Goal: Task Accomplishment & Management: Manage account settings

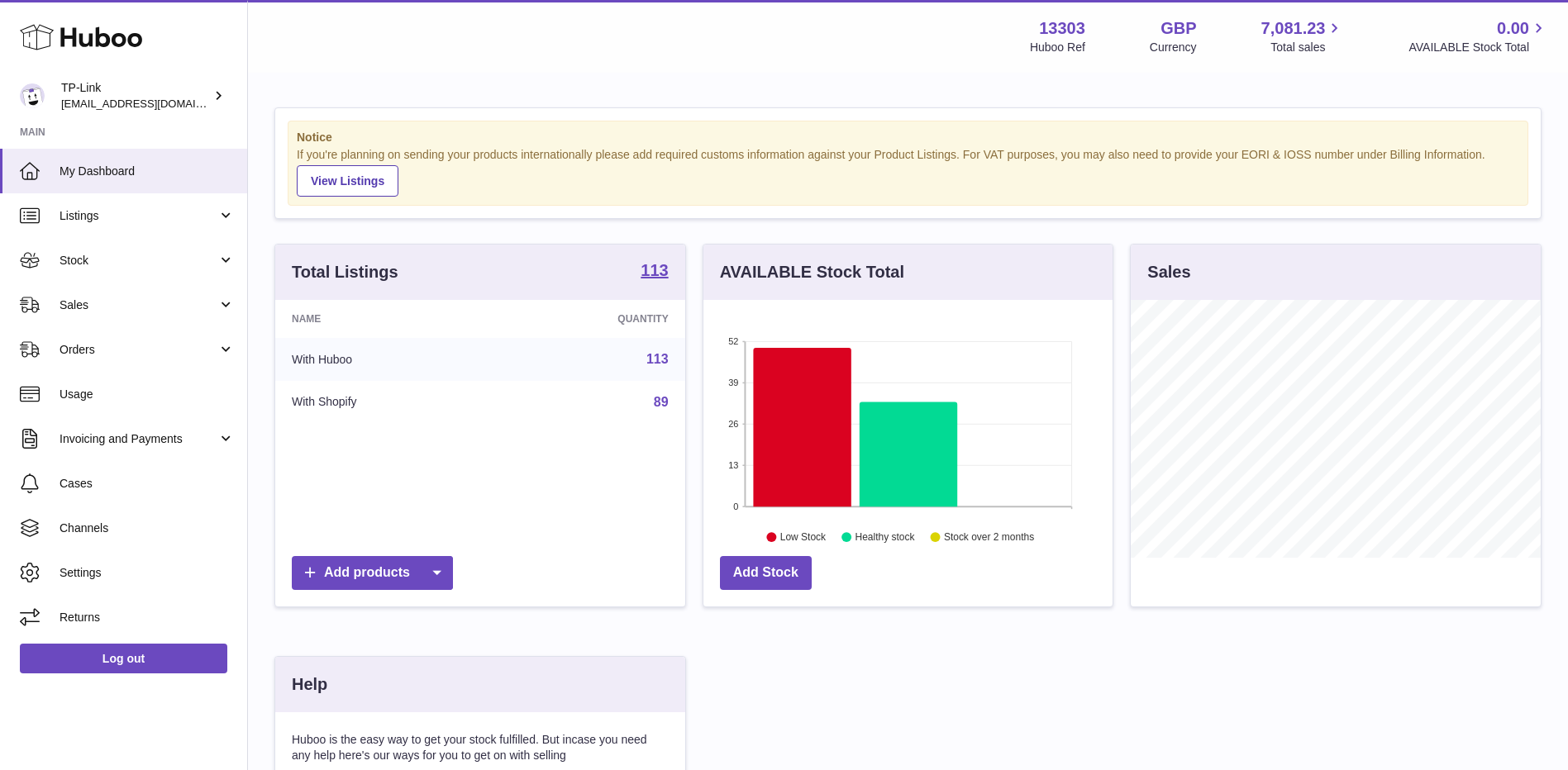
scroll to position [258, 409]
click at [132, 300] on span "Sales" at bounding box center [138, 305] width 158 height 15
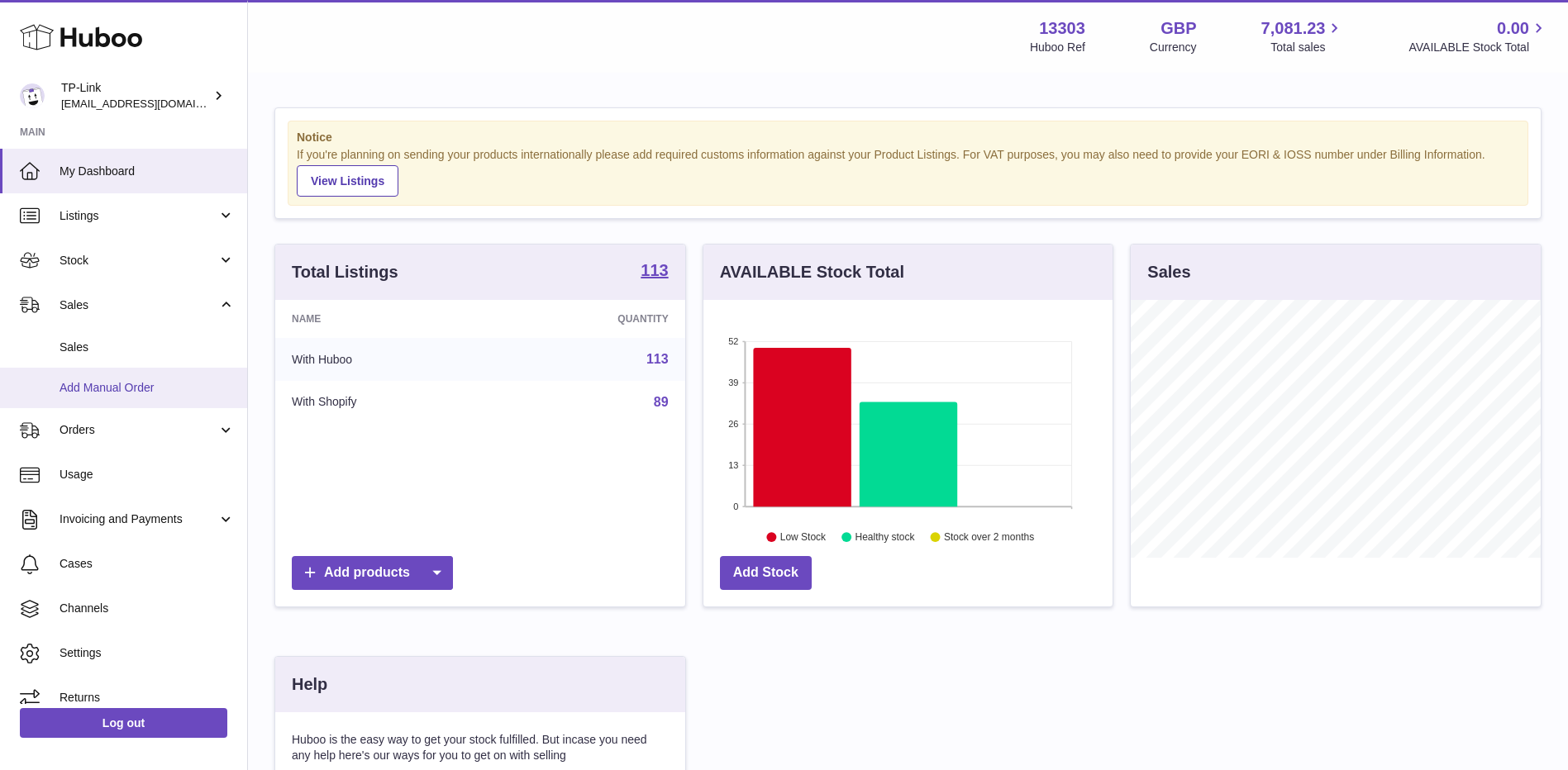
click at [116, 385] on span "Add Manual Order" at bounding box center [146, 388] width 176 height 15
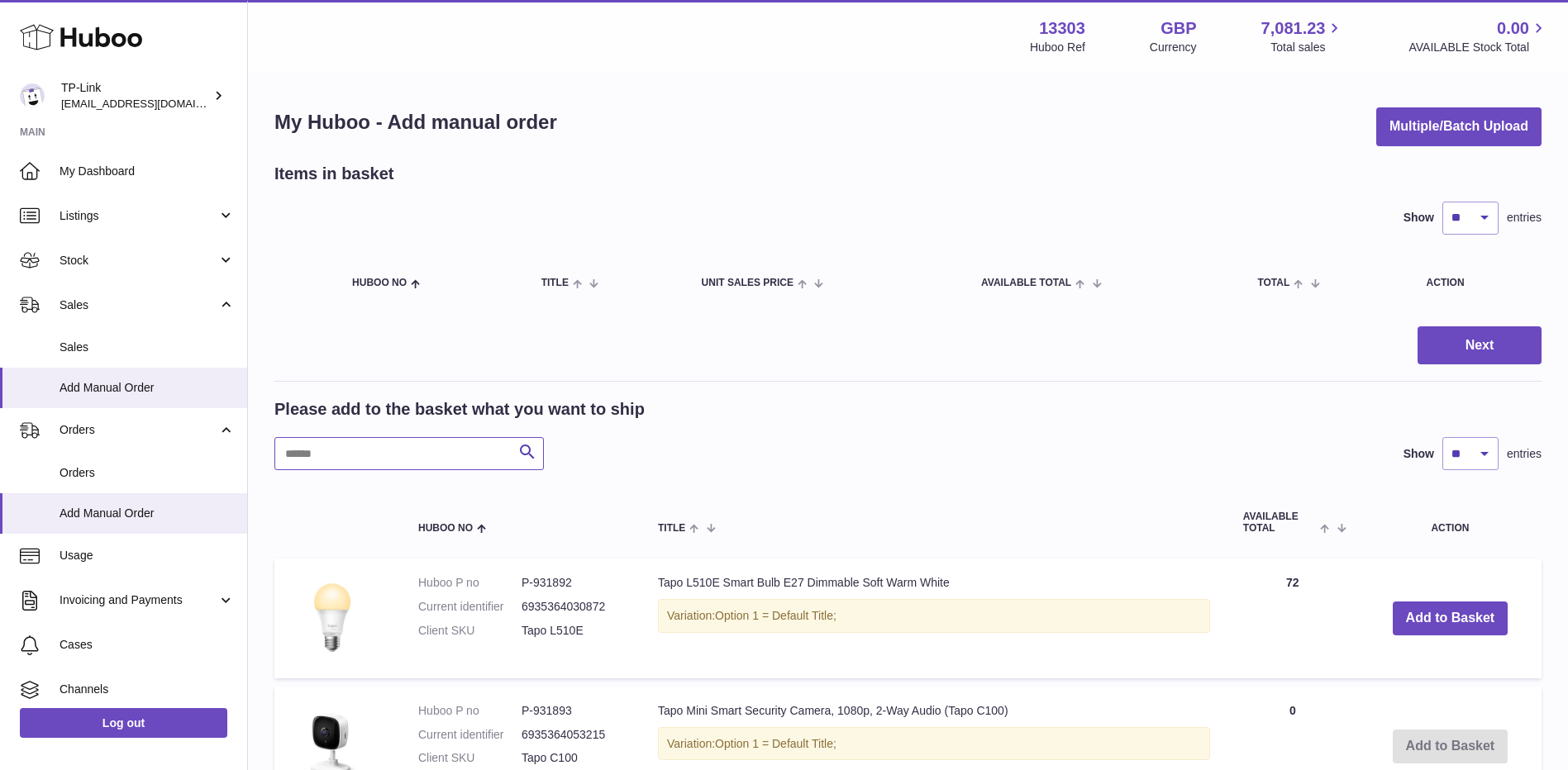
click at [430, 445] on input "text" at bounding box center [408, 454] width 270 height 33
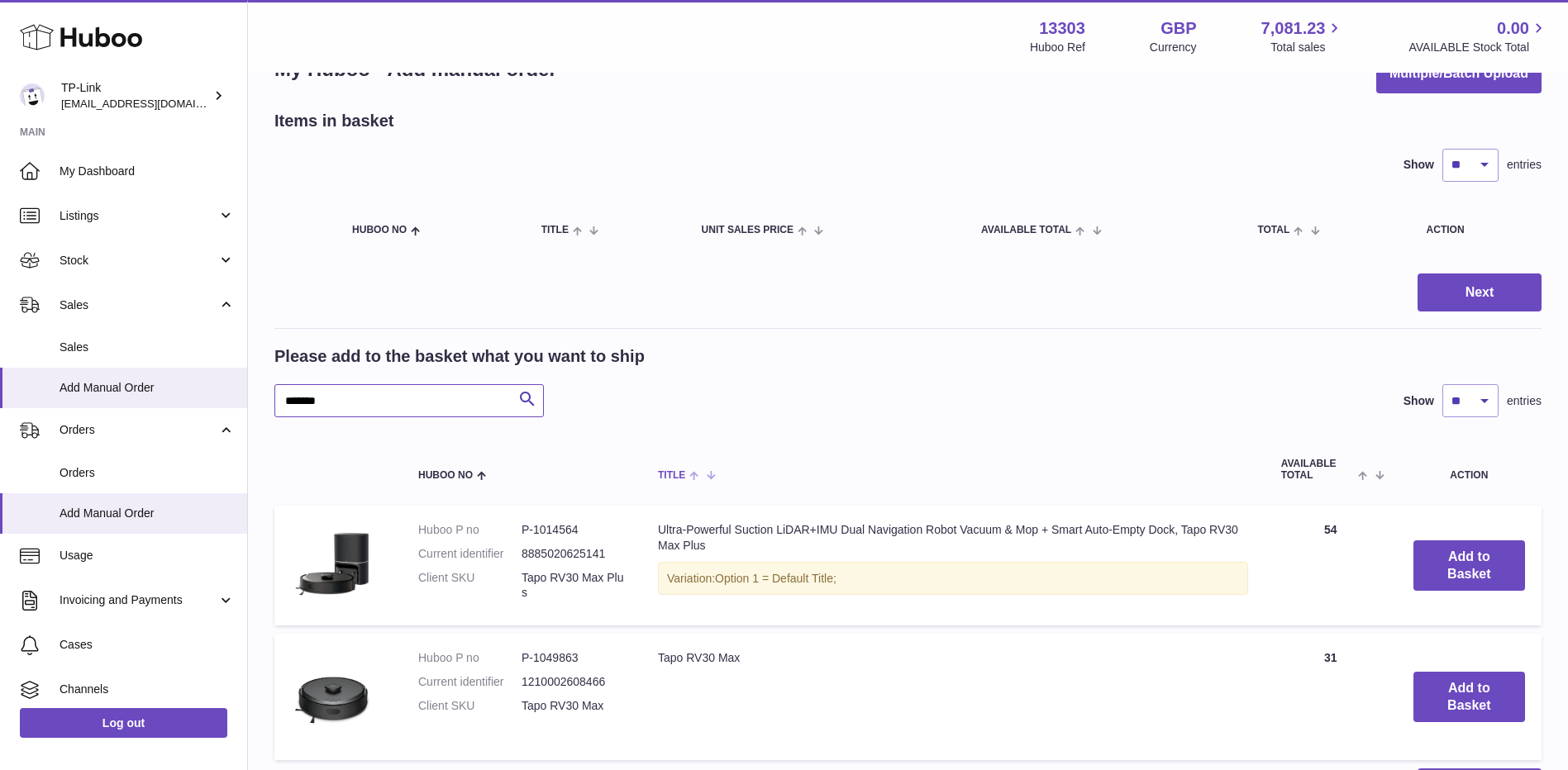
scroll to position [83, 0]
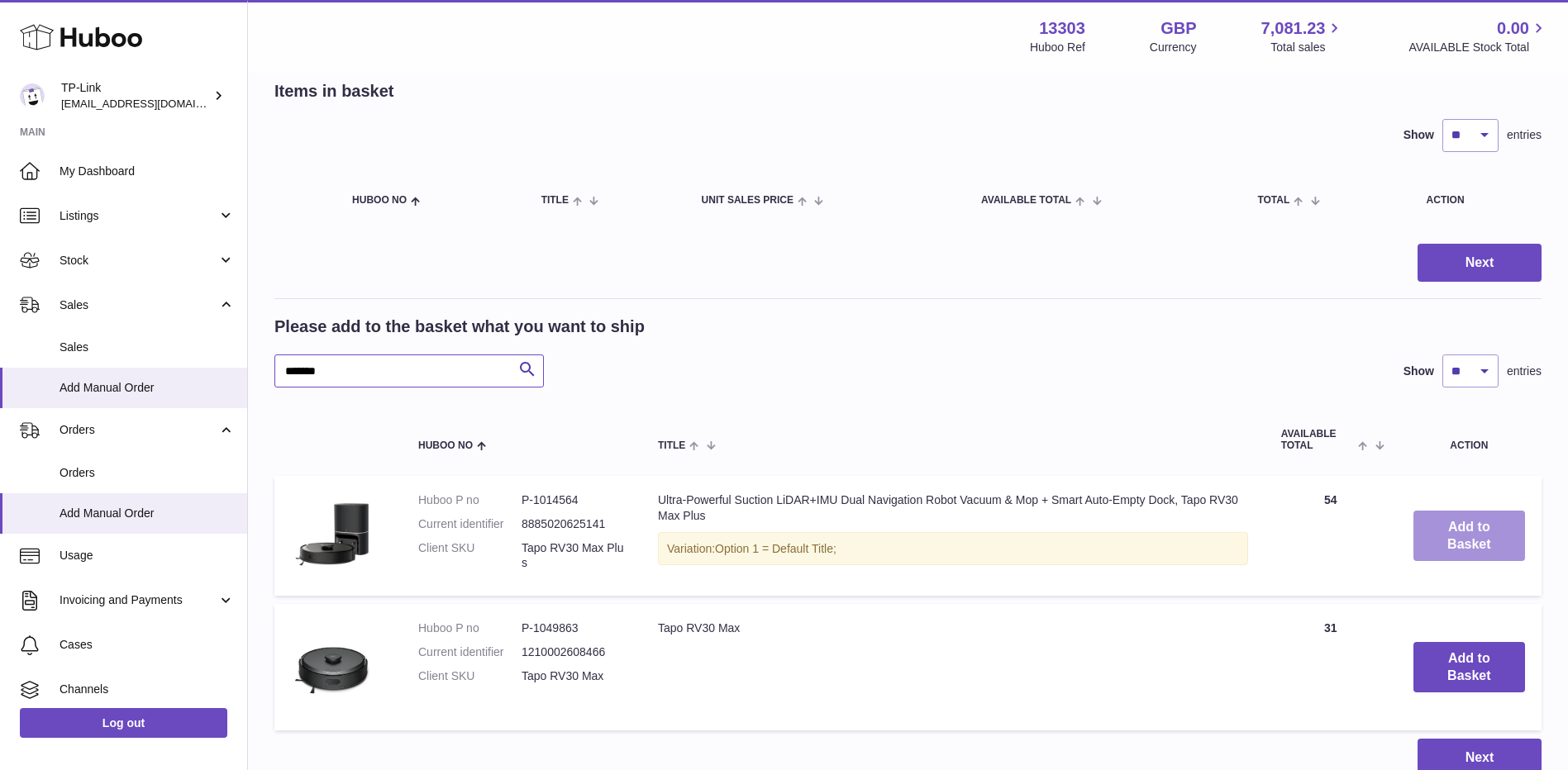
type input "*******"
click at [1465, 539] on button "Add to Basket" at bounding box center [1469, 536] width 111 height 51
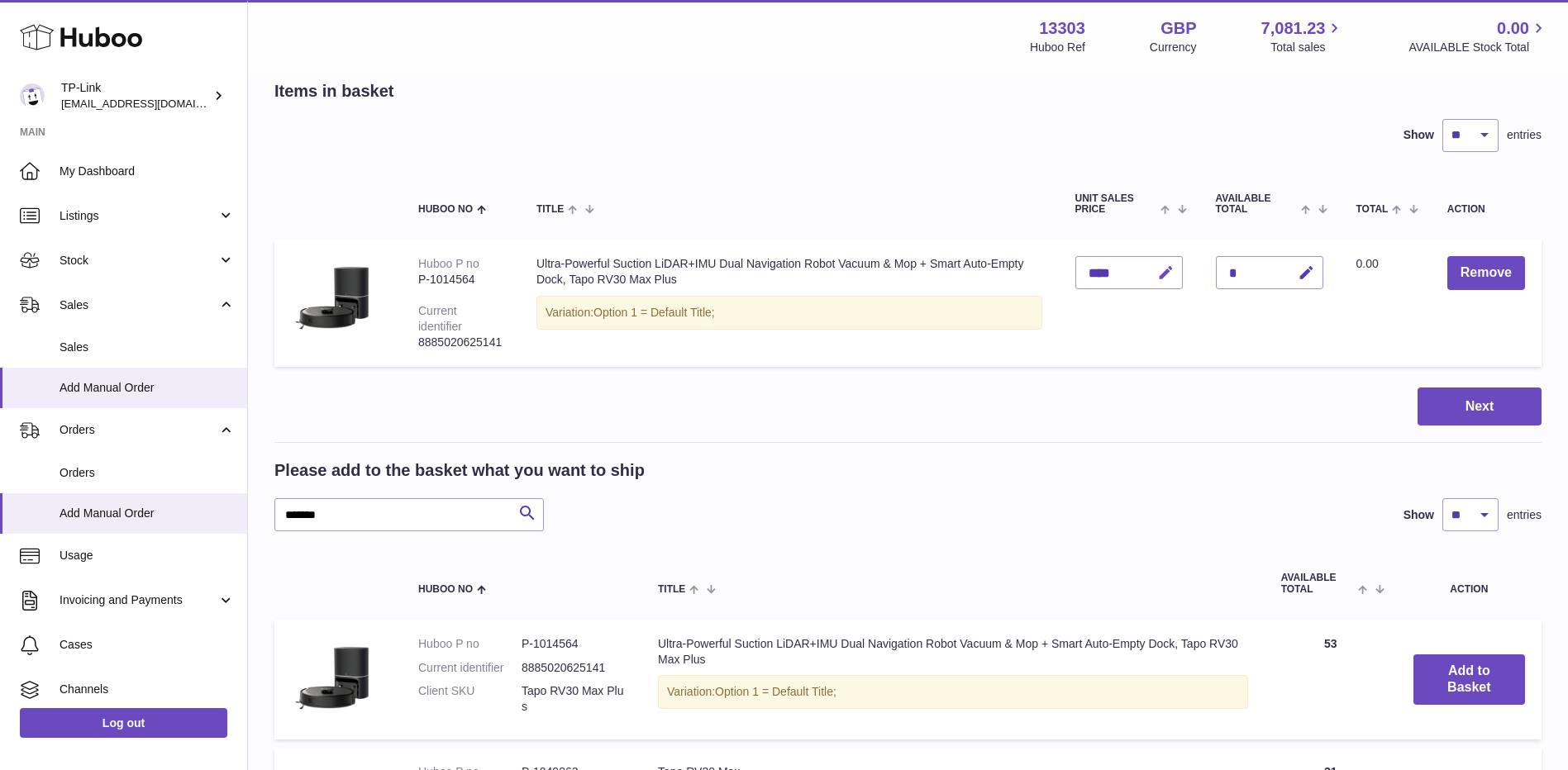
click at [1164, 278] on icon "button" at bounding box center [1166, 273] width 17 height 17
type input "*"
type input "******"
click at [1148, 260] on button "submit" at bounding box center [1164, 272] width 32 height 27
click at [1459, 415] on button "Next" at bounding box center [1479, 407] width 124 height 39
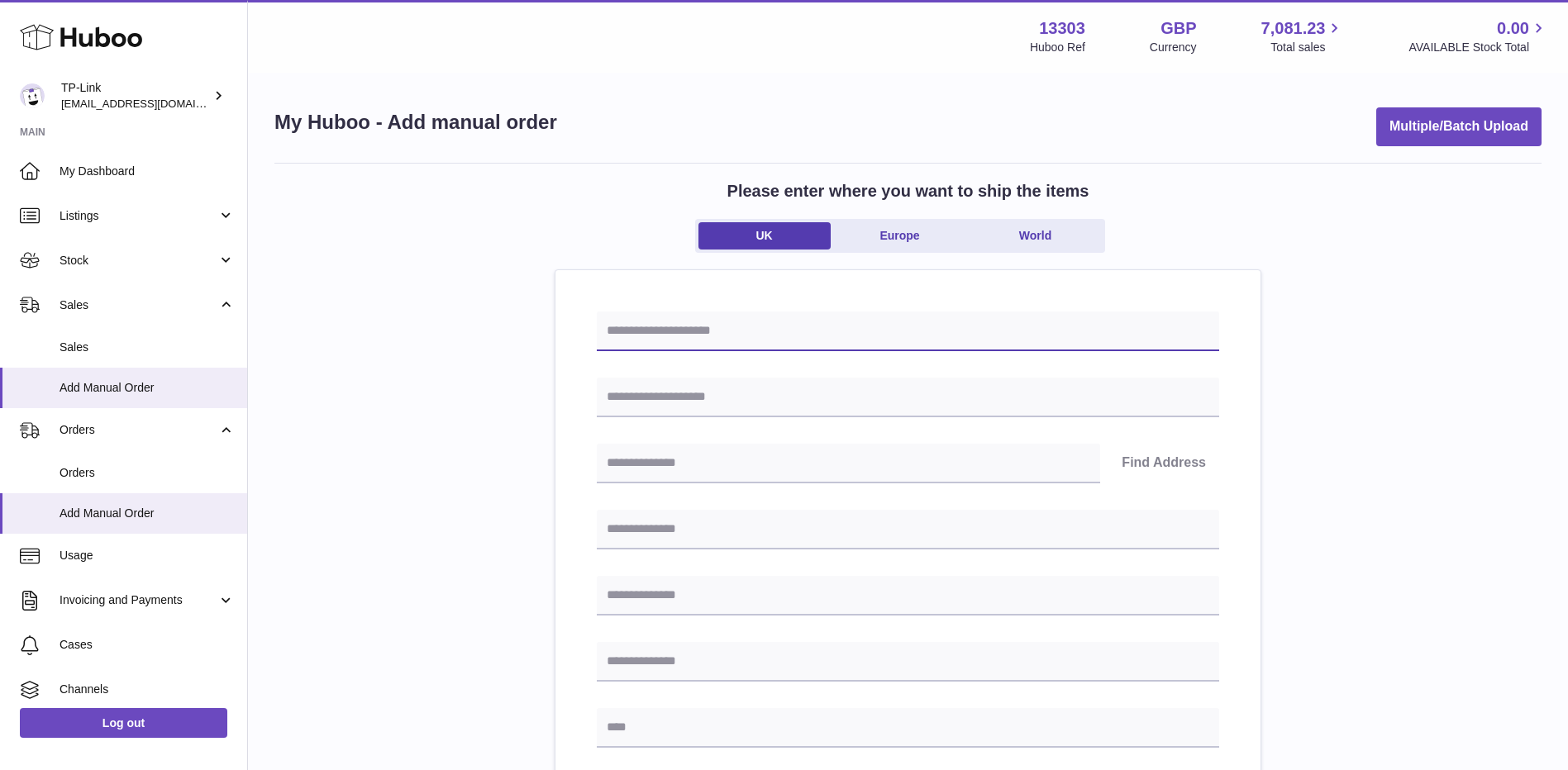
click at [715, 327] on input "text" at bounding box center [908, 331] width 623 height 39
paste input "**********"
type input "**********"
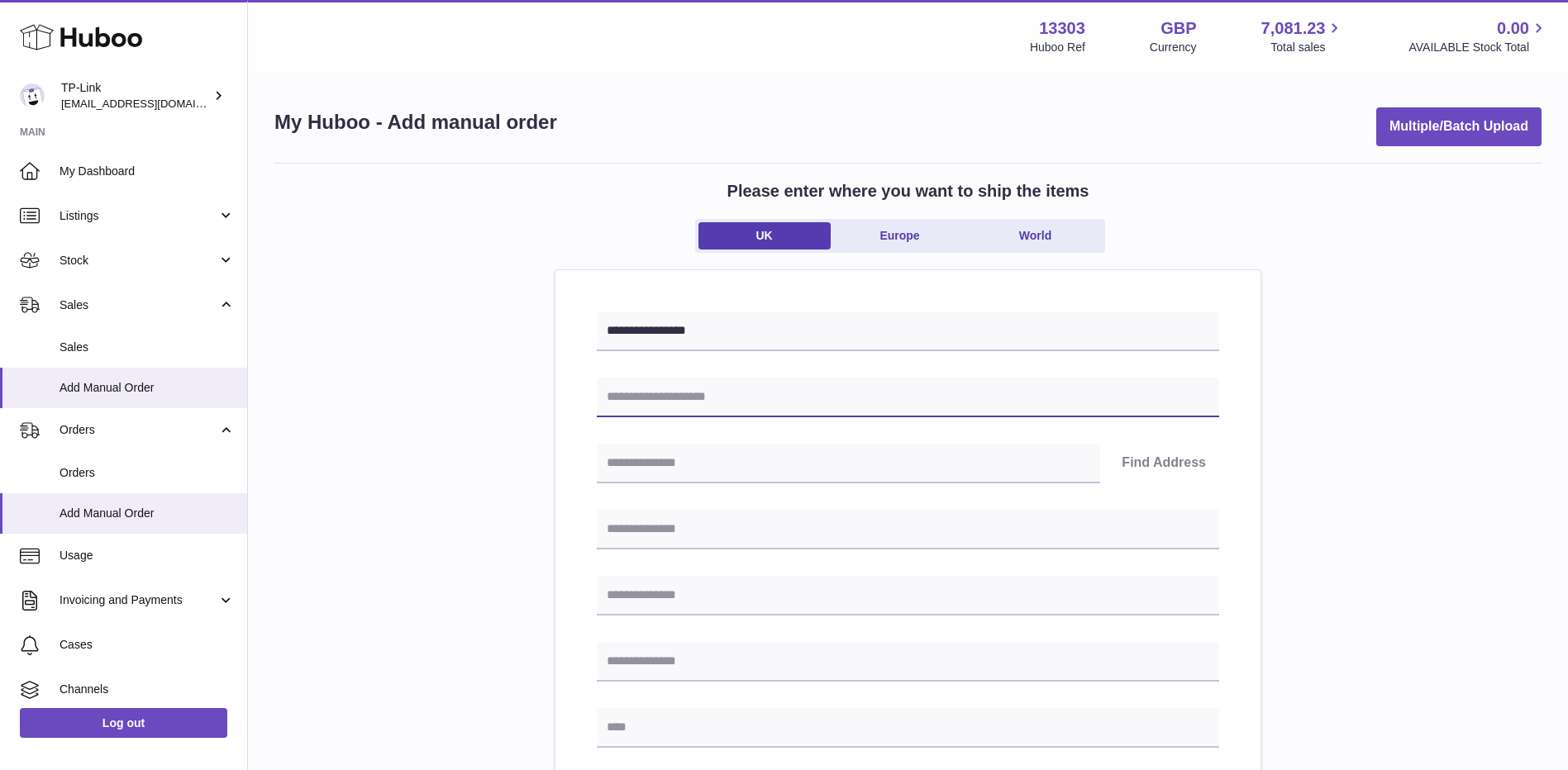
click at [733, 391] on input "text" at bounding box center [908, 397] width 623 height 39
paste input "*********"
type input "*********"
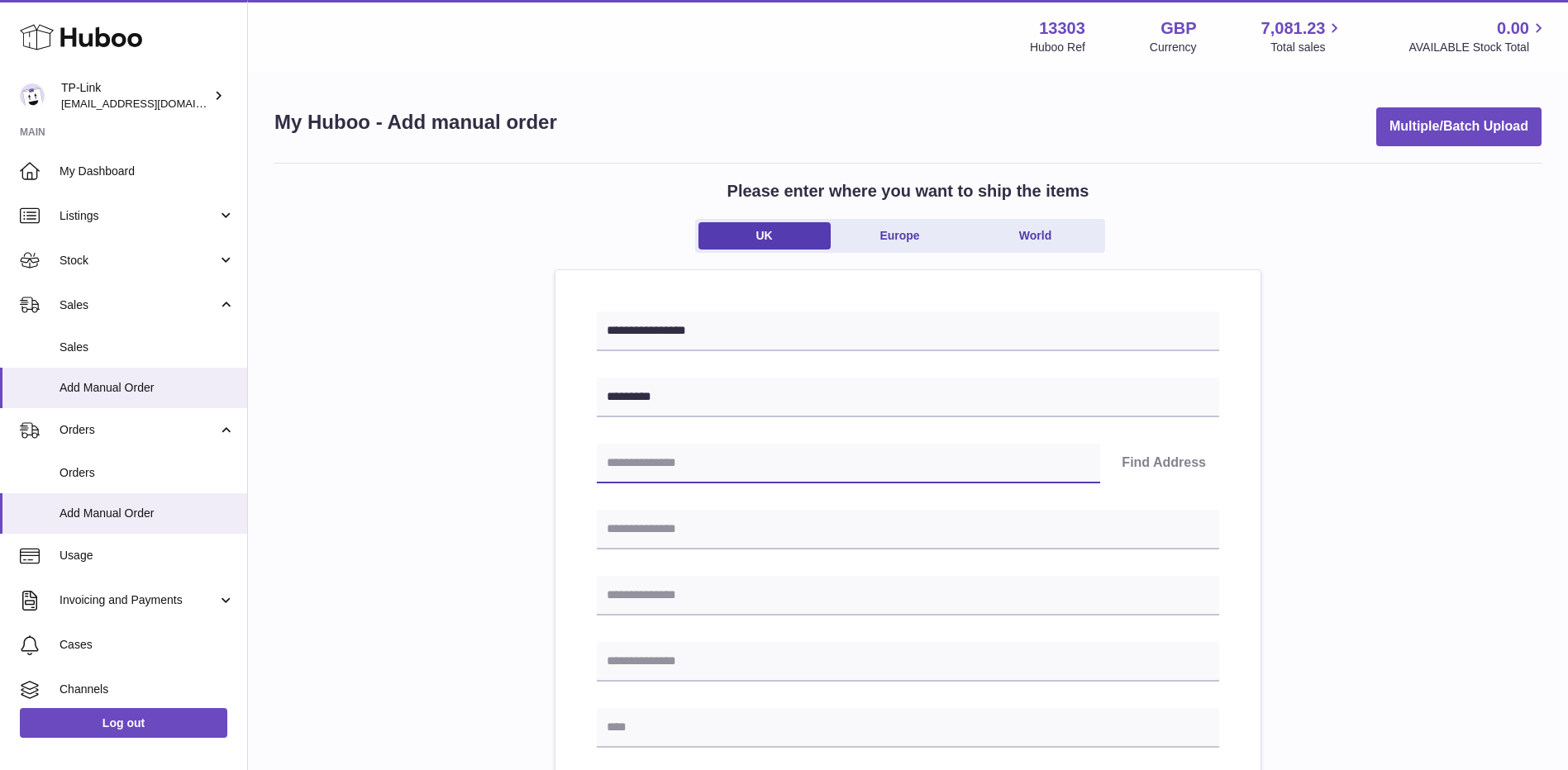
click at [699, 468] on input "text" at bounding box center [849, 463] width 504 height 39
paste input "********"
type input "********"
drag, startPoint x: 1141, startPoint y: 454, endPoint x: 1109, endPoint y: 459, distance: 32.4
click at [1141, 454] on button "Find Address" at bounding box center [1163, 463] width 110 height 39
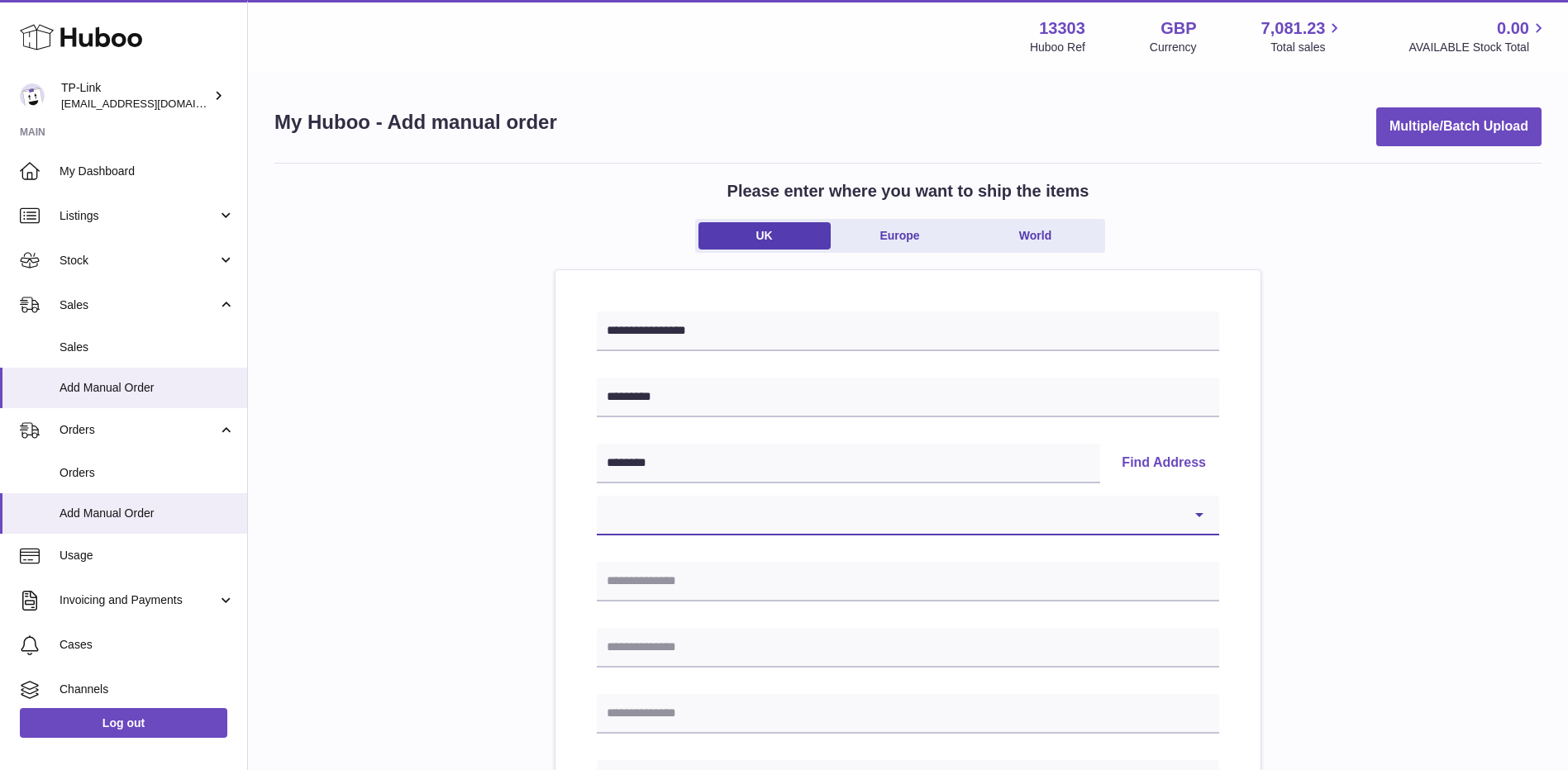
click at [712, 507] on select "**********" at bounding box center [908, 516] width 623 height 39
select select "**"
click at [597, 496] on select "**********" at bounding box center [908, 516] width 623 height 39
type input "**********"
type input "********"
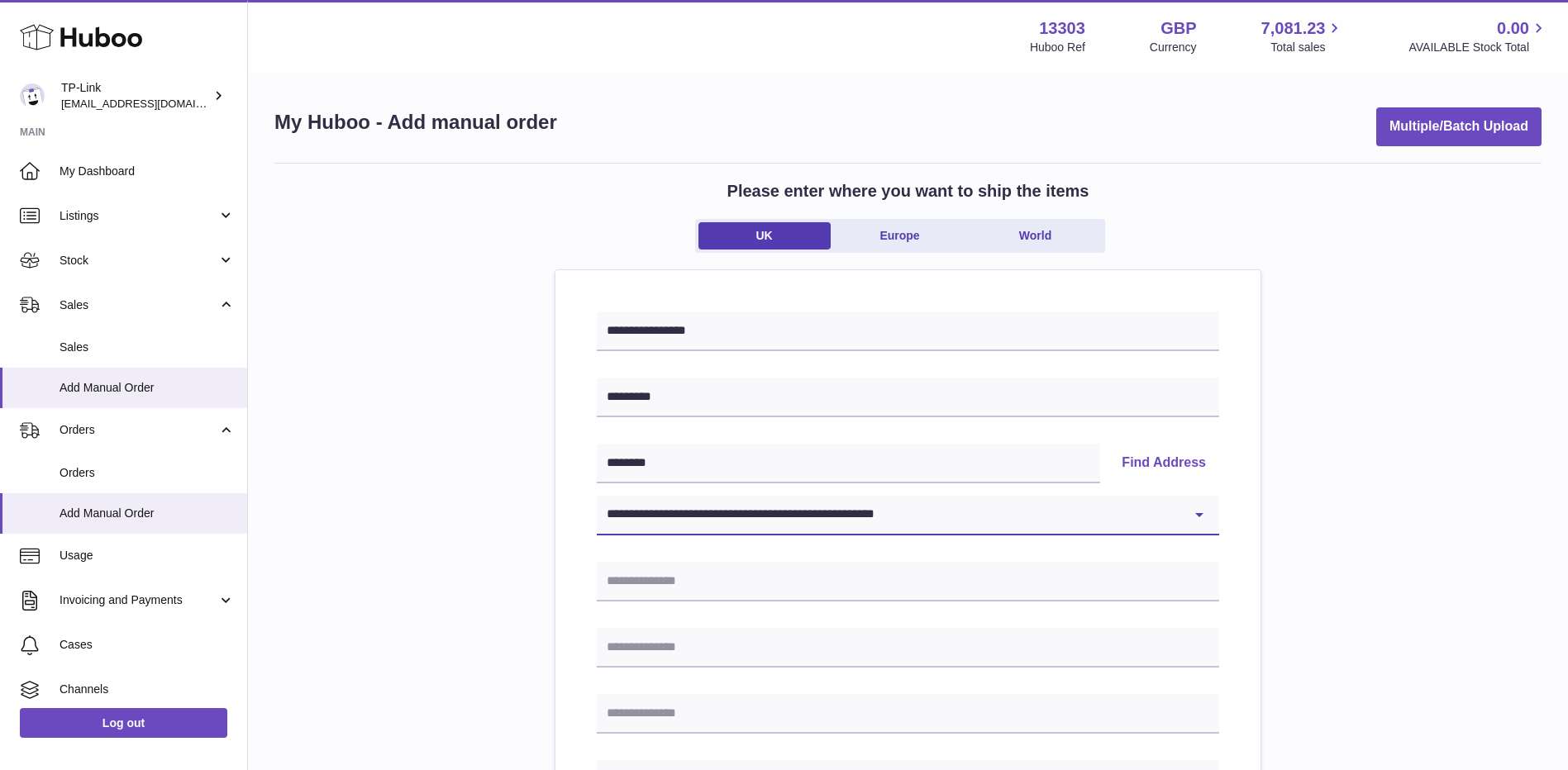
type input "********"
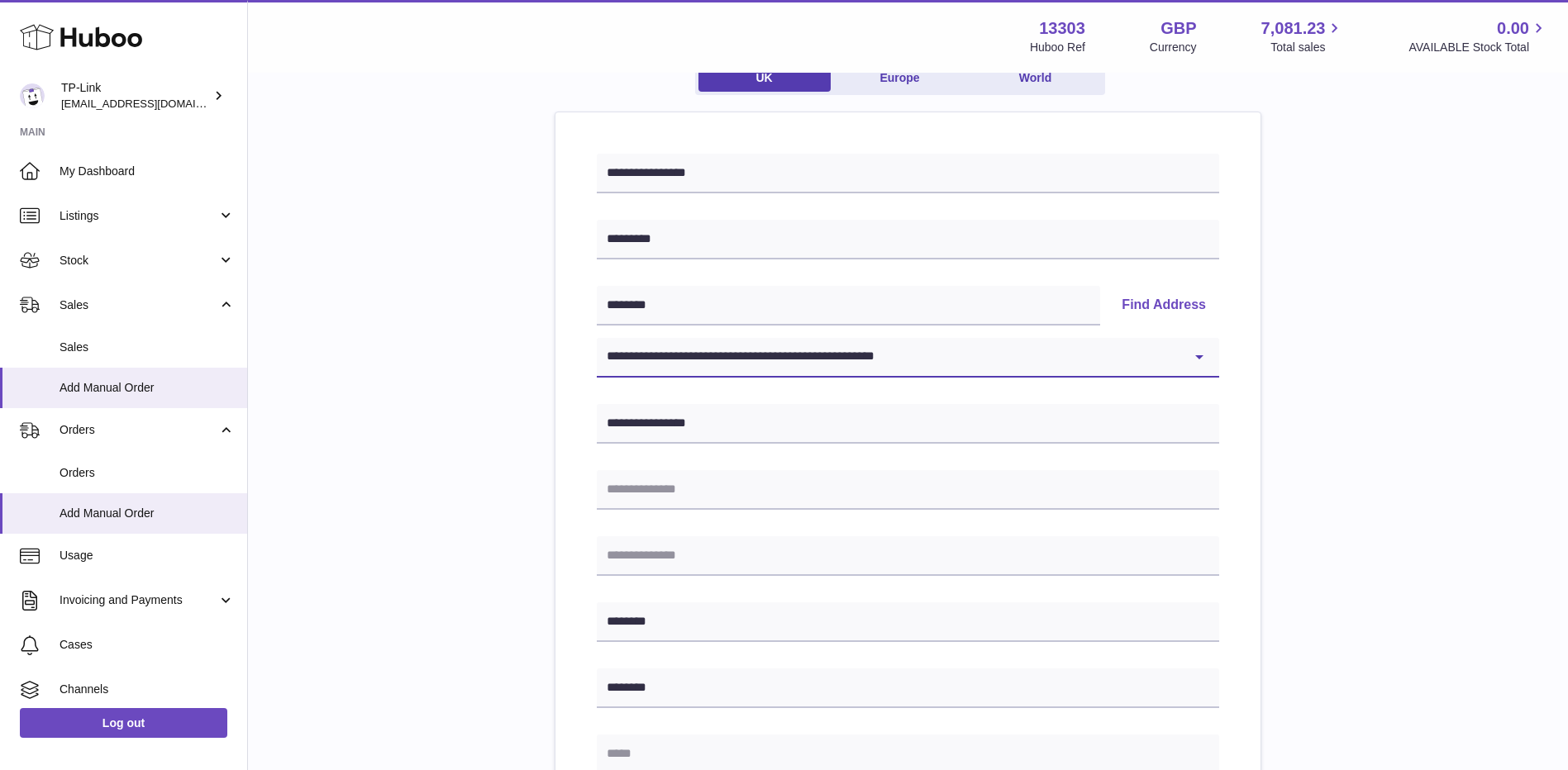
scroll to position [331, 0]
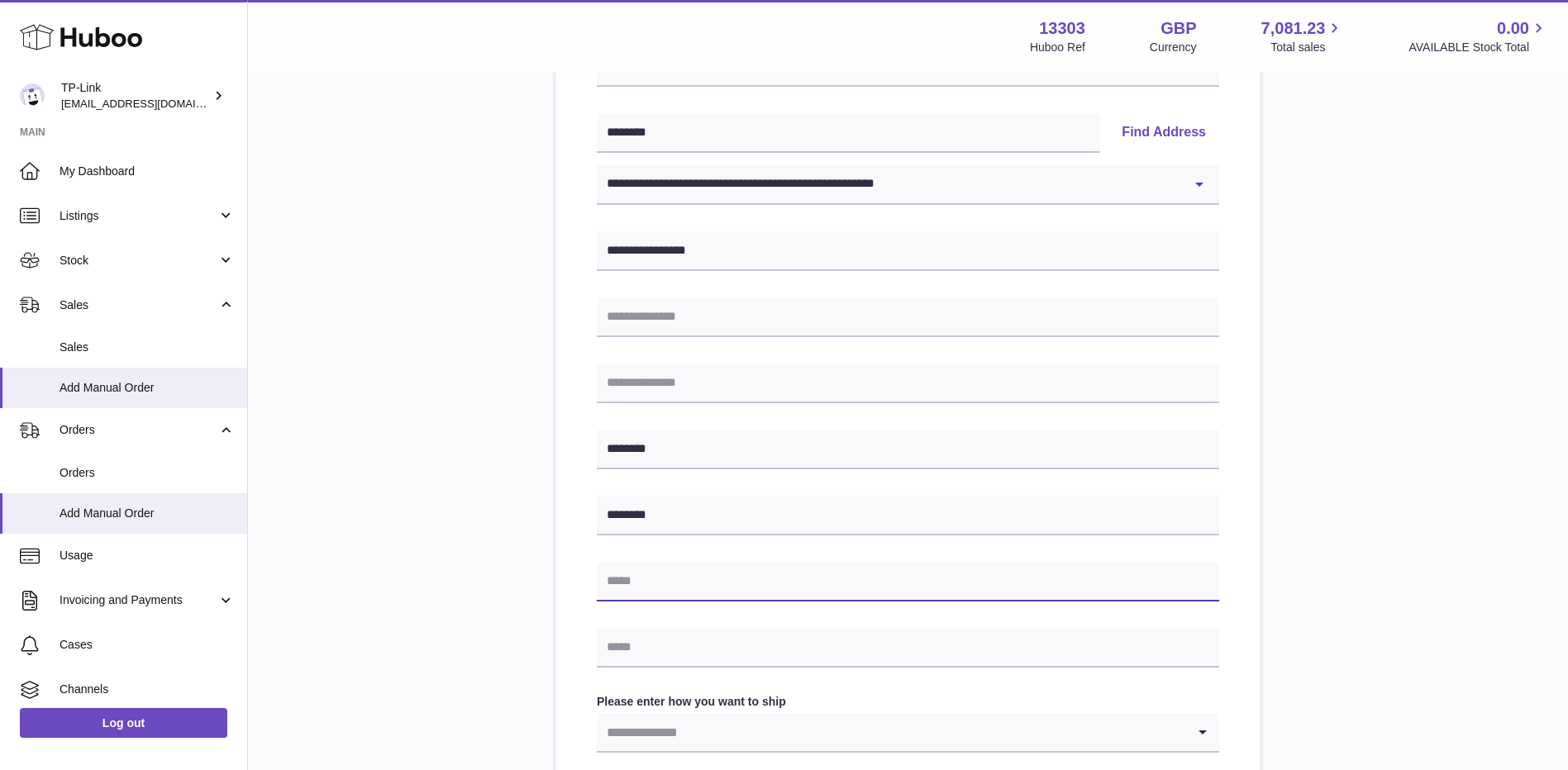
click at [683, 582] on input "text" at bounding box center [908, 582] width 623 height 39
paste input "**********"
type input "**********"
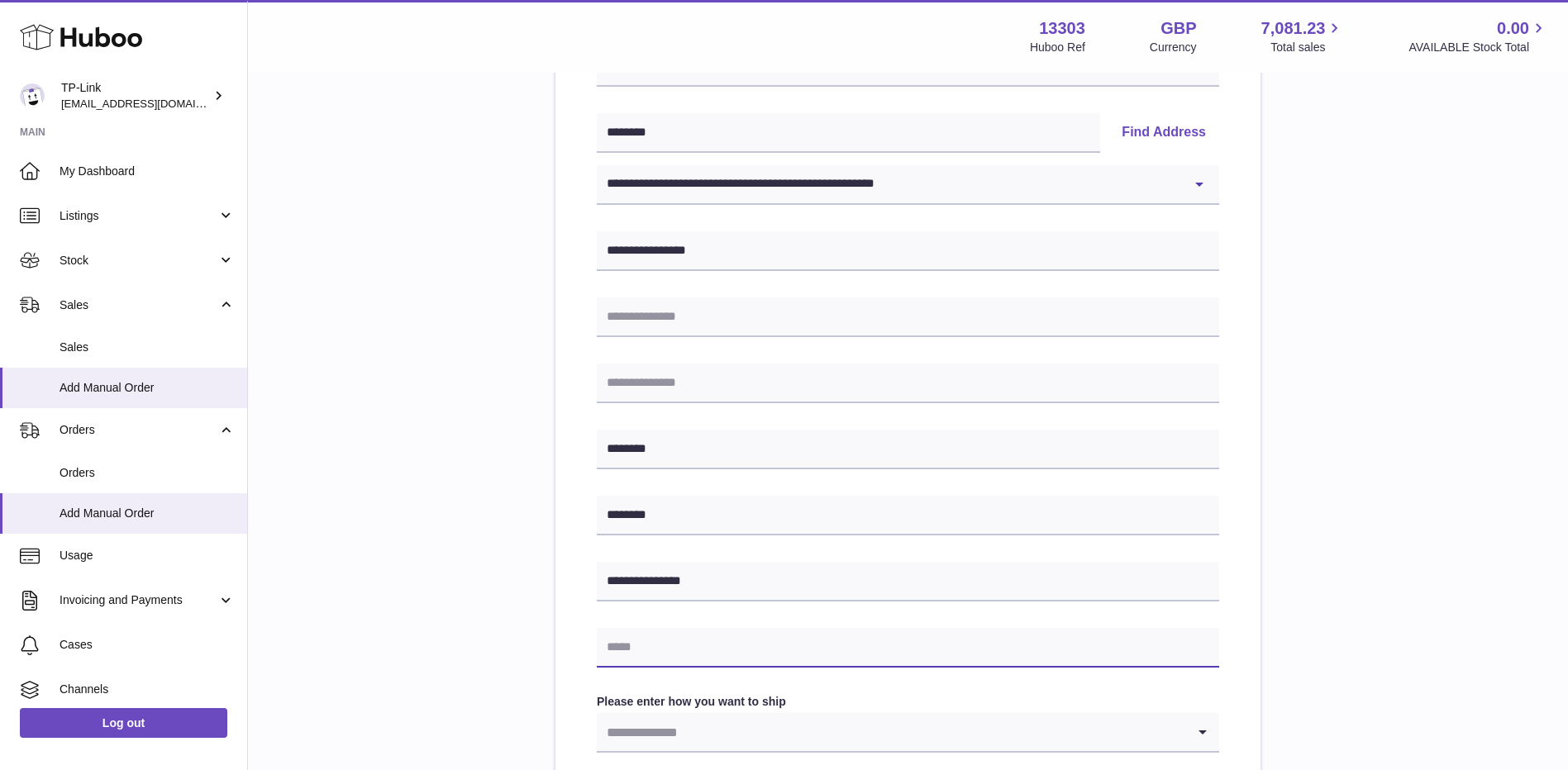
click at [725, 665] on input "text" at bounding box center [908, 648] width 623 height 39
paste input "**********"
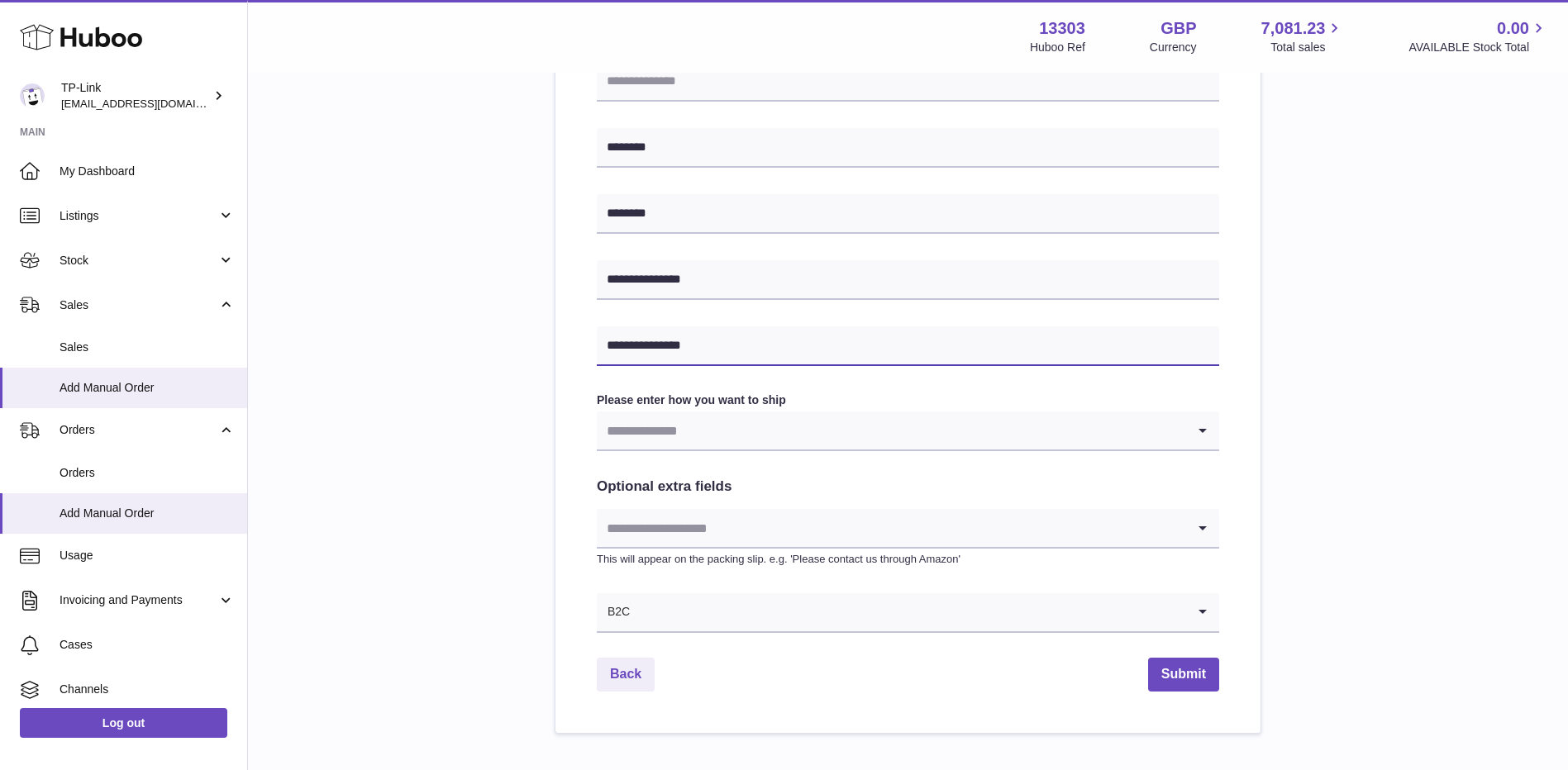
scroll to position [661, 0]
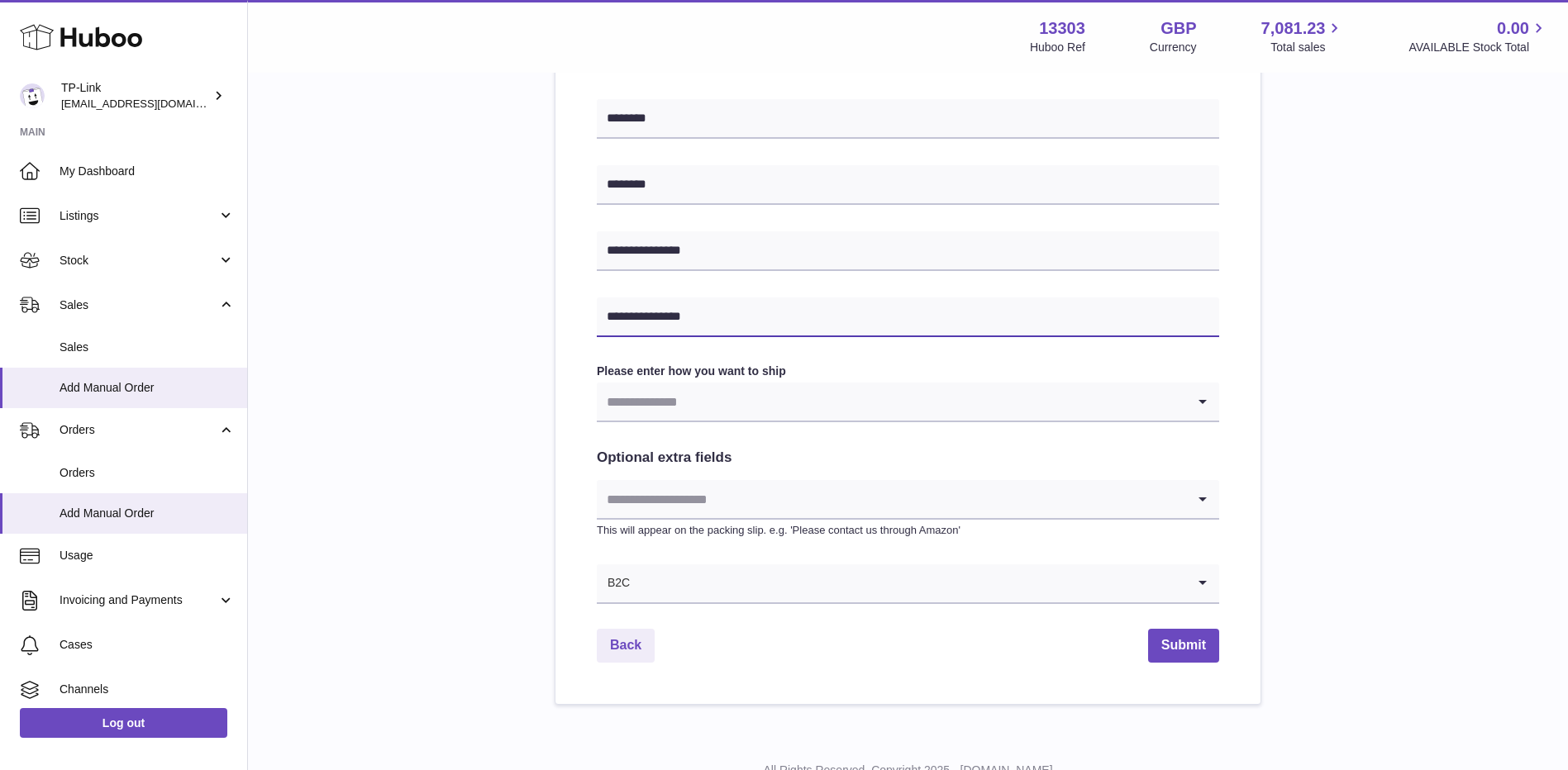
type input "**********"
click at [719, 407] on input "Search for option" at bounding box center [891, 402] width 589 height 38
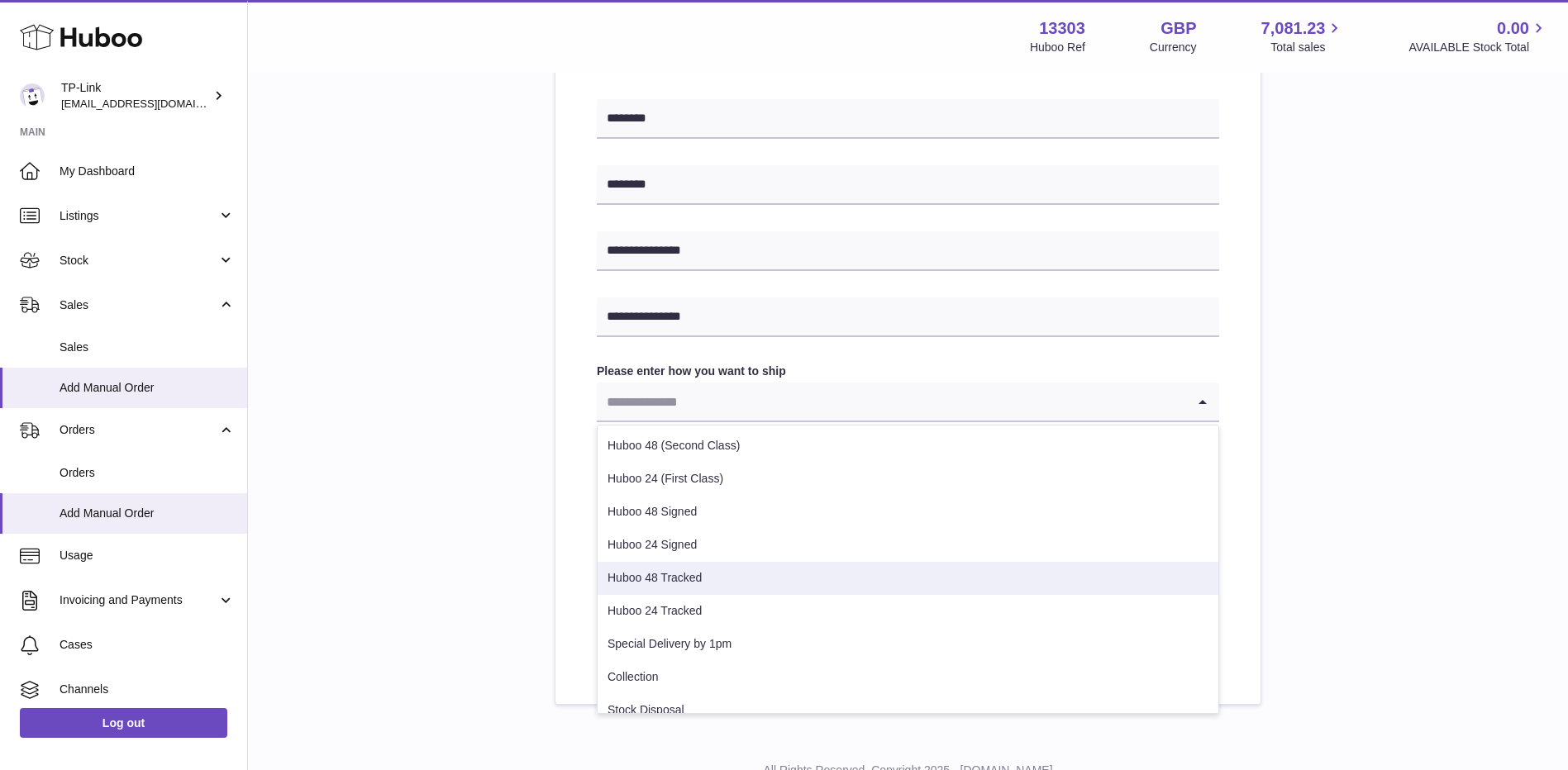
click at [721, 575] on li "Huboo 48 Tracked" at bounding box center [908, 578] width 621 height 33
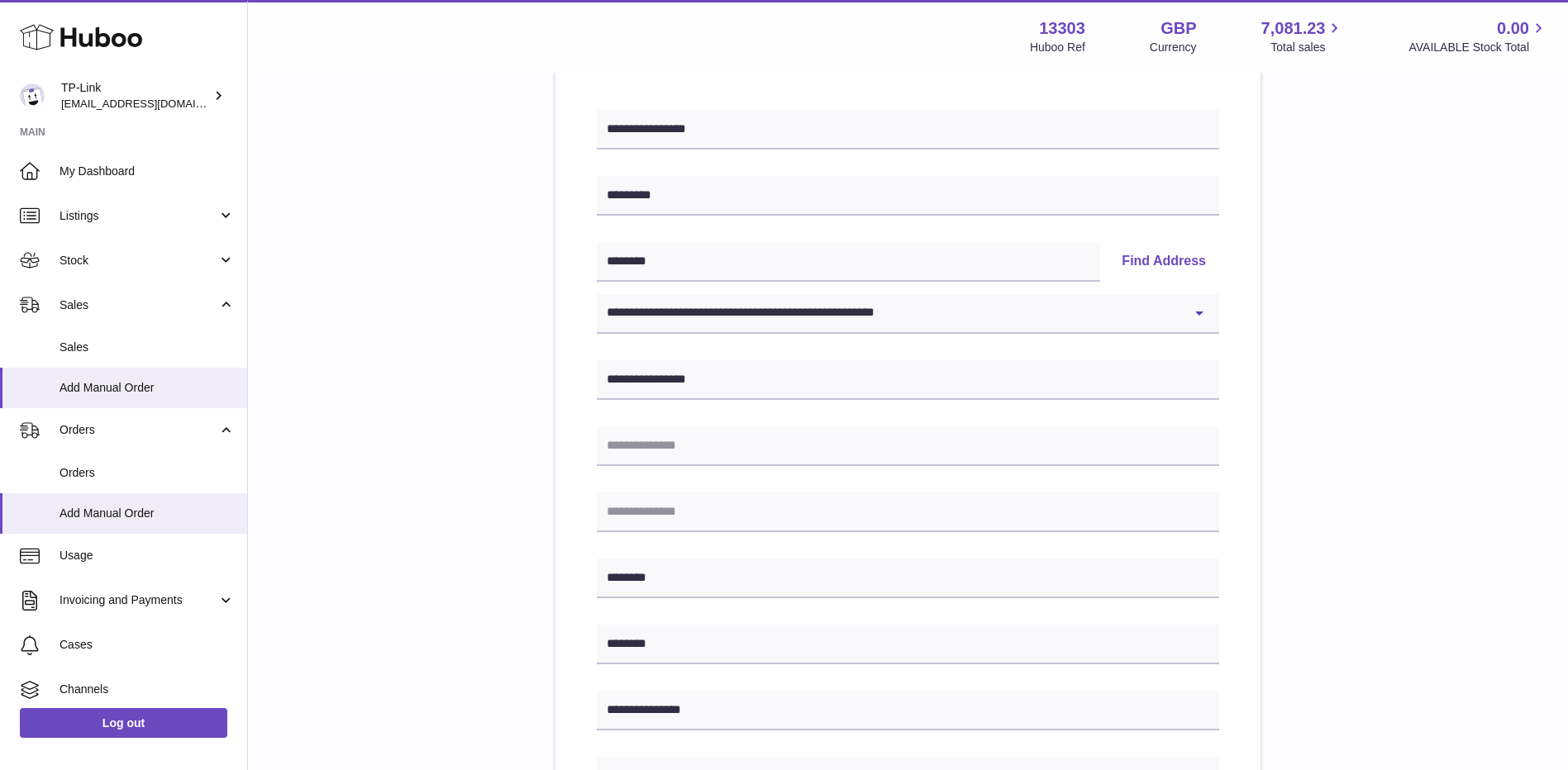
scroll to position [165, 0]
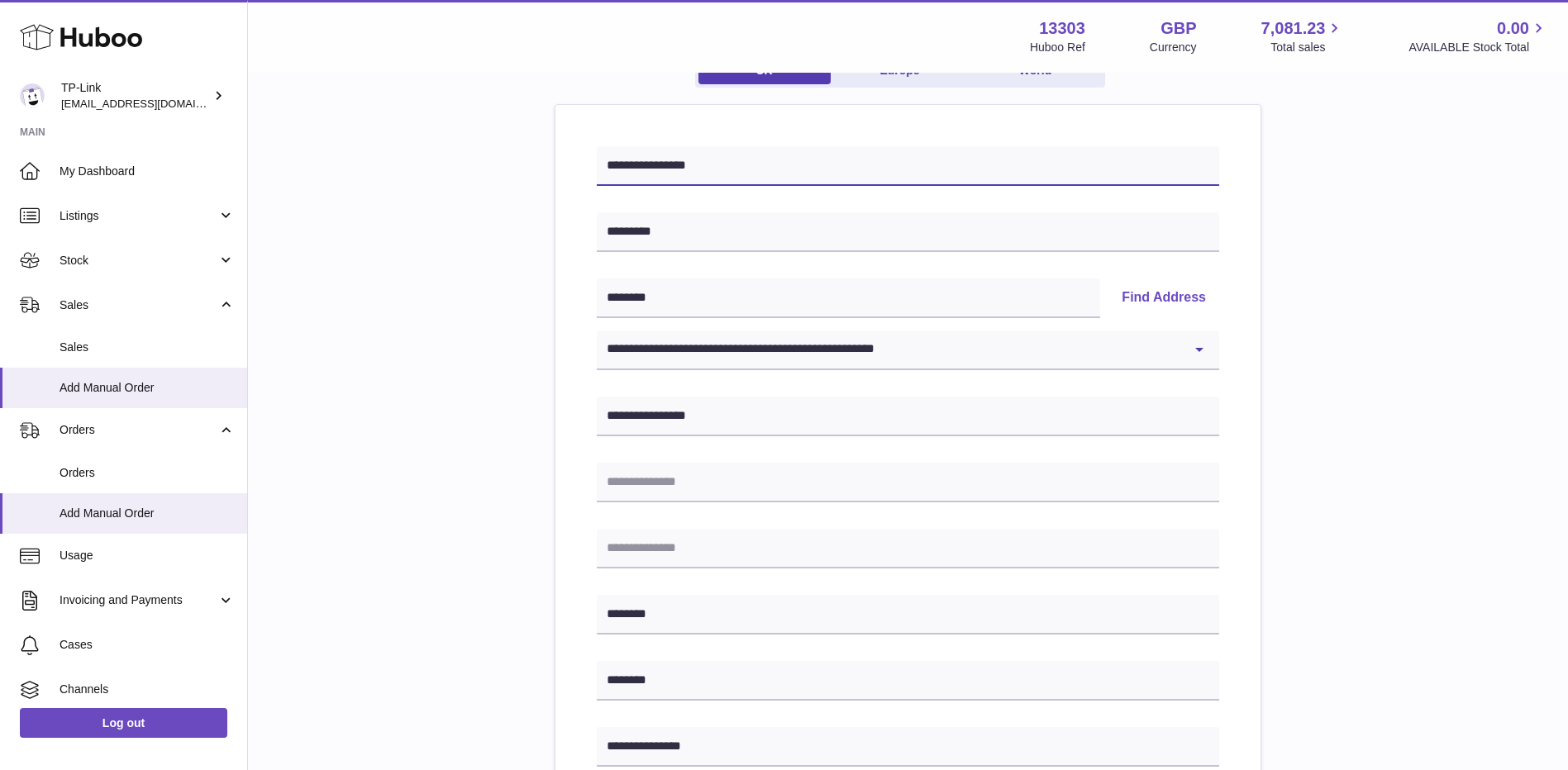
drag, startPoint x: 732, startPoint y: 164, endPoint x: 591, endPoint y: 164, distance: 141.0
click at [591, 164] on div "**********" at bounding box center [908, 653] width 705 height 1095
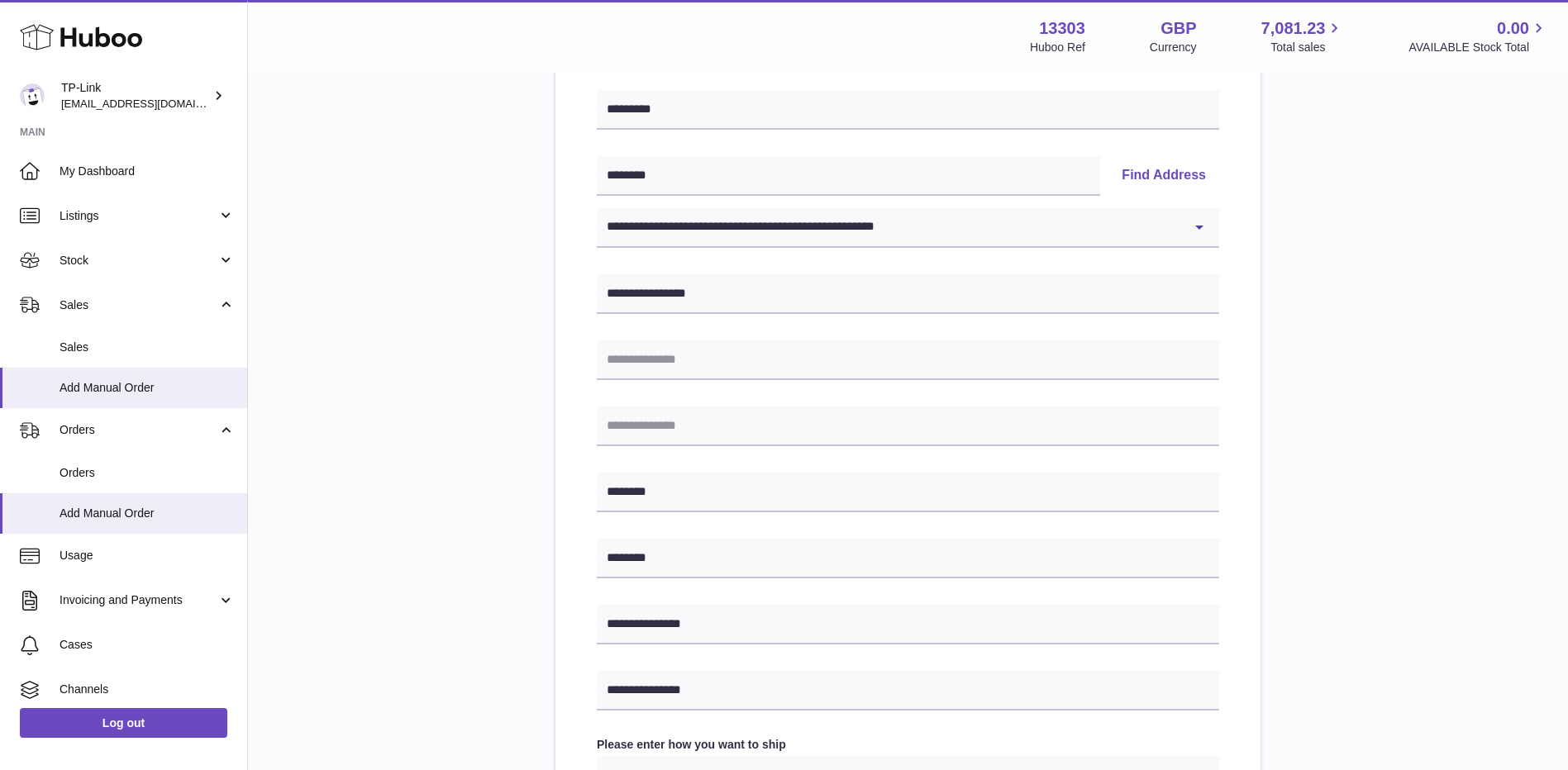
scroll to position [661, 0]
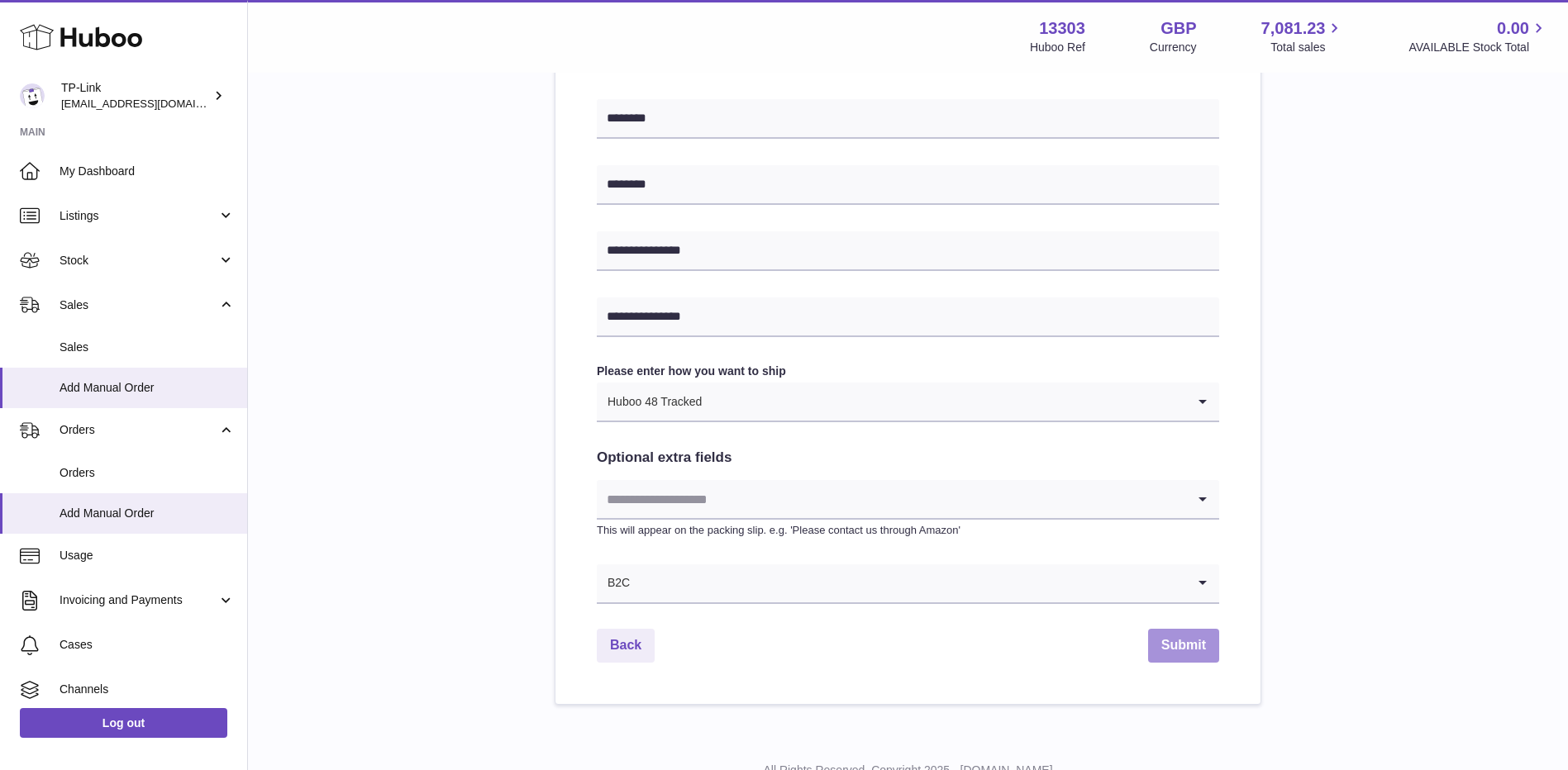
click at [1183, 651] on button "Submit" at bounding box center [1183, 646] width 71 height 34
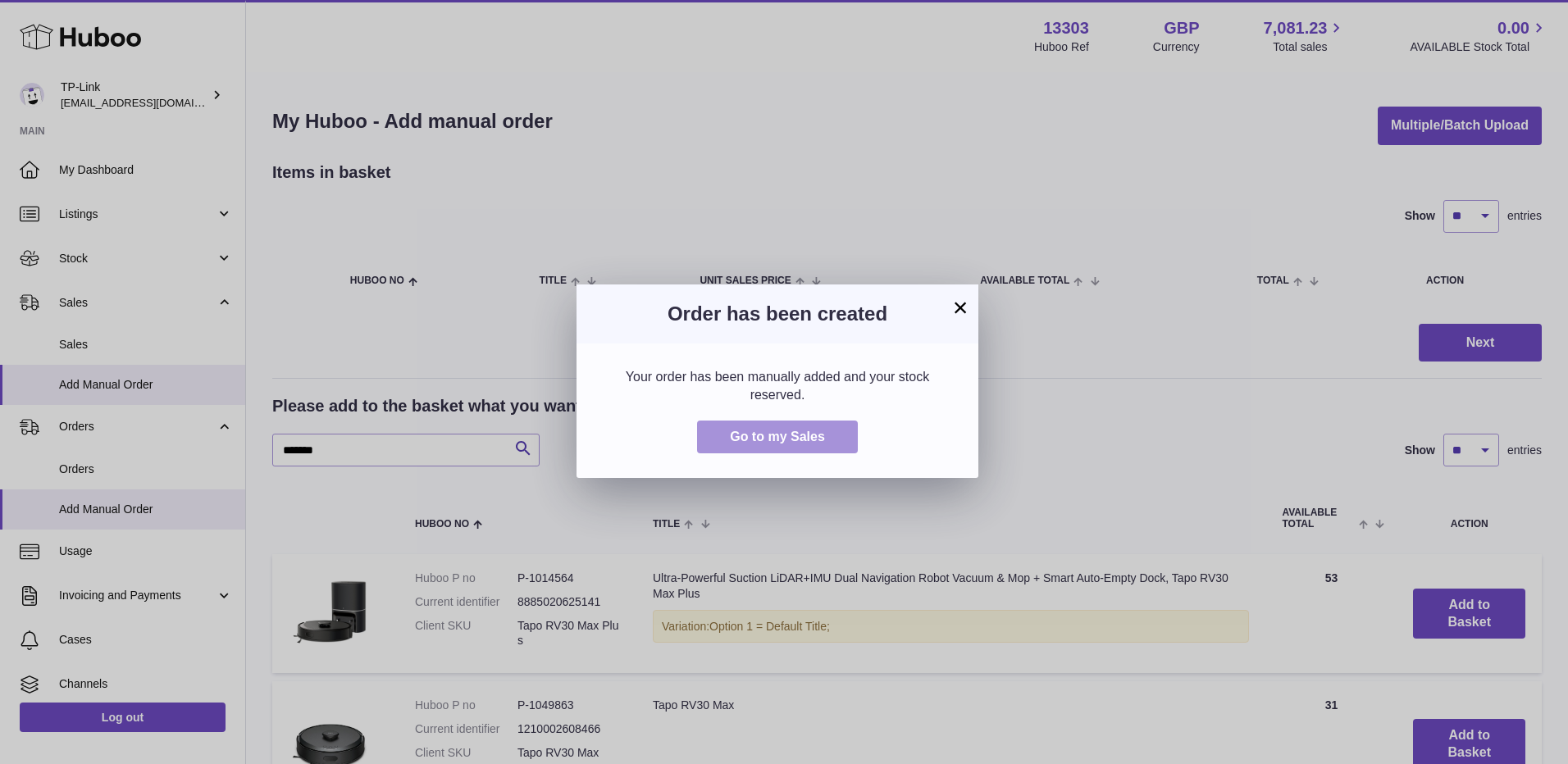
click at [779, 450] on button "Go to my Sales" at bounding box center [777, 438] width 161 height 34
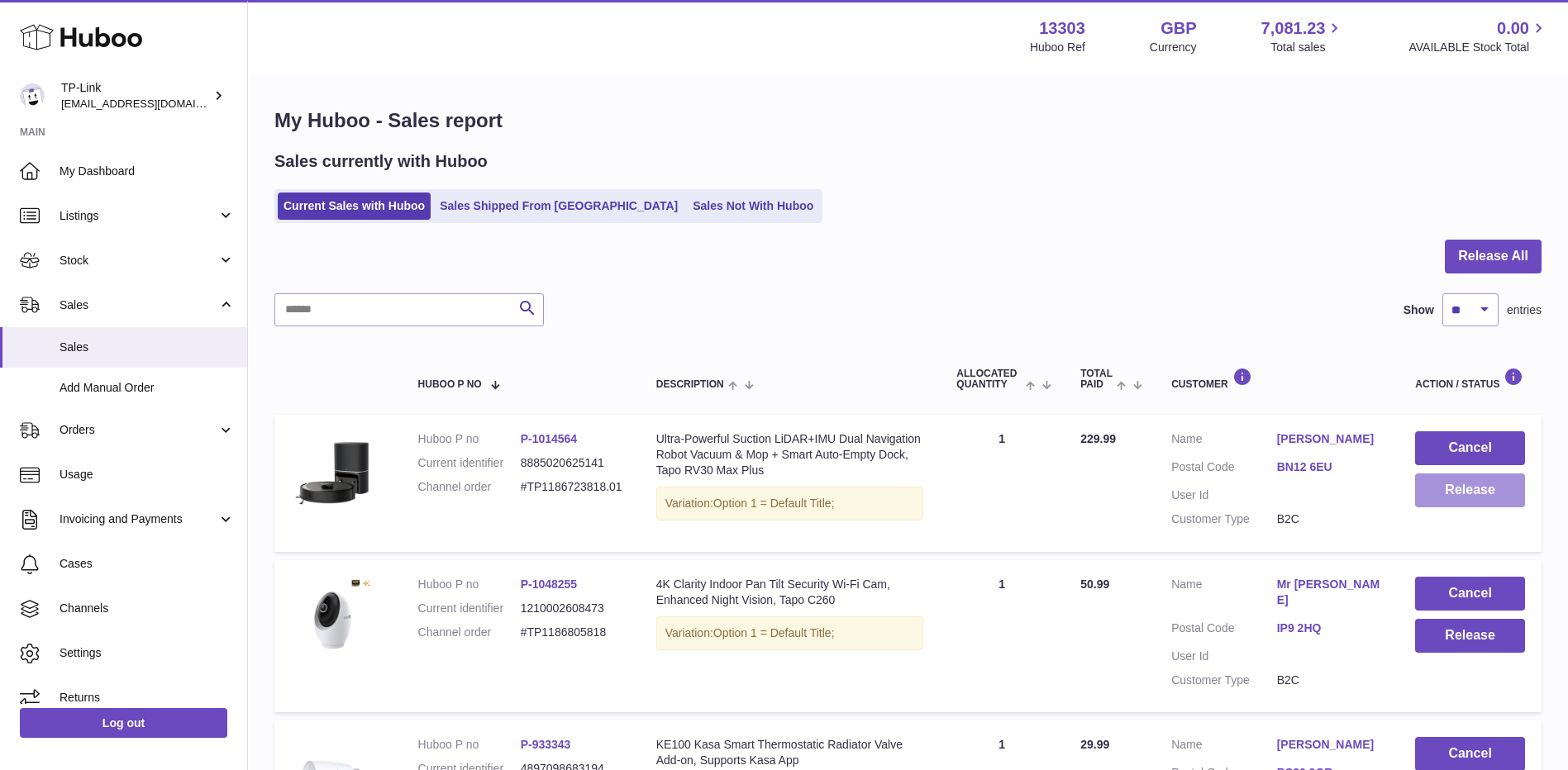
click at [1498, 486] on button "Release" at bounding box center [1470, 491] width 110 height 34
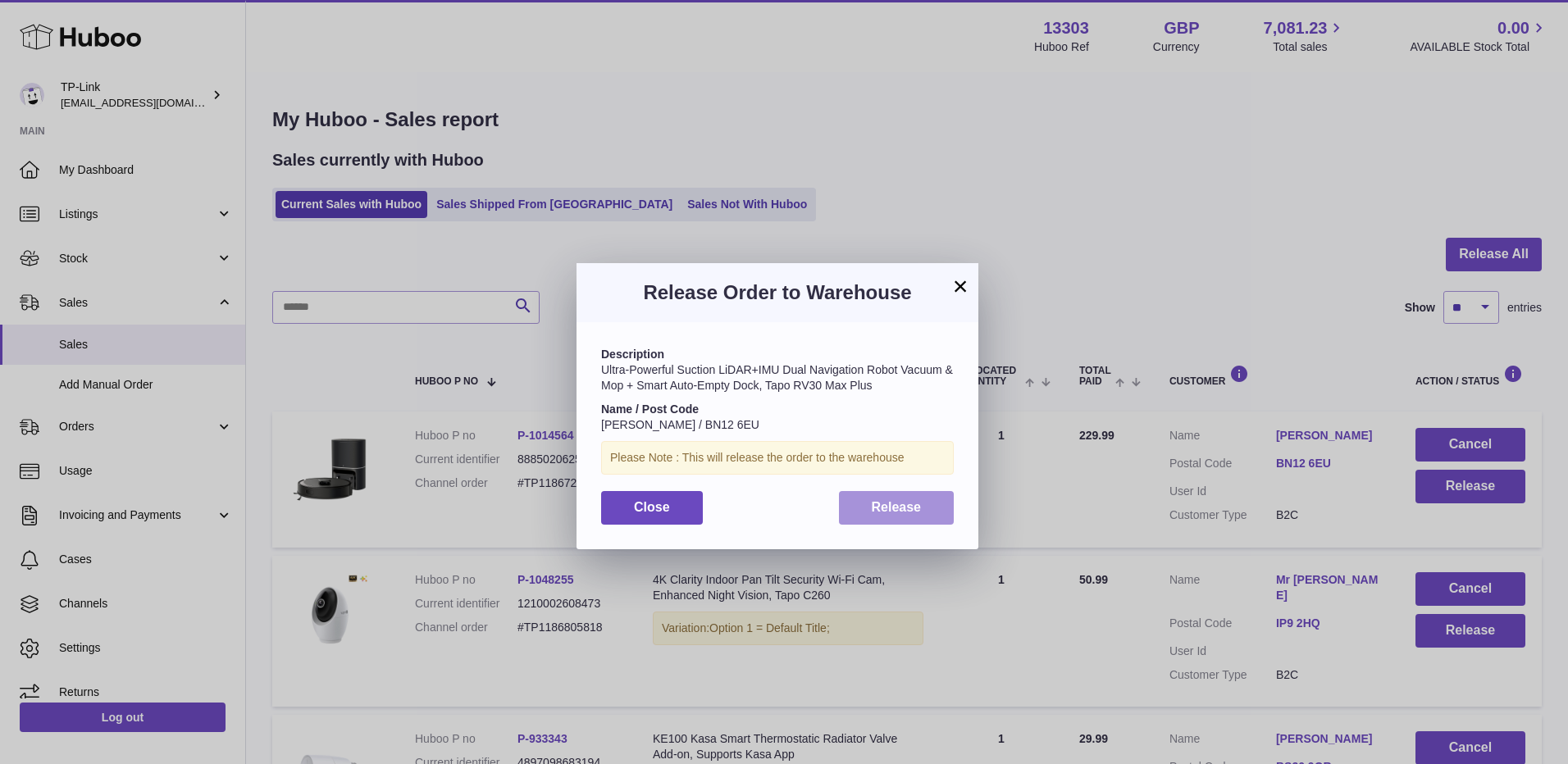
click at [893, 512] on span "Release" at bounding box center [897, 507] width 50 height 14
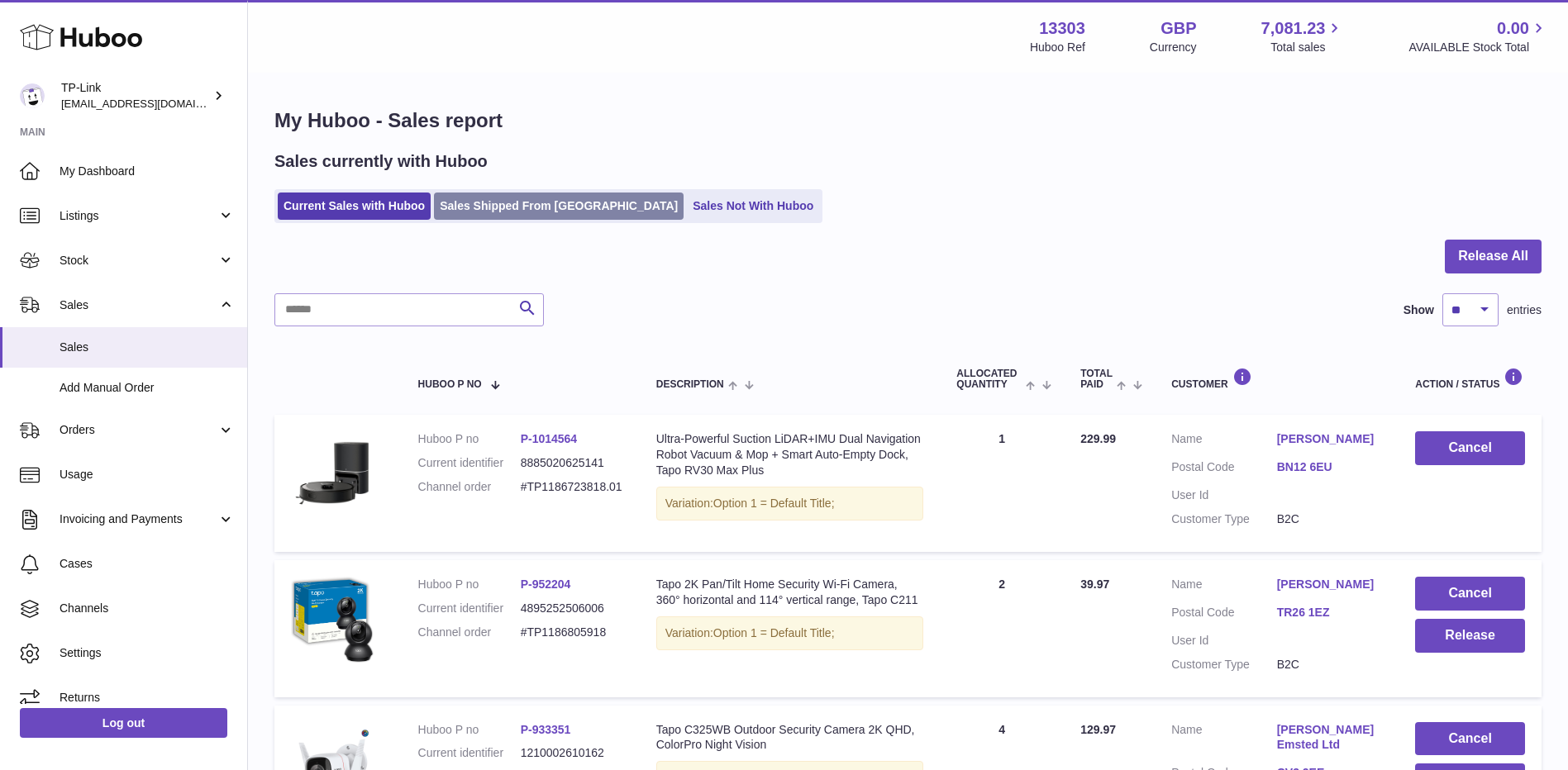
click at [461, 213] on link "Sales Shipped From [GEOGRAPHIC_DATA]" at bounding box center [558, 206] width 249 height 27
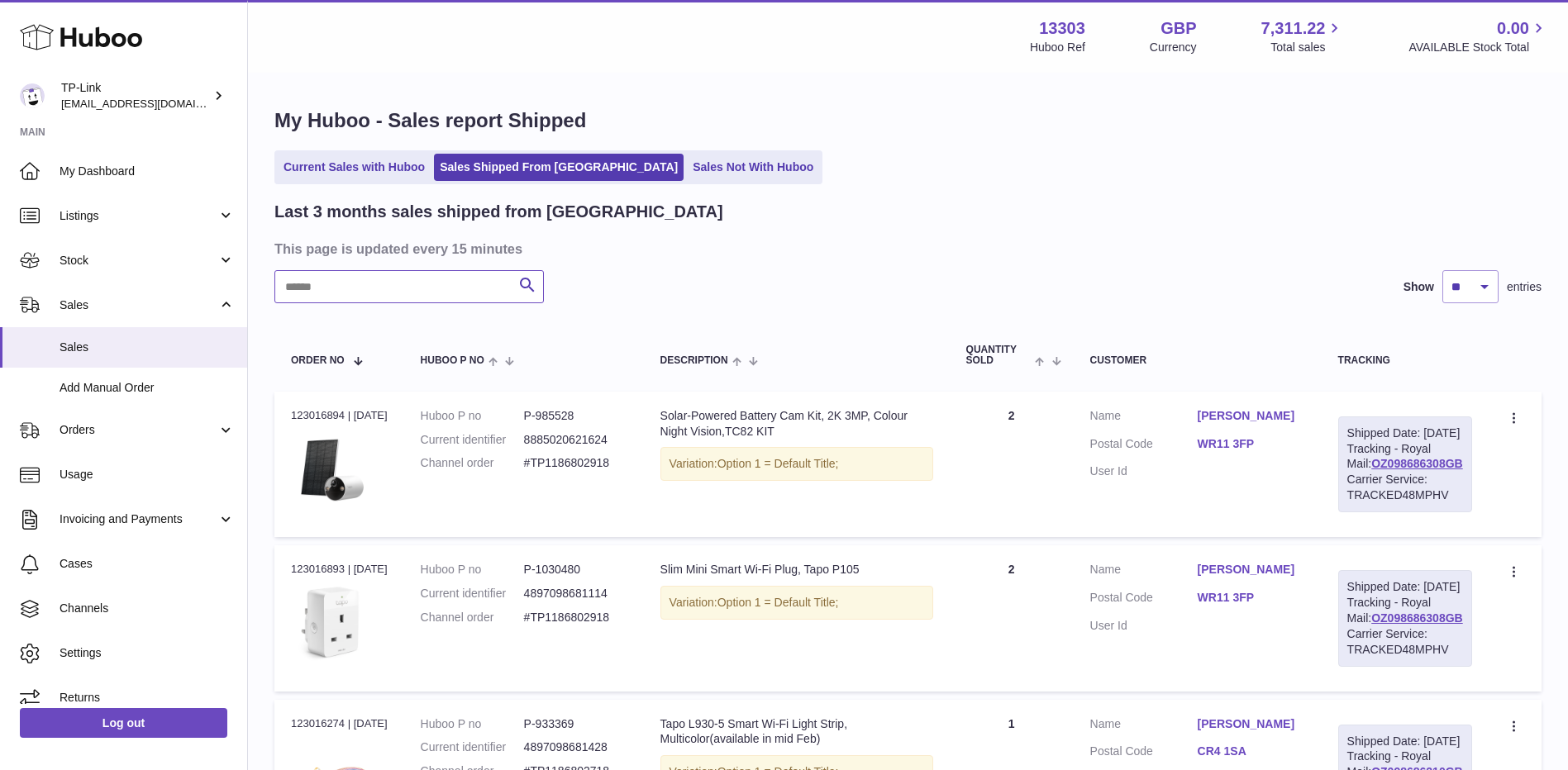
click at [411, 283] on input "text" at bounding box center [408, 287] width 270 height 33
paste input "**********"
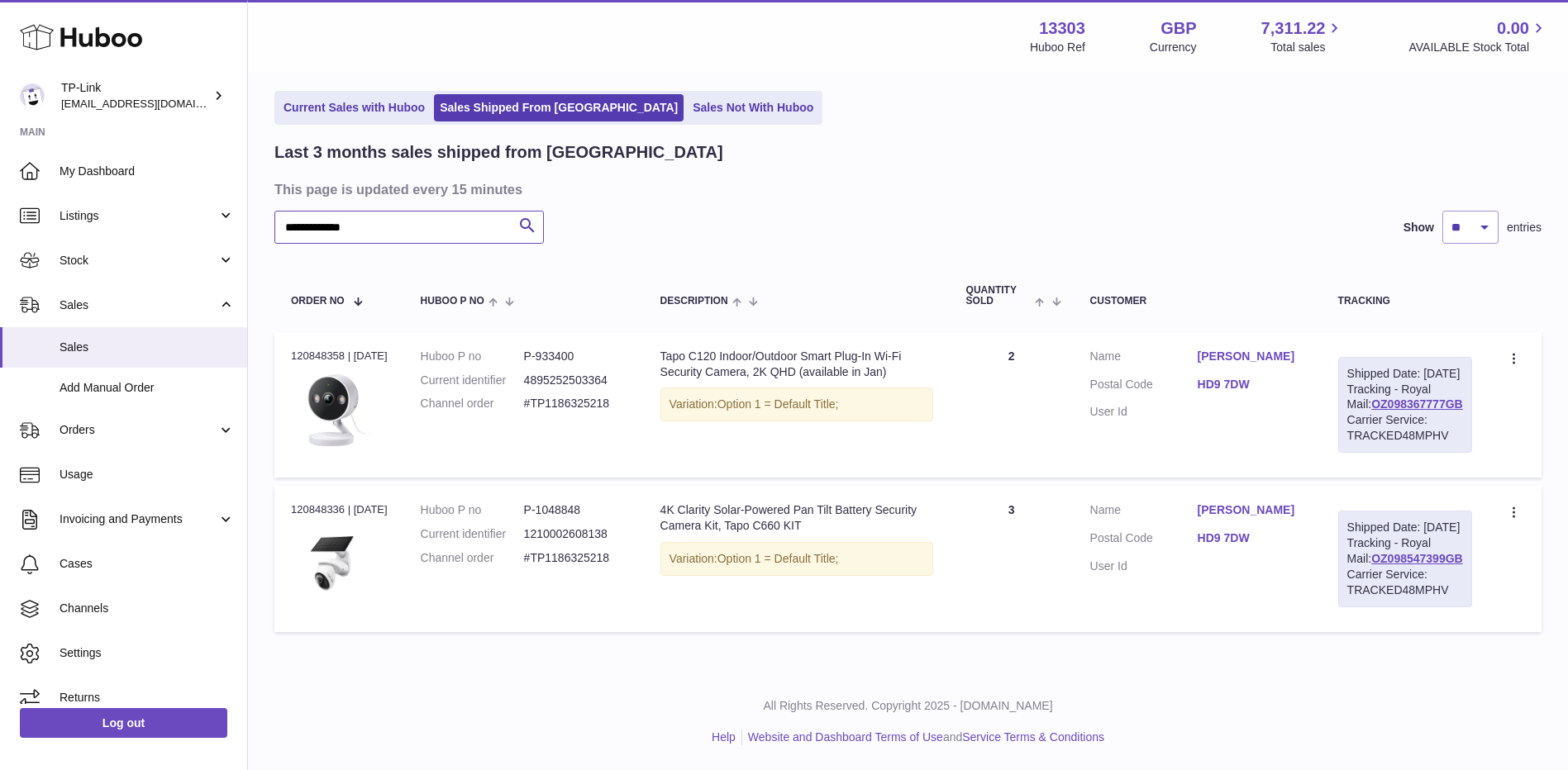
scroll to position [91, 0]
type input "**********"
click at [348, 94] on link "Current Sales with Huboo" at bounding box center [354, 108] width 153 height 27
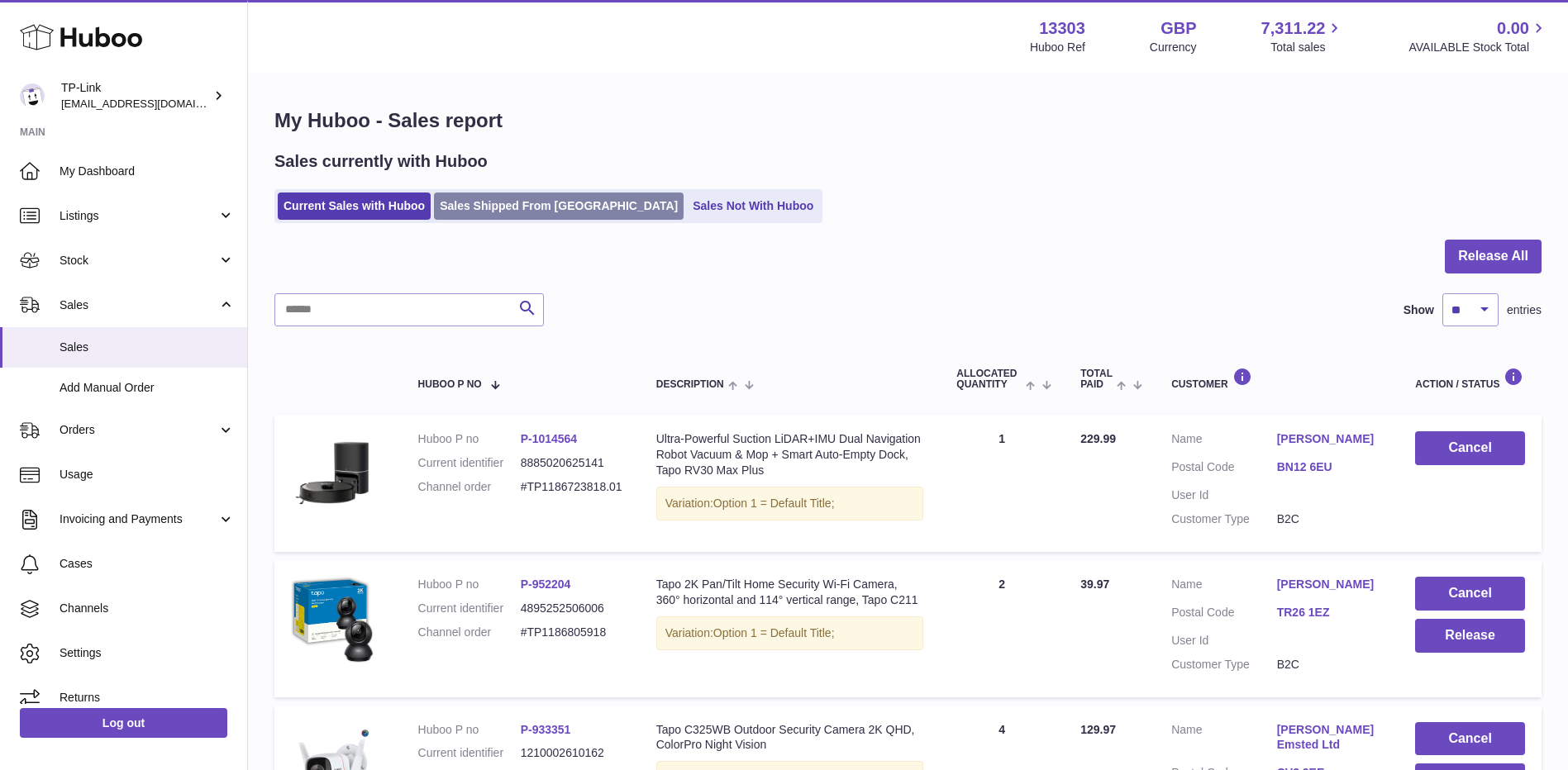
click at [518, 201] on link "Sales Shipped From [GEOGRAPHIC_DATA]" at bounding box center [558, 206] width 249 height 27
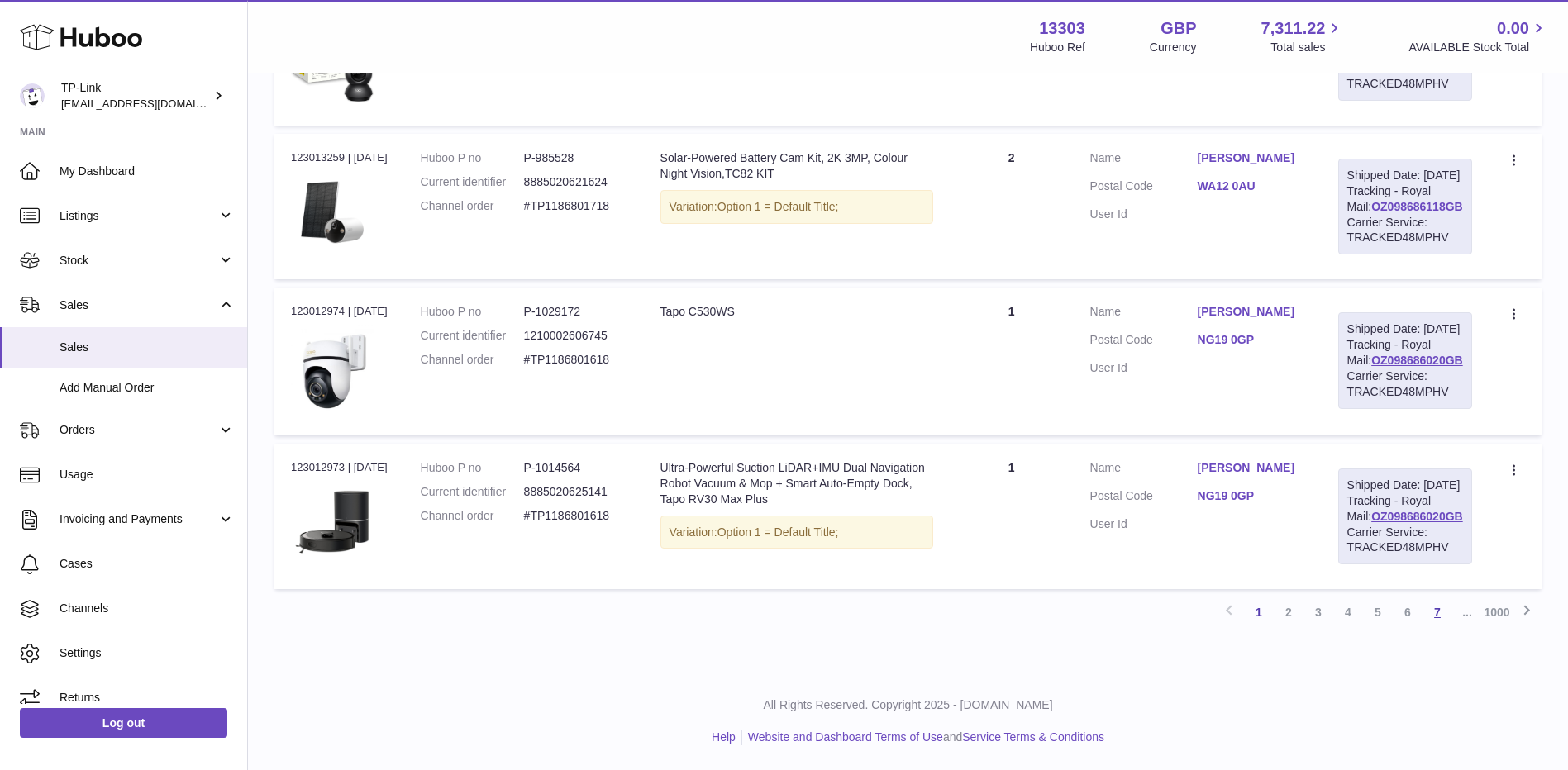
click at [1446, 619] on link "7" at bounding box center [1437, 612] width 30 height 30
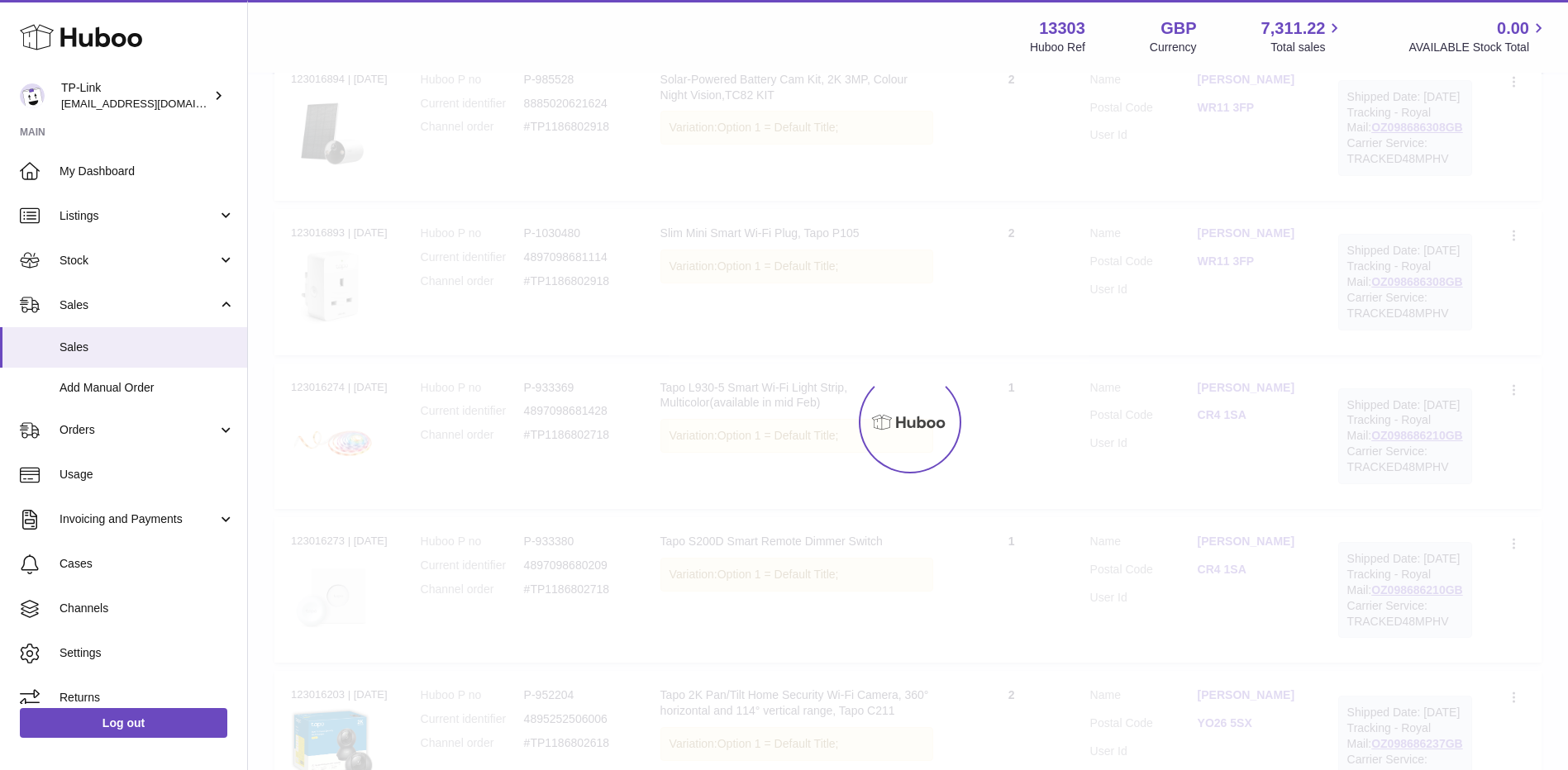
scroll to position [75, 0]
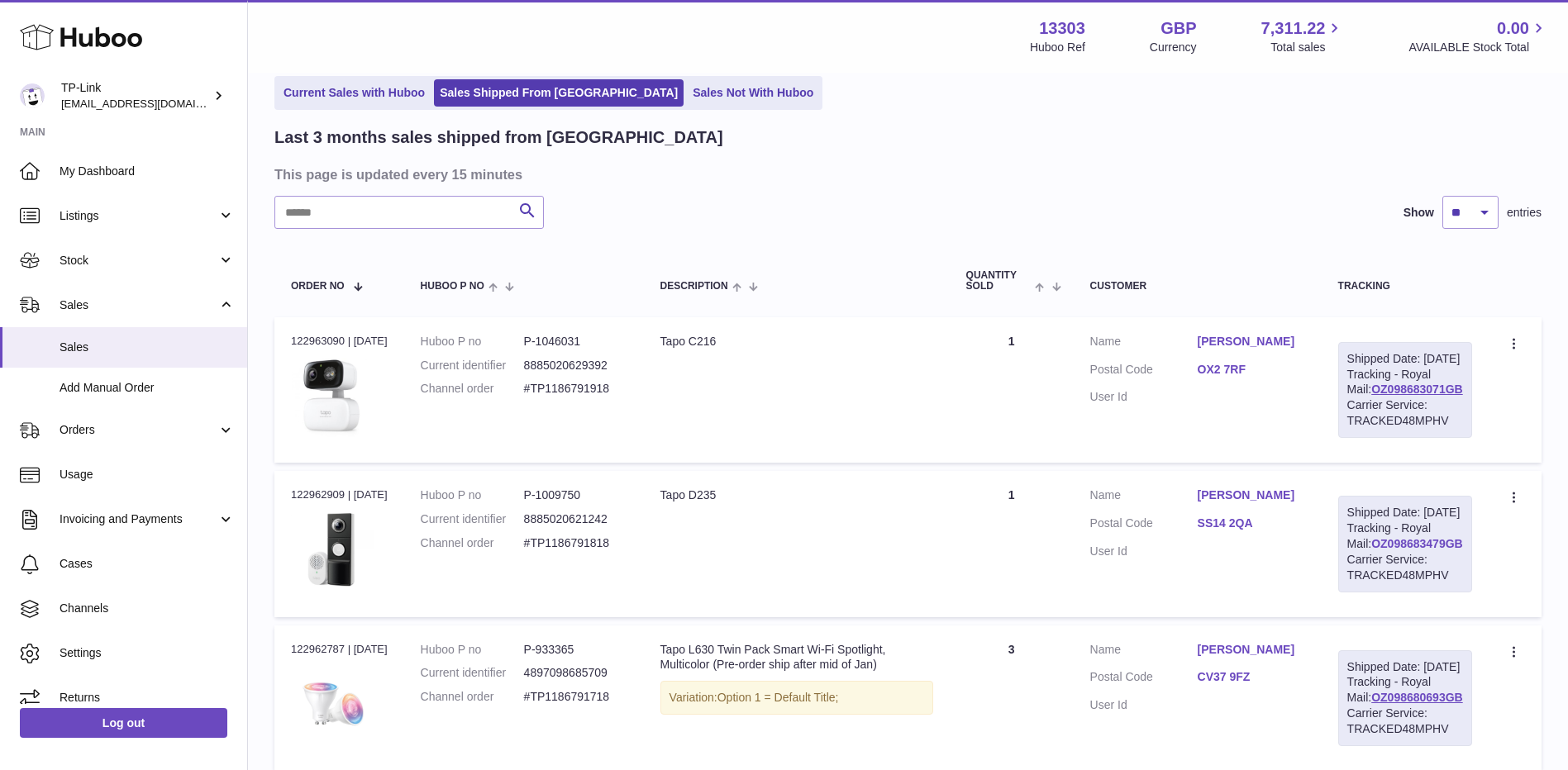
click at [1434, 551] on link "OZ098683479GB" at bounding box center [1416, 543] width 92 height 13
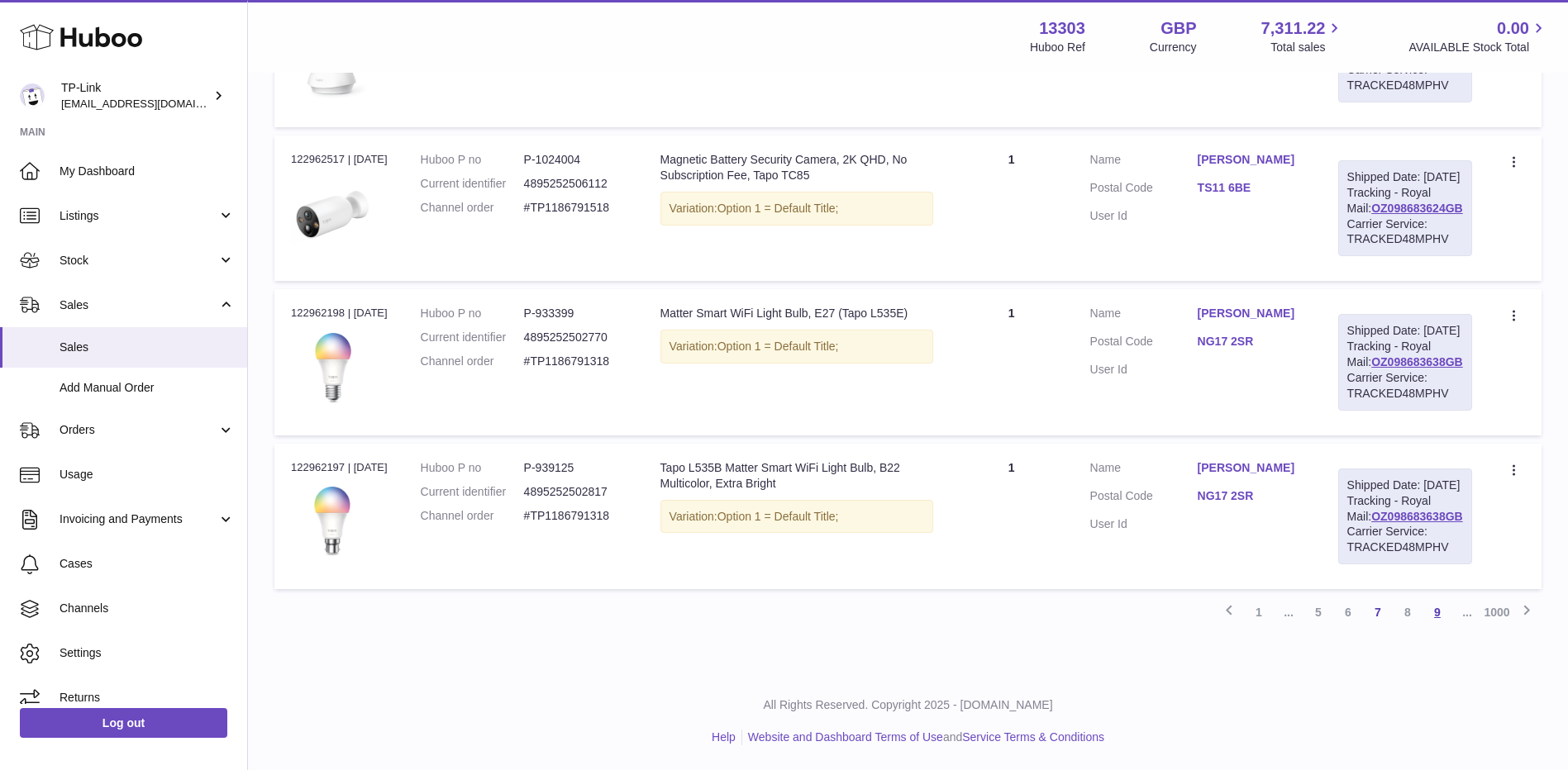
click at [1444, 628] on link "9" at bounding box center [1437, 612] width 30 height 30
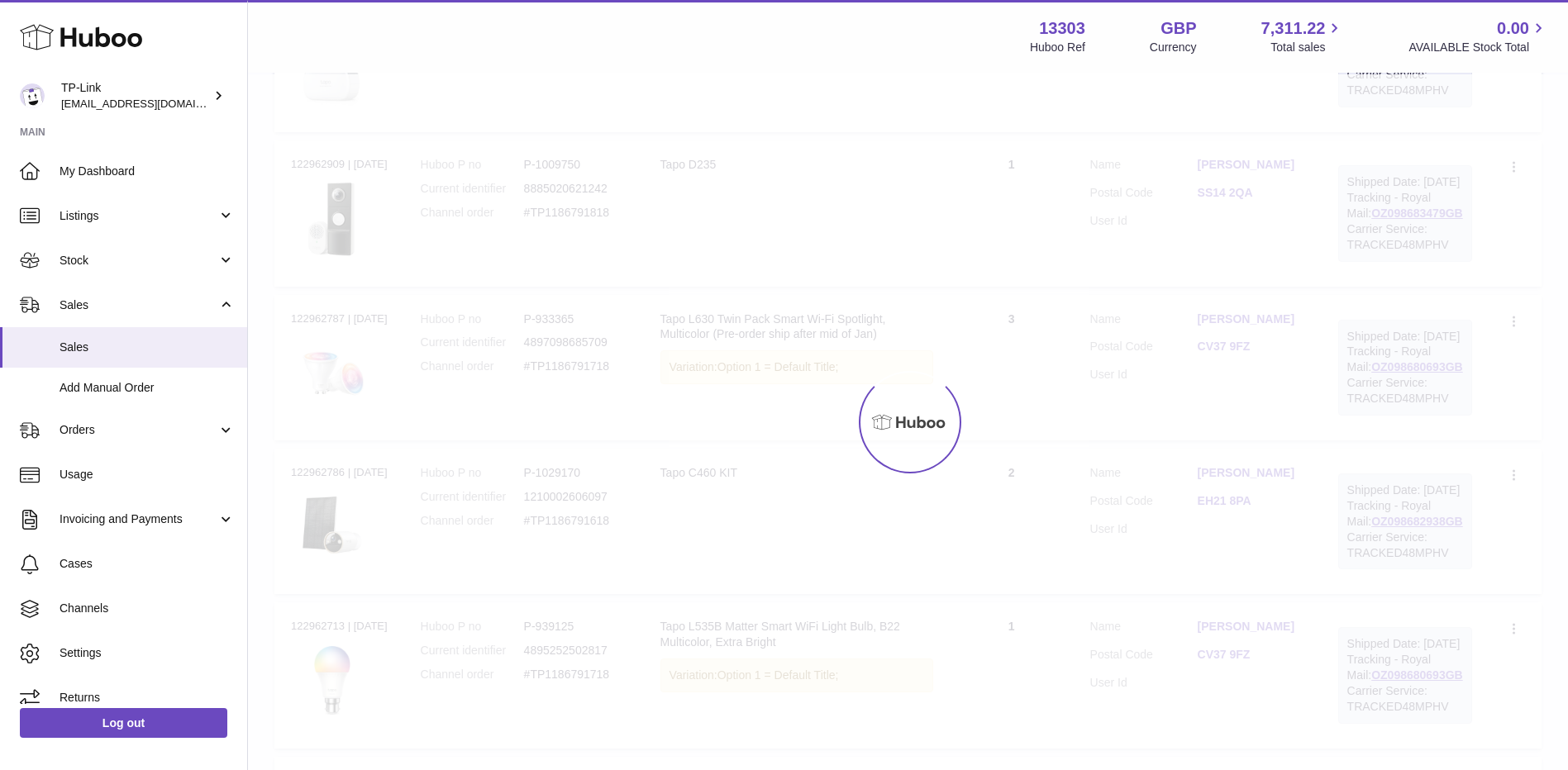
scroll to position [75, 0]
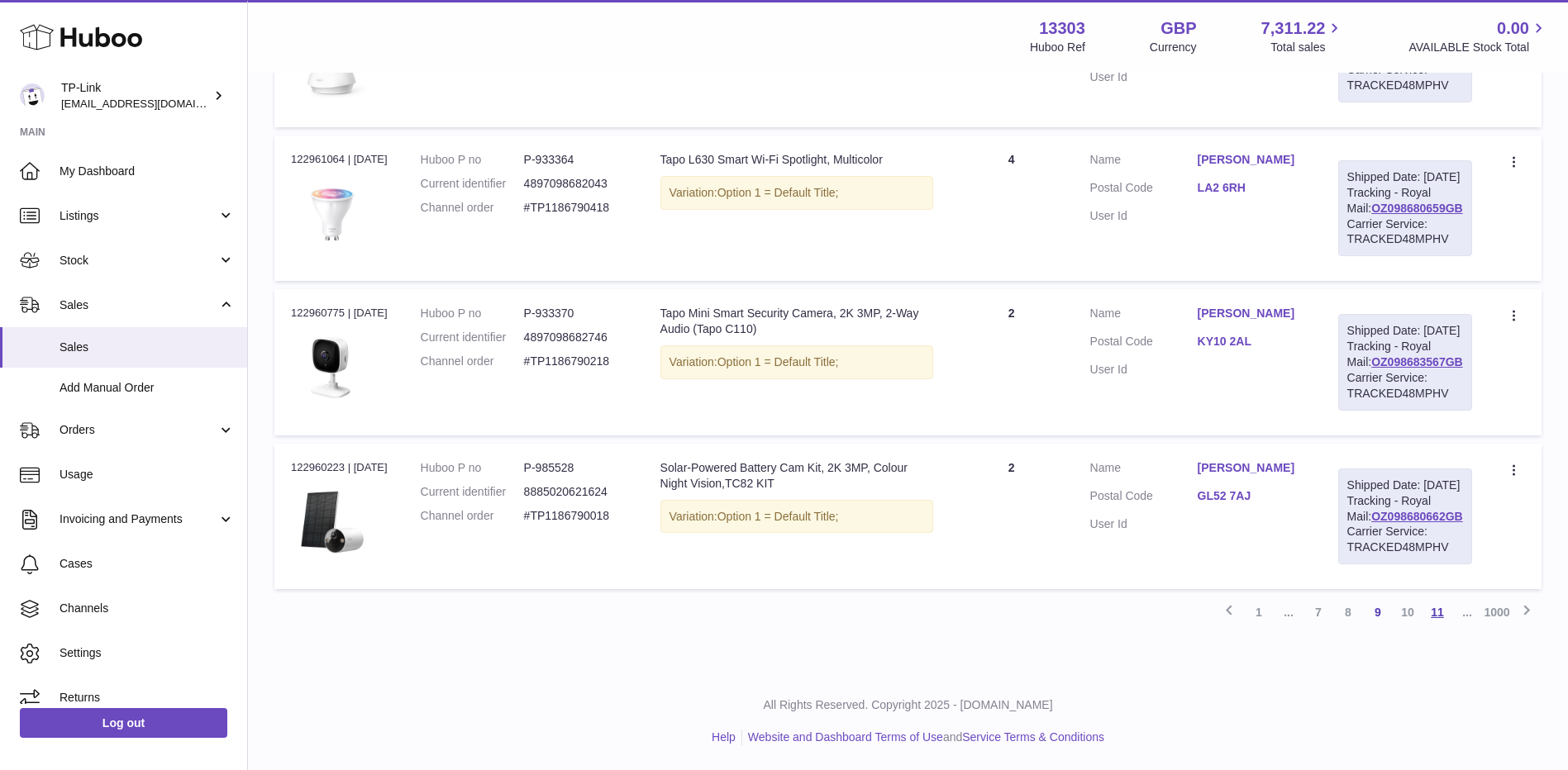
click at [1435, 614] on link "11" at bounding box center [1437, 612] width 30 height 30
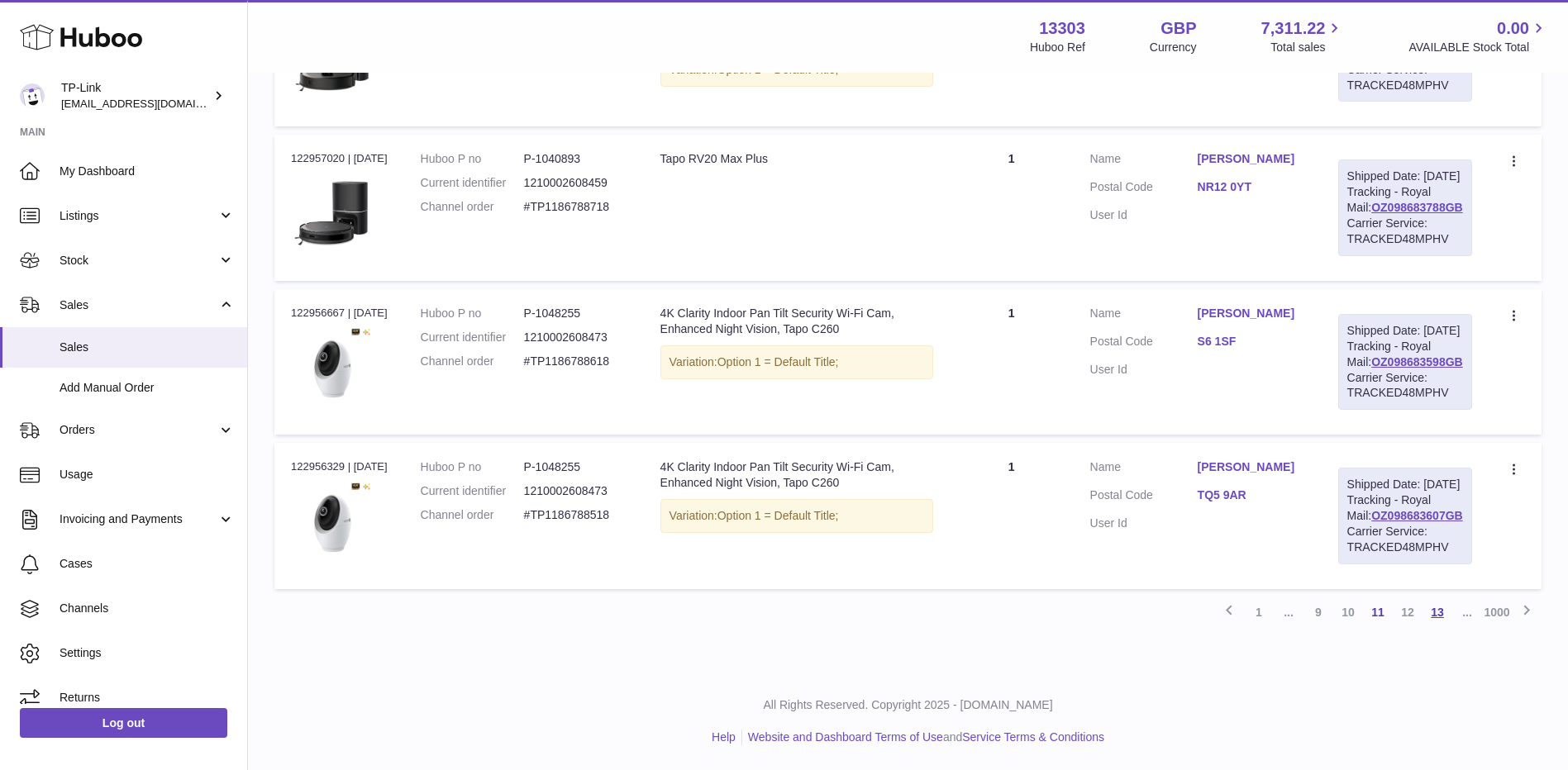
click at [1434, 619] on link "13" at bounding box center [1437, 612] width 30 height 30
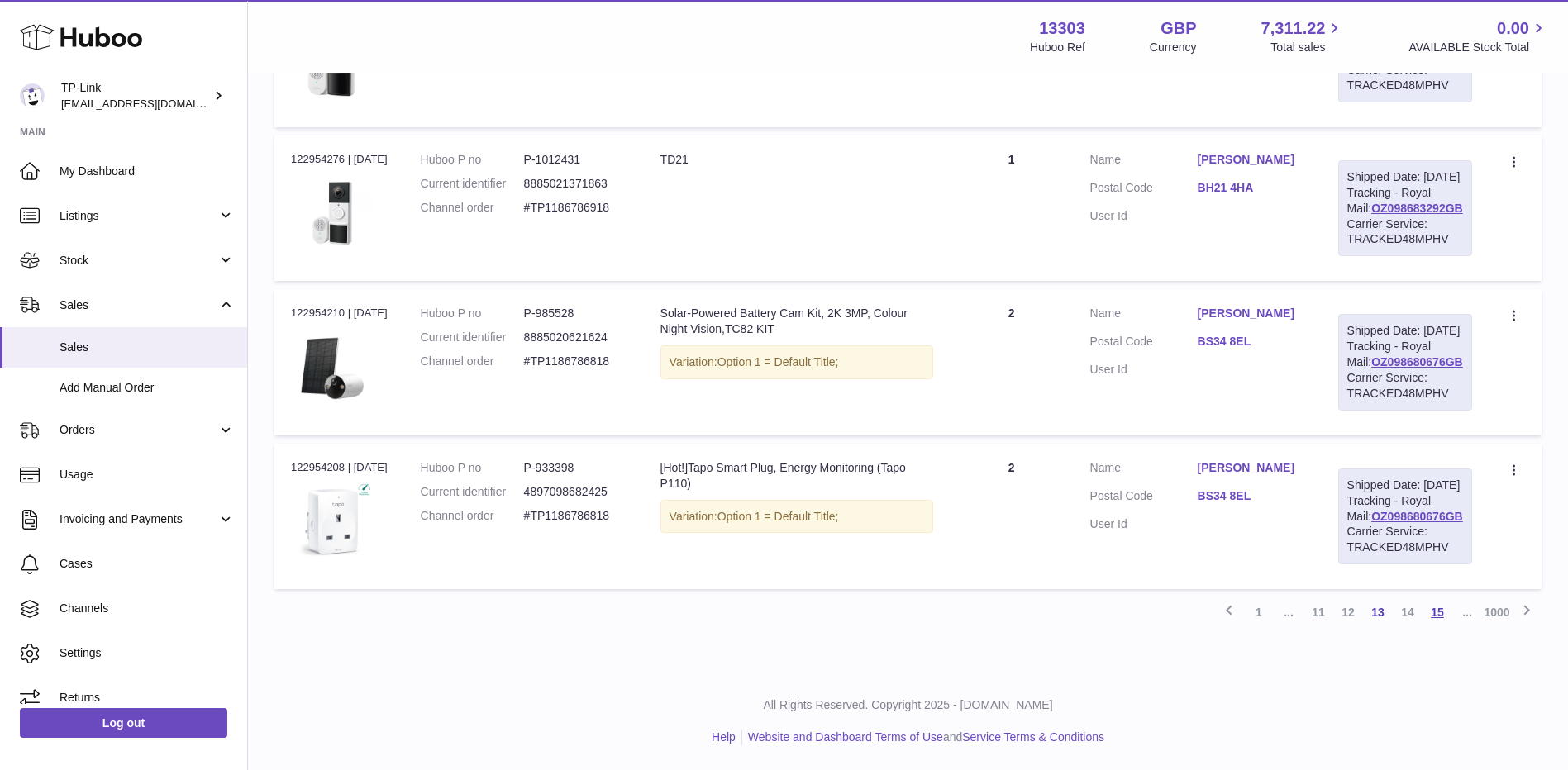
click at [1437, 620] on link "15" at bounding box center [1437, 612] width 30 height 30
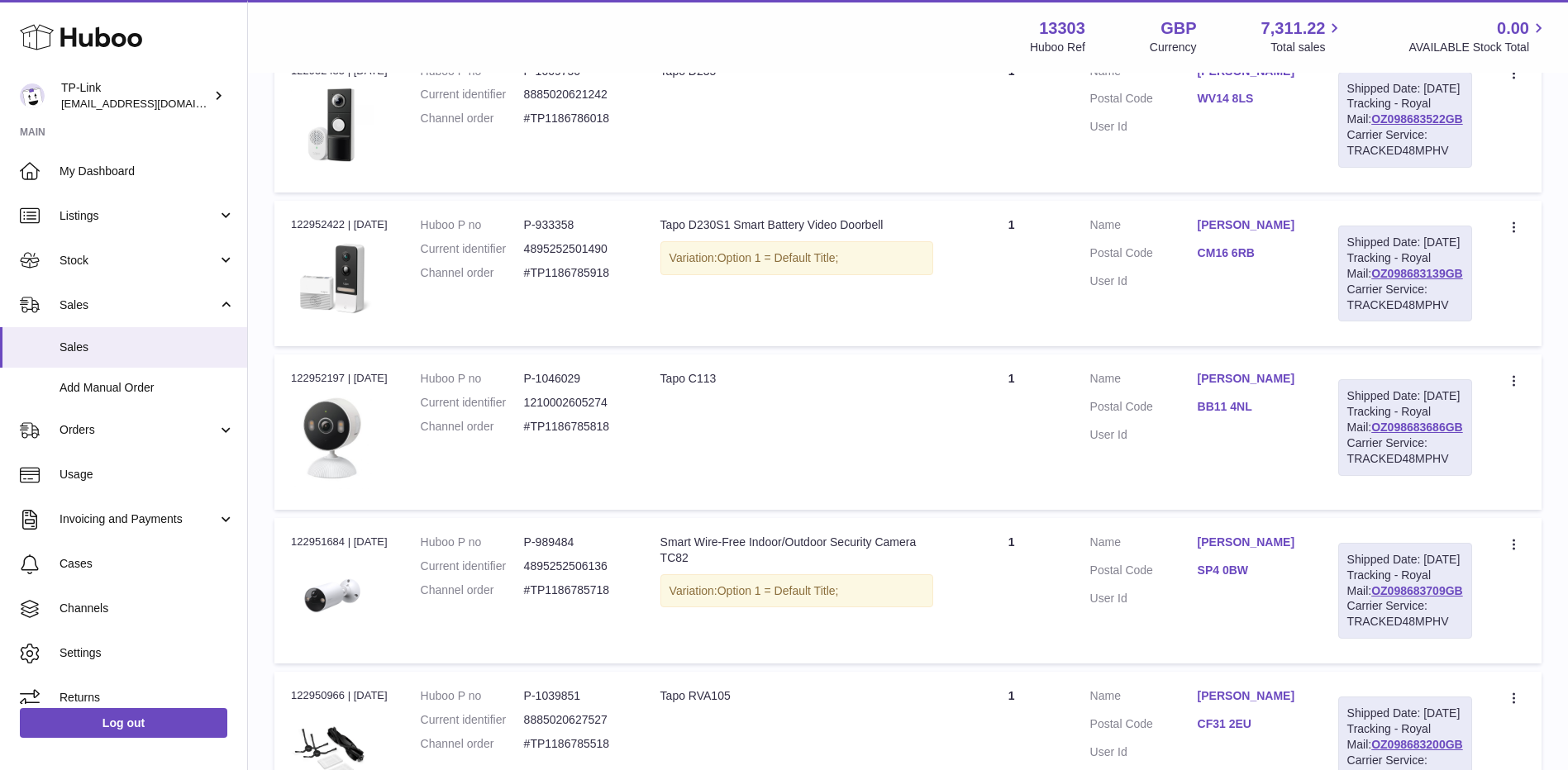
scroll to position [1314, 0]
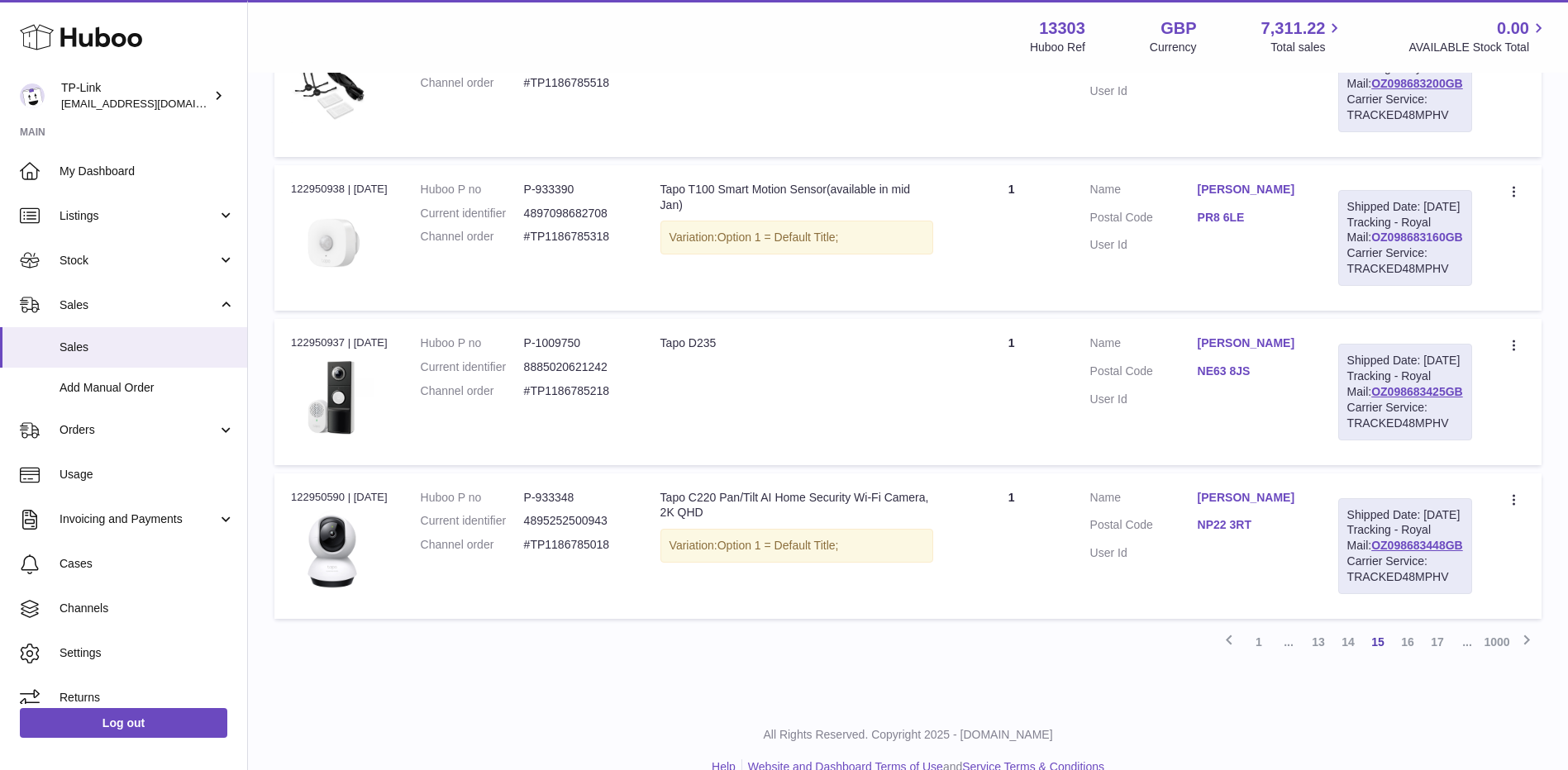
click at [1437, 244] on link "OZ098683160GB" at bounding box center [1416, 236] width 92 height 13
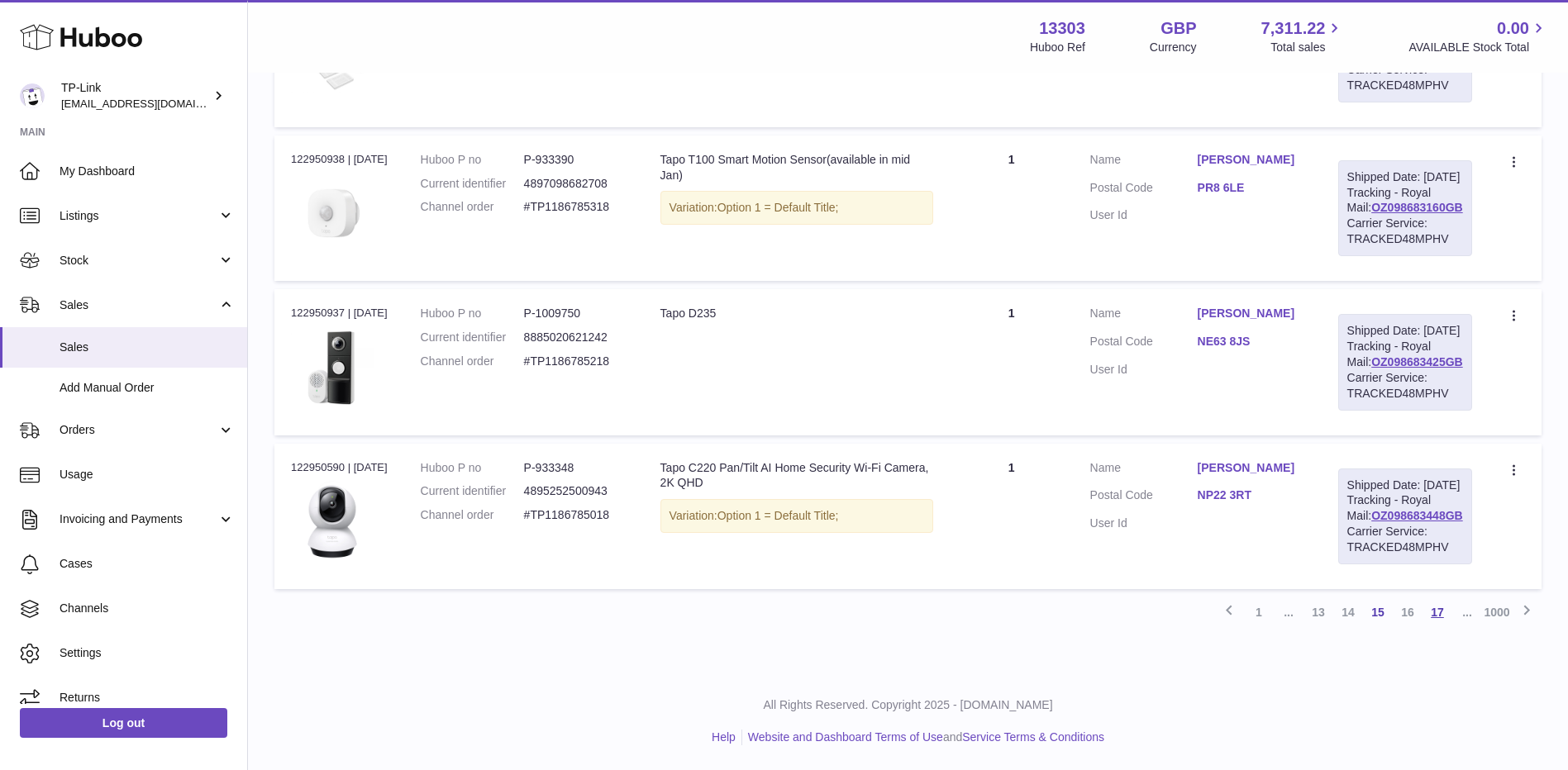
click at [1441, 613] on link "17" at bounding box center [1437, 612] width 30 height 30
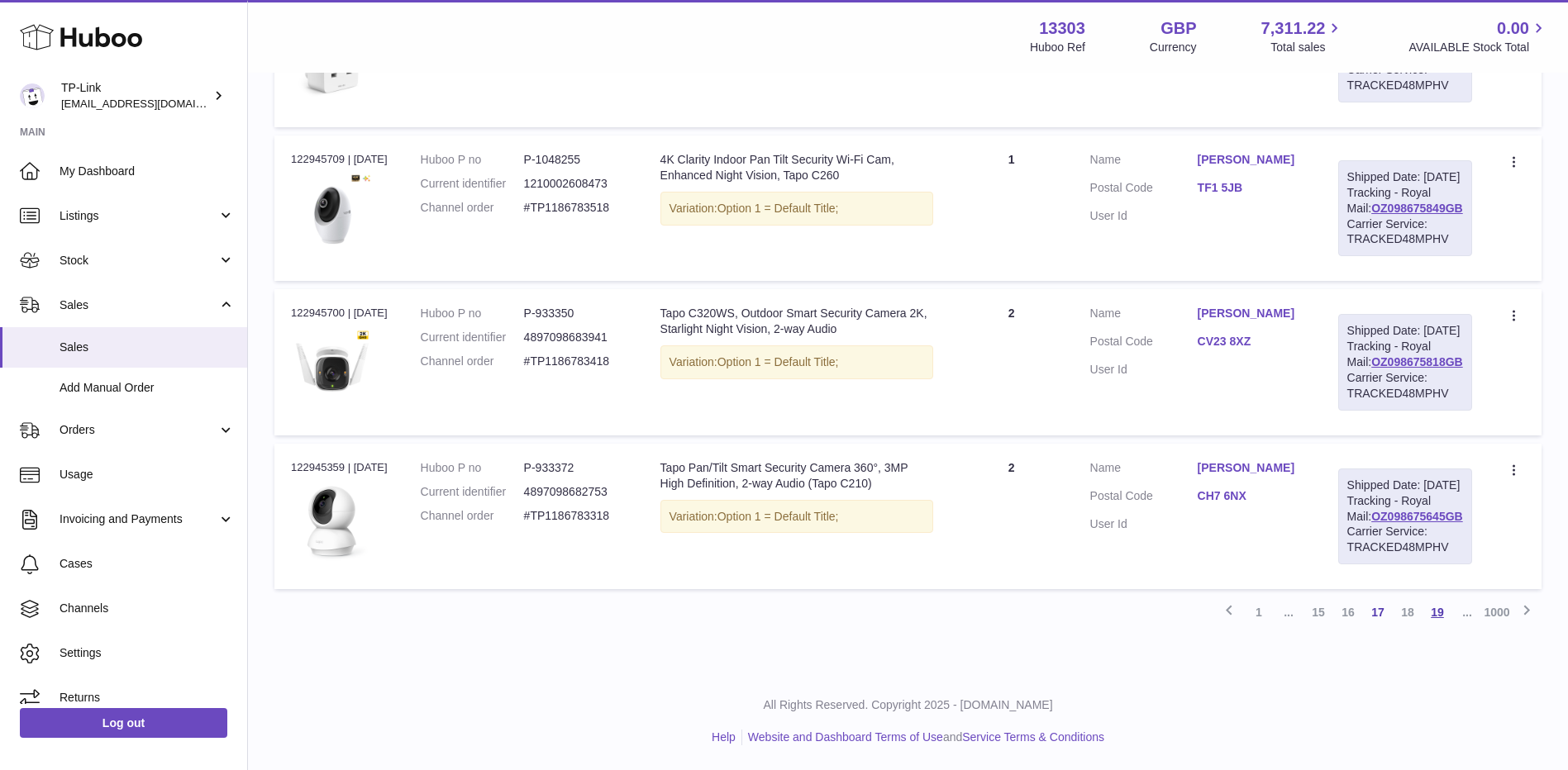
click at [1440, 624] on link "19" at bounding box center [1437, 612] width 30 height 30
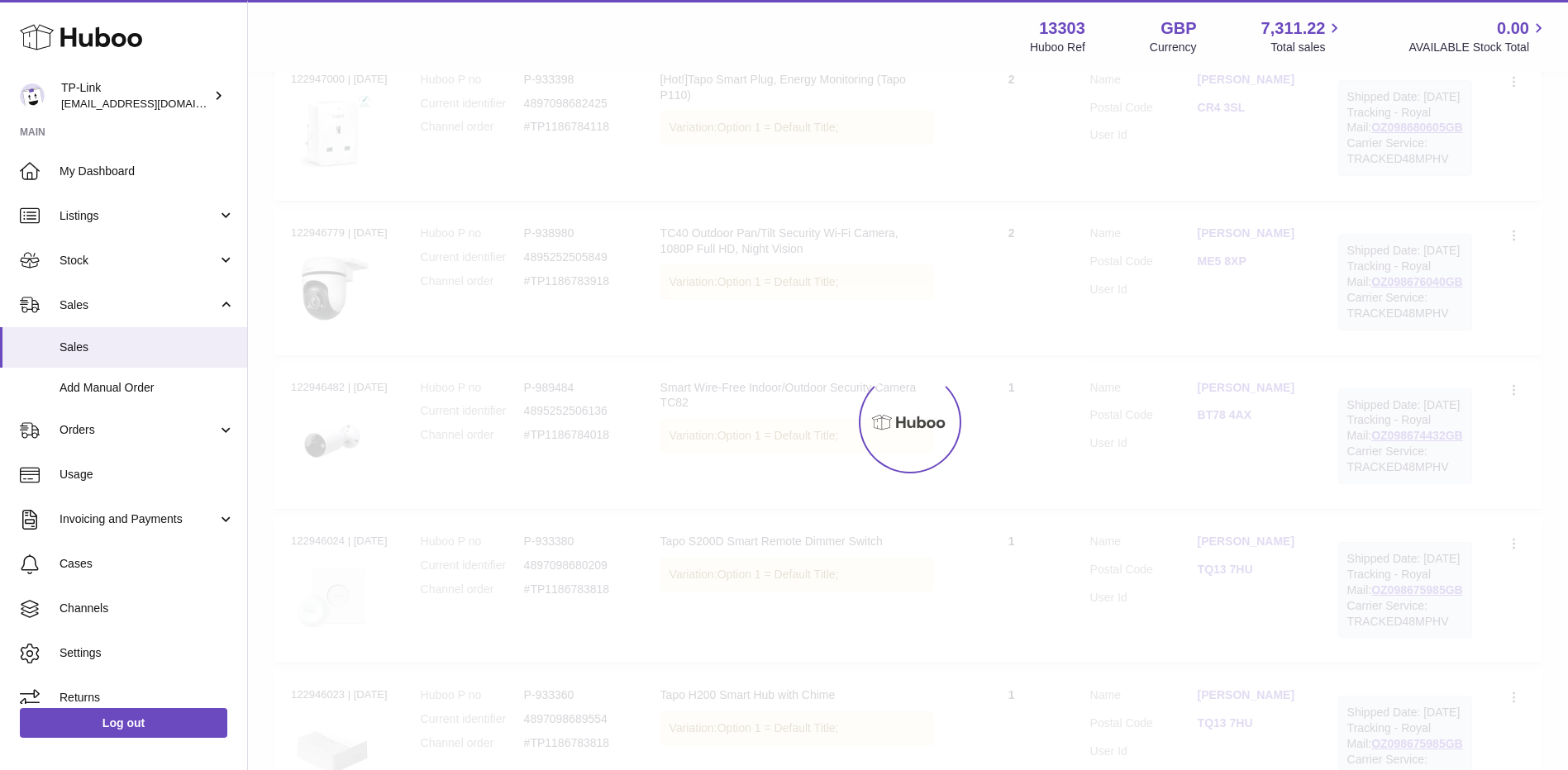
scroll to position [75, 0]
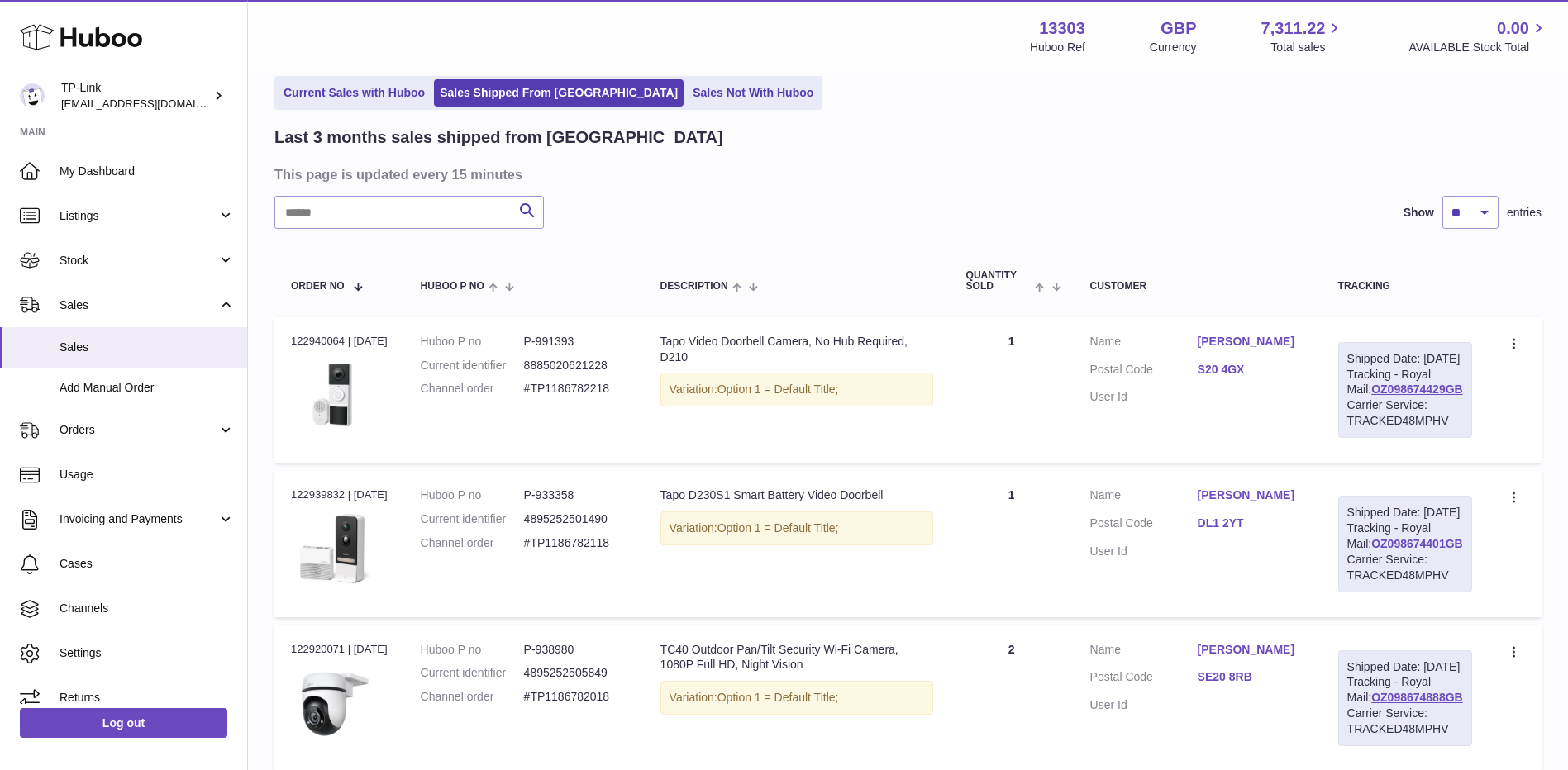
click at [1419, 551] on link "OZ098674401GB" at bounding box center [1416, 543] width 92 height 13
click at [1375, 551] on link "OZ098674401GB" at bounding box center [1416, 543] width 92 height 13
click at [402, 98] on link "Current Sales with Huboo" at bounding box center [354, 93] width 153 height 27
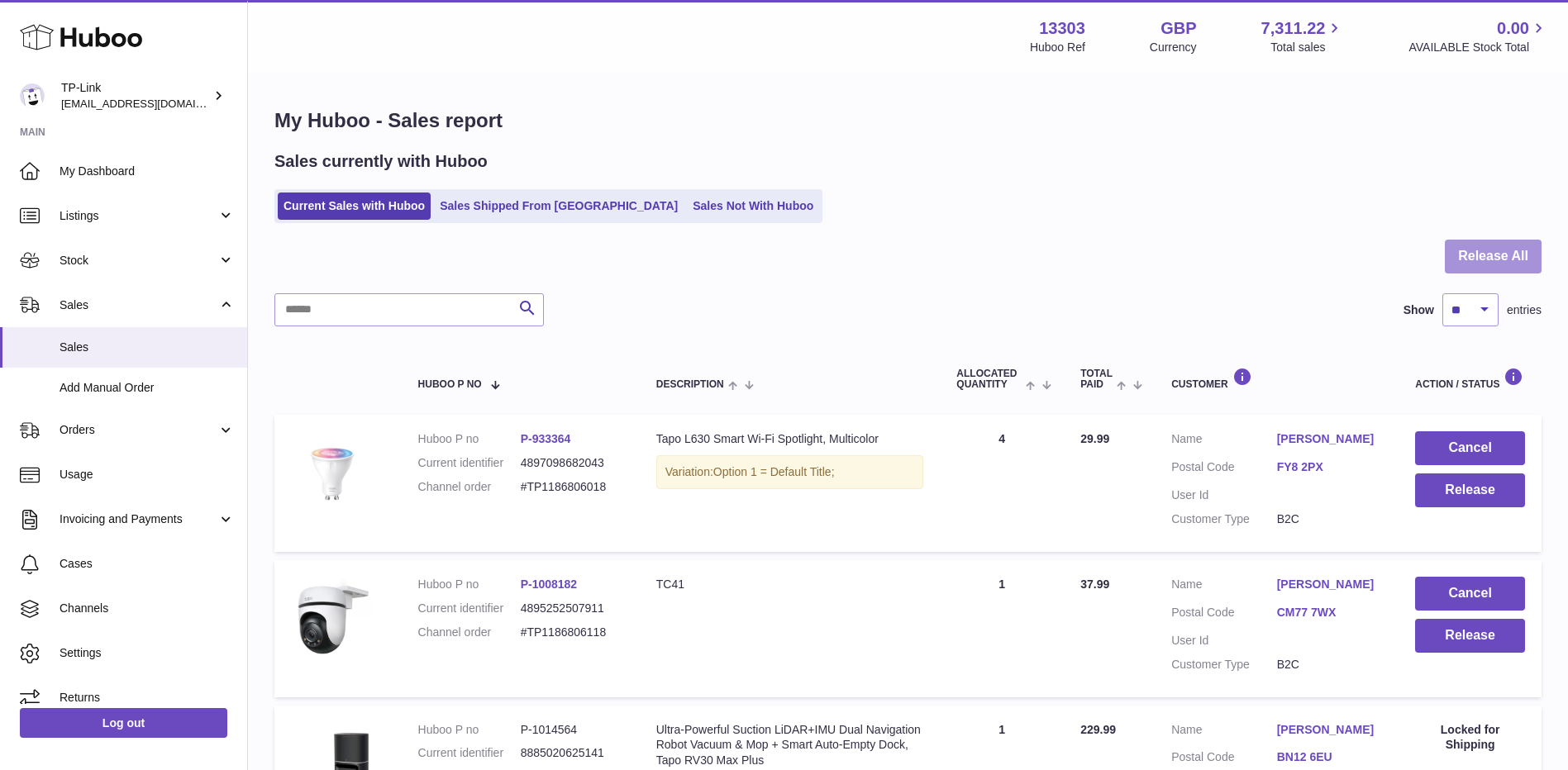
click at [1515, 260] on button "Release All" at bounding box center [1493, 257] width 97 height 34
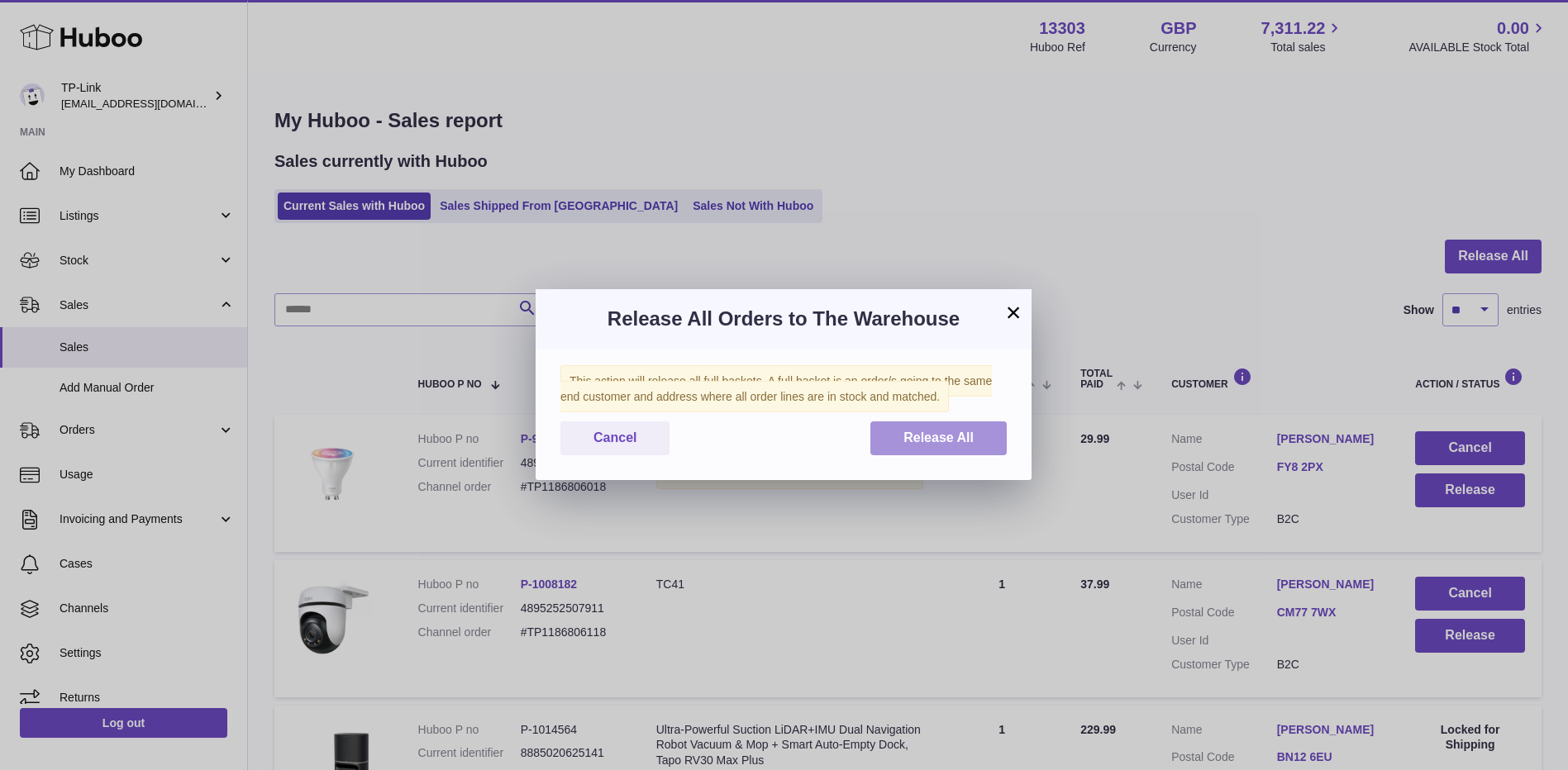
click at [929, 436] on span "Release All" at bounding box center [939, 438] width 70 height 14
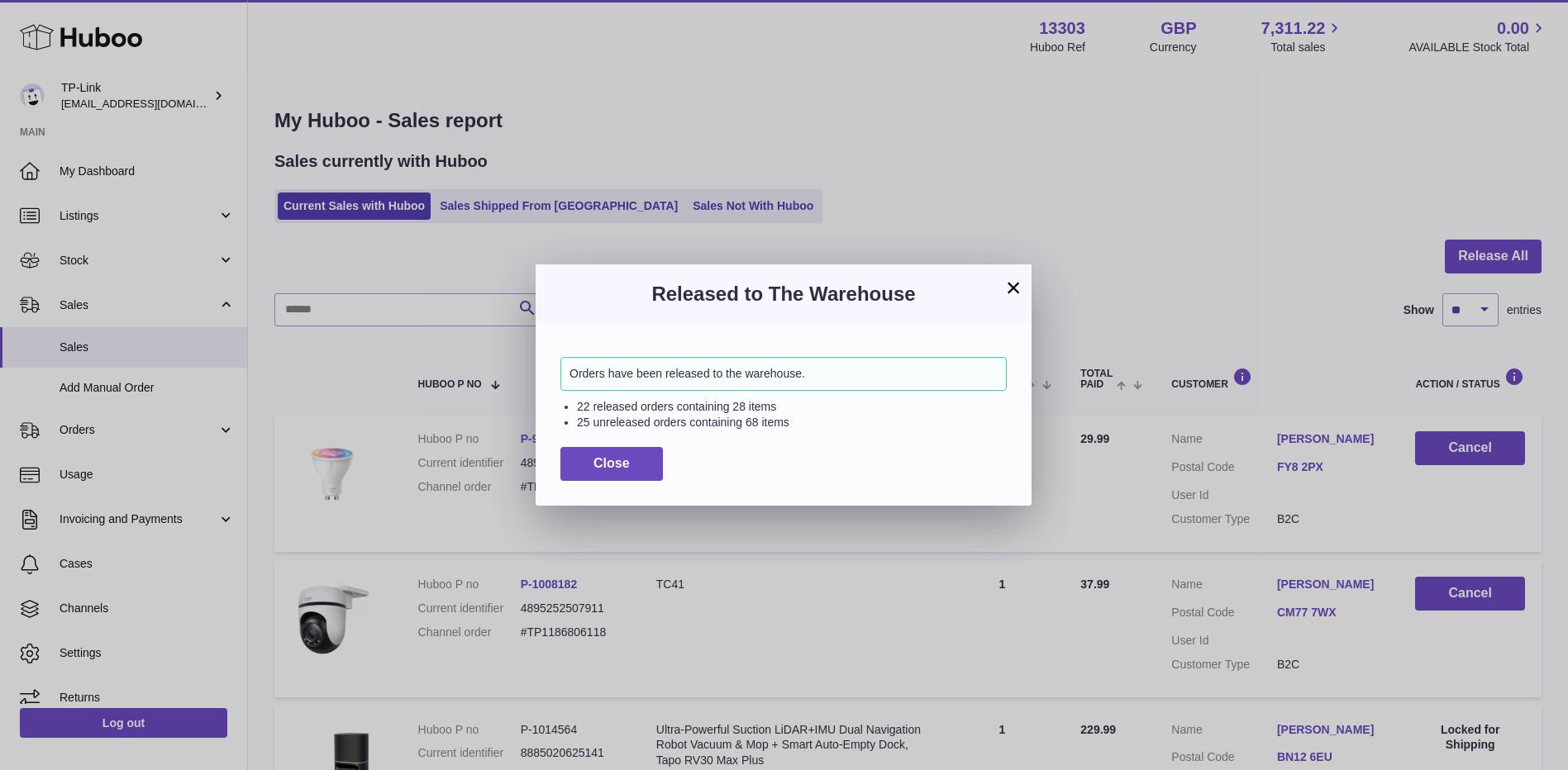
click at [1009, 286] on button "×" at bounding box center [1013, 287] width 20 height 20
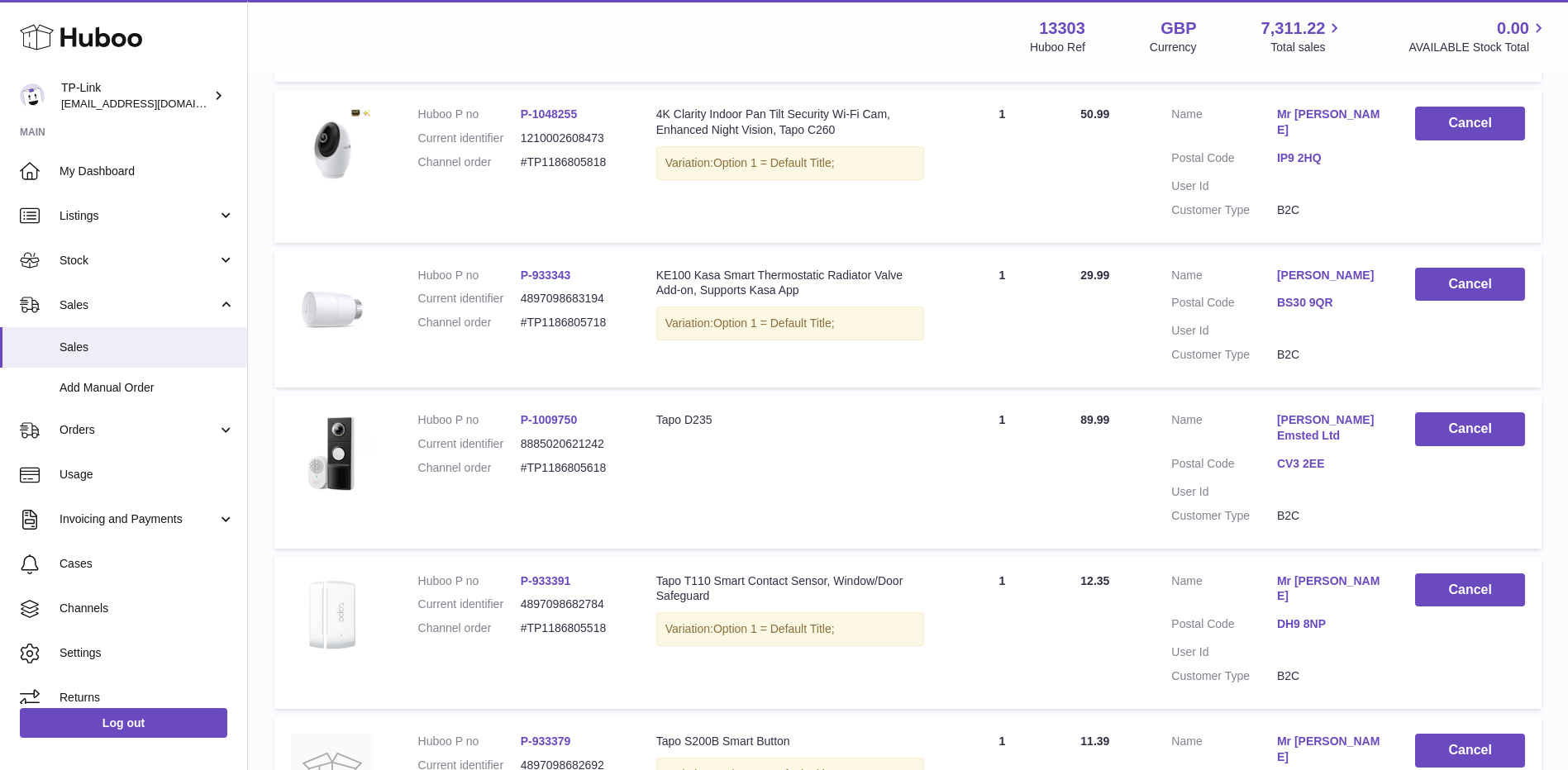
scroll to position [1300, 0]
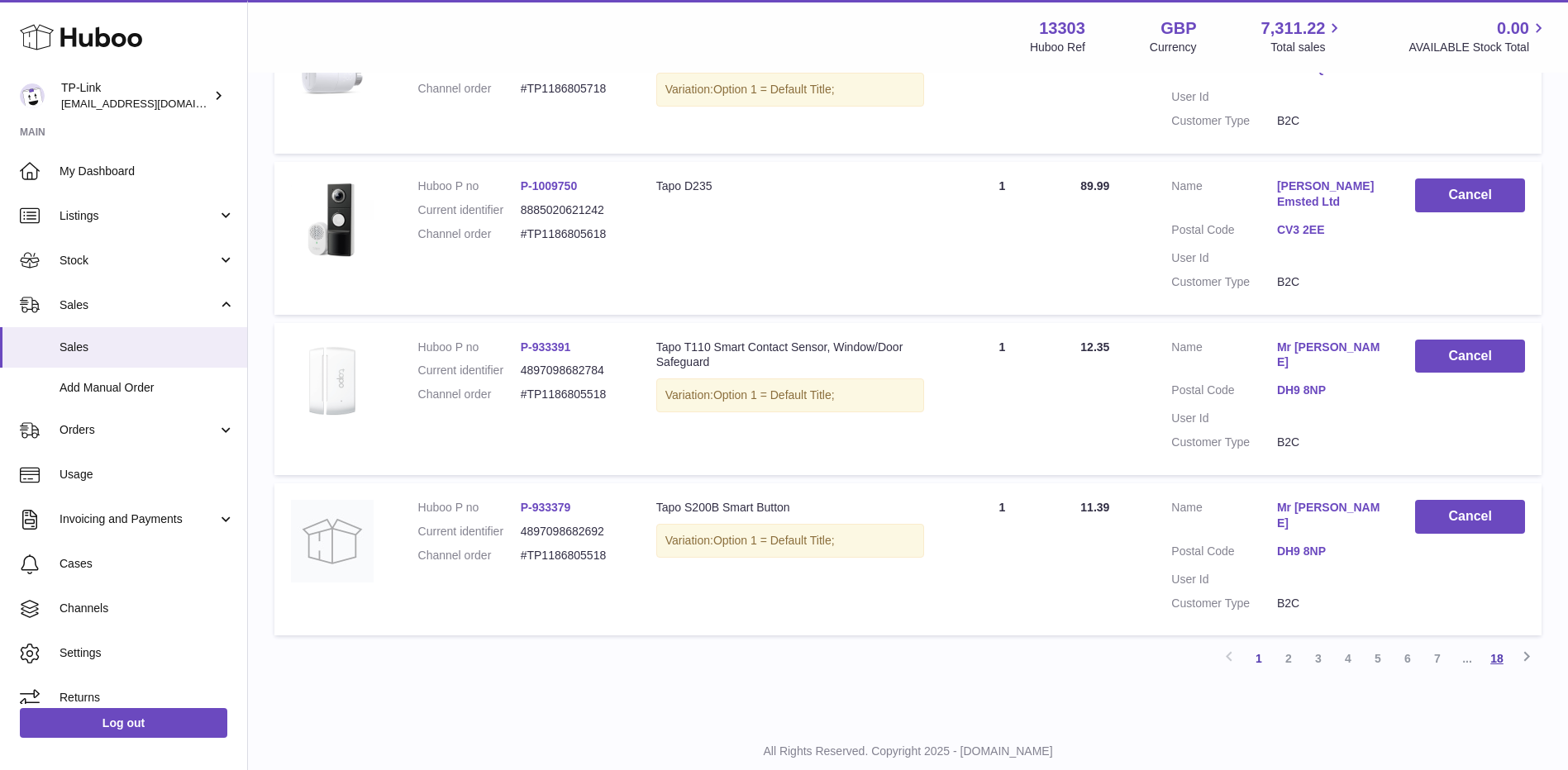
click at [1491, 644] on link "18" at bounding box center [1496, 659] width 30 height 30
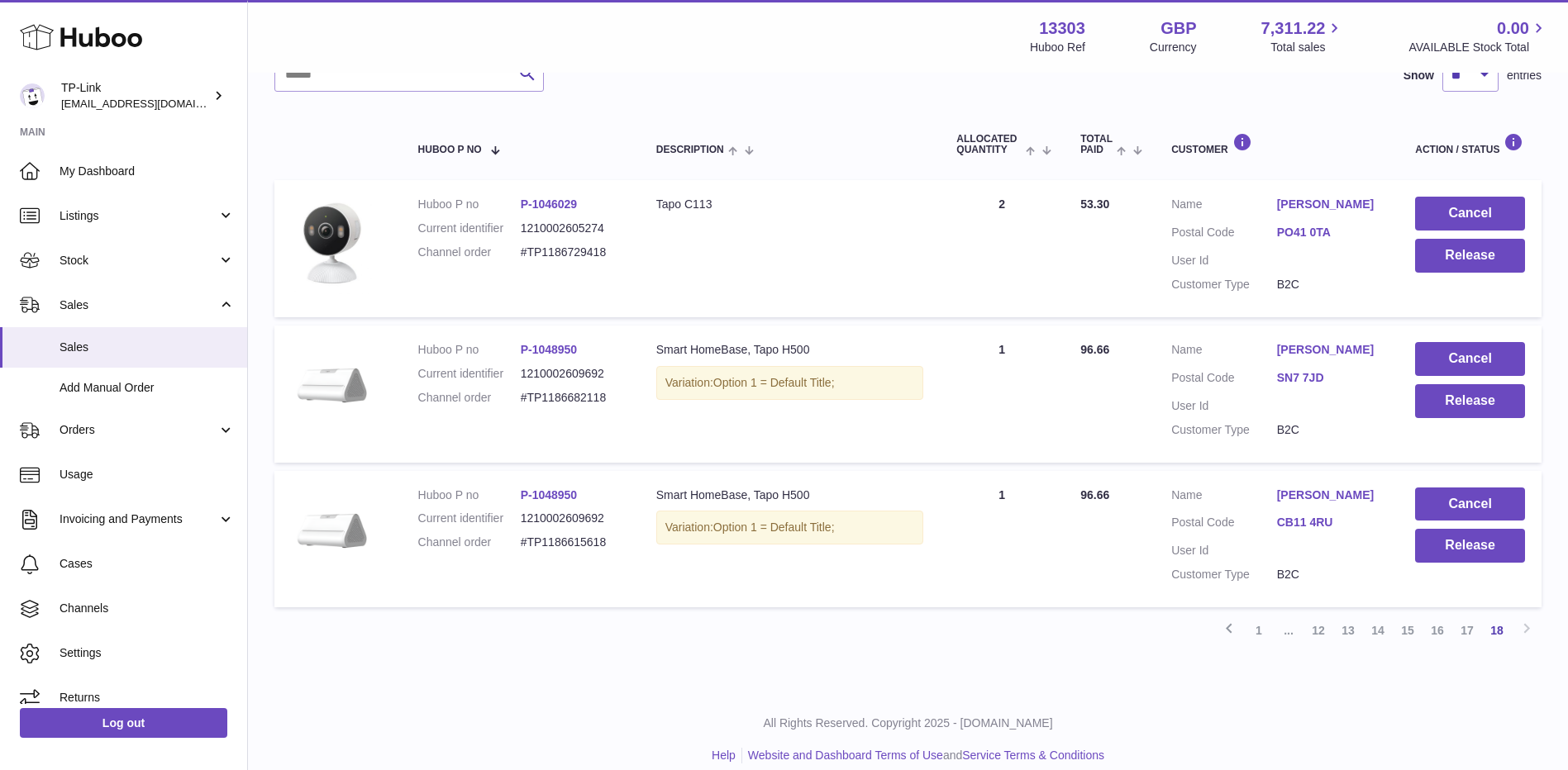
scroll to position [253, 0]
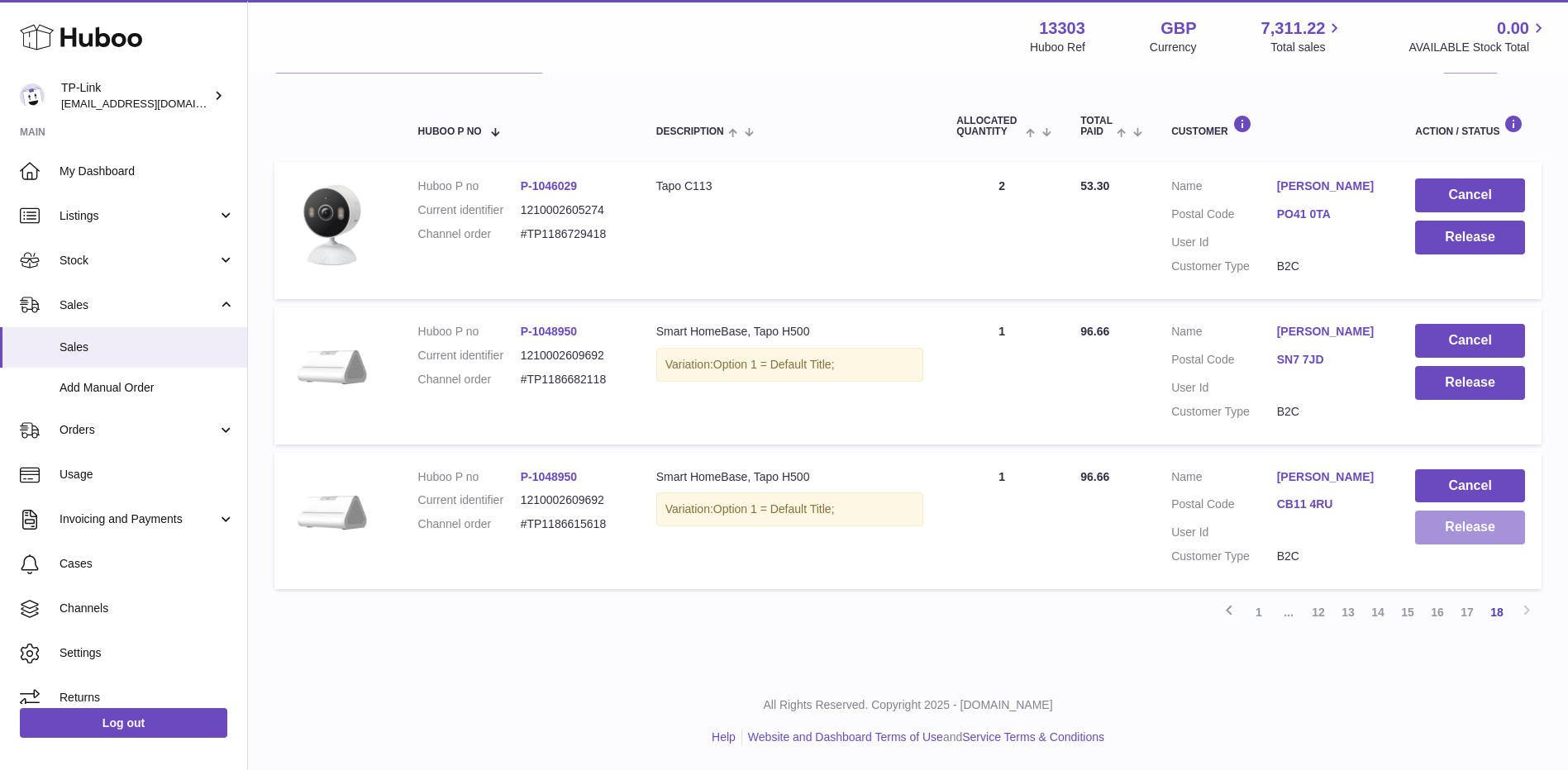
click at [1496, 537] on button "Release" at bounding box center [1470, 528] width 110 height 34
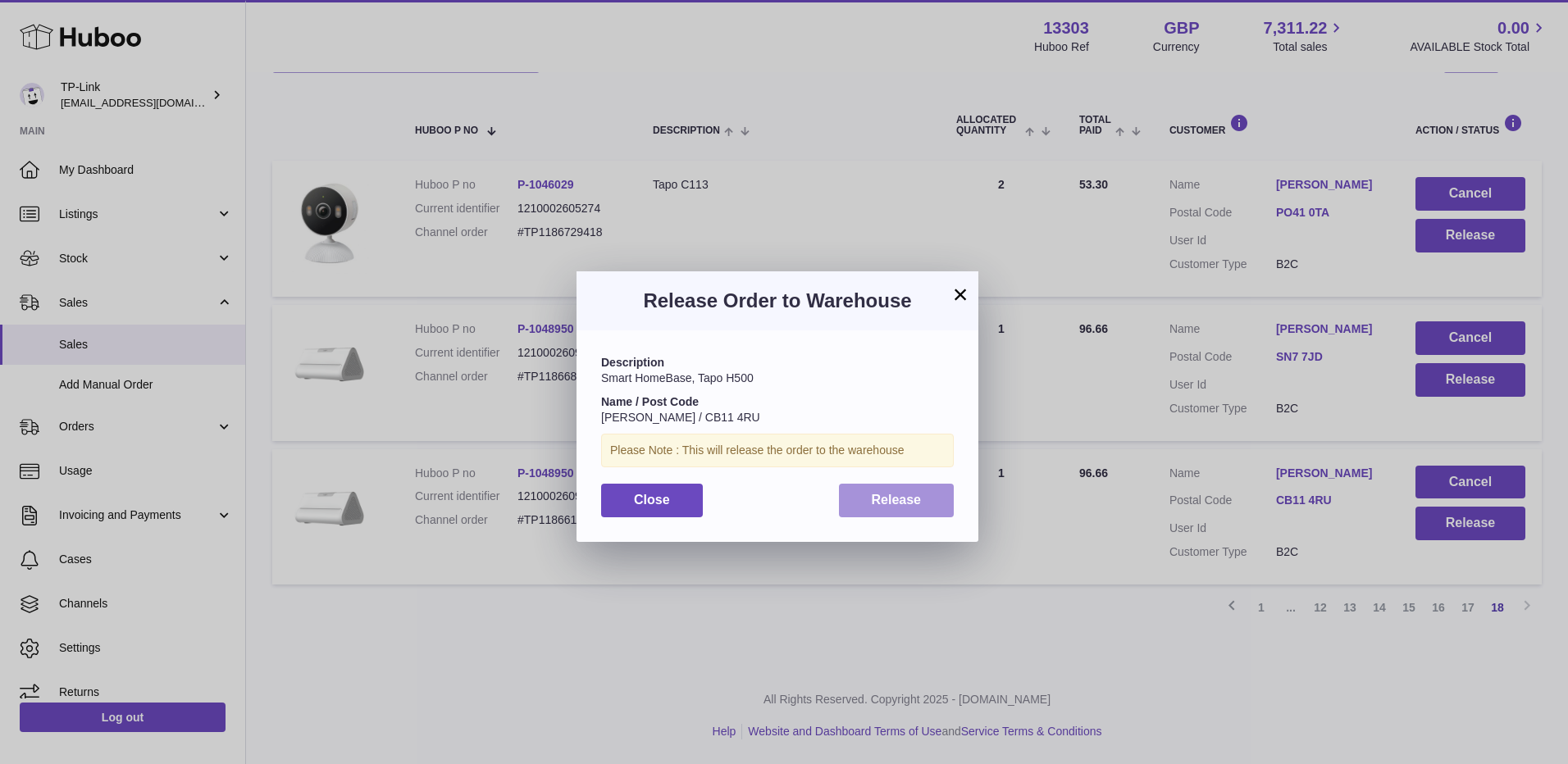
click at [885, 494] on span "Release" at bounding box center [897, 500] width 50 height 14
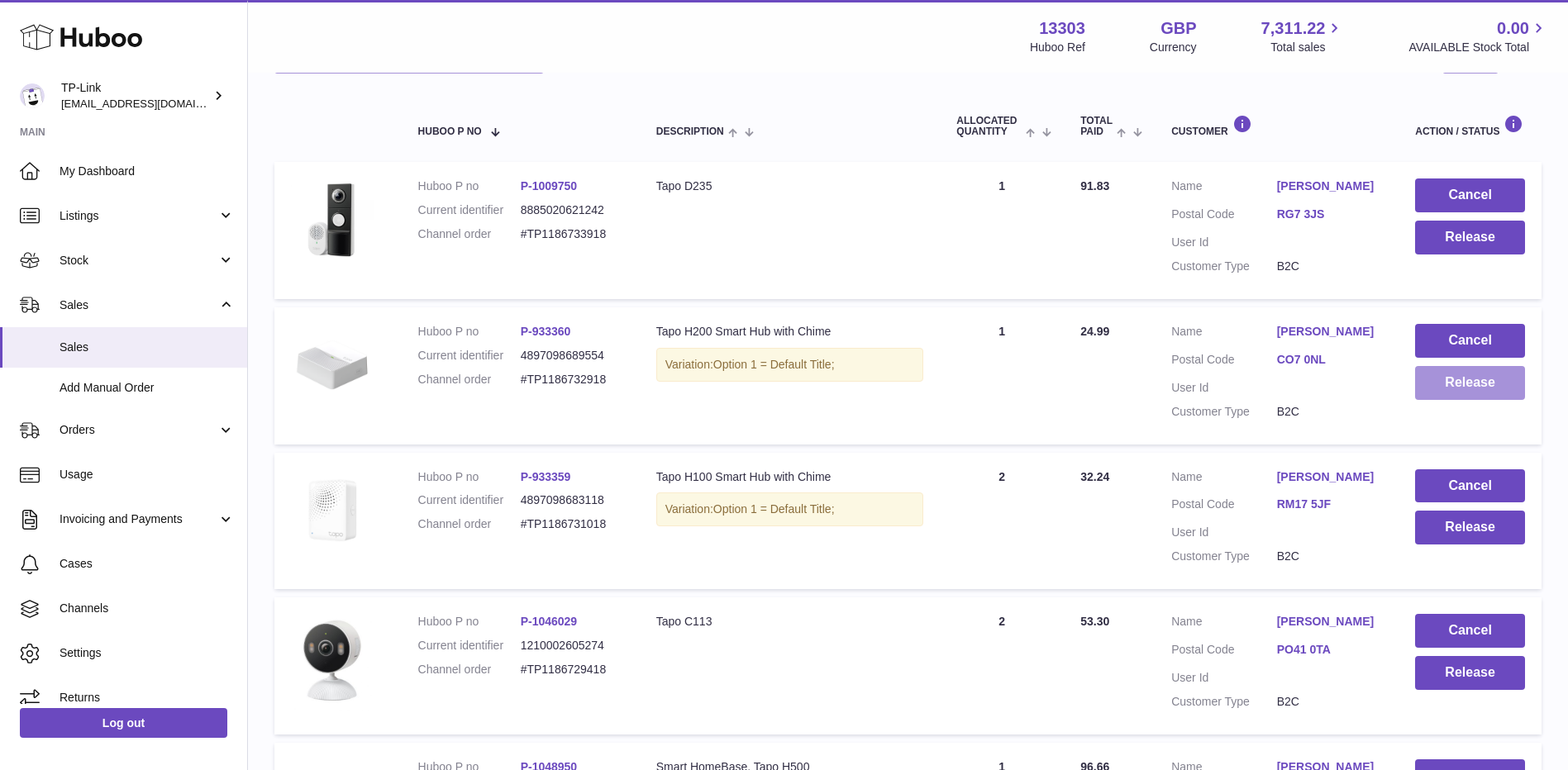
click at [1465, 385] on button "Release" at bounding box center [1470, 384] width 110 height 34
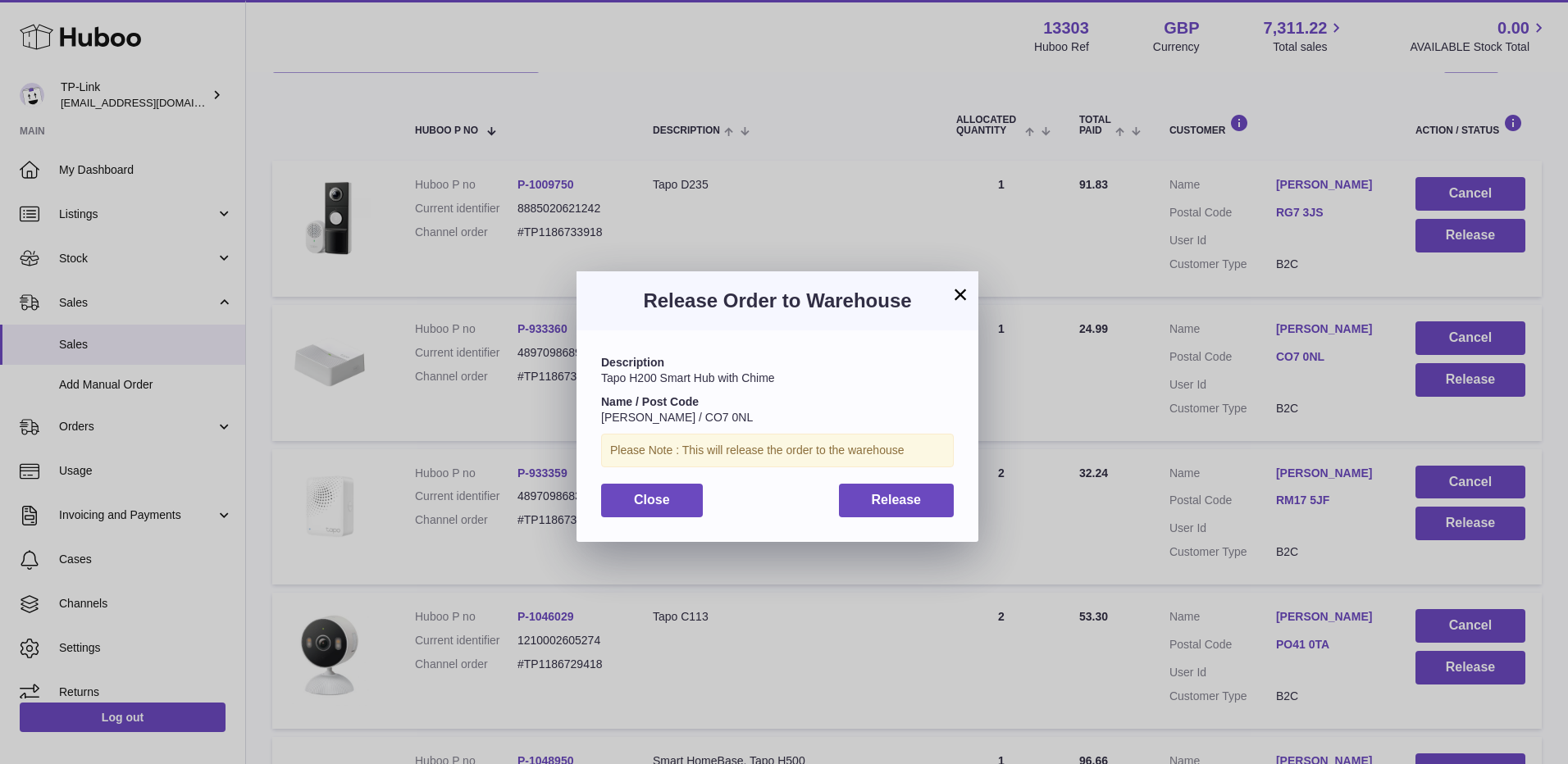
click at [950, 294] on h3 "Release Order to Warehouse" at bounding box center [777, 301] width 353 height 26
click at [958, 295] on button "×" at bounding box center [960, 294] width 20 height 20
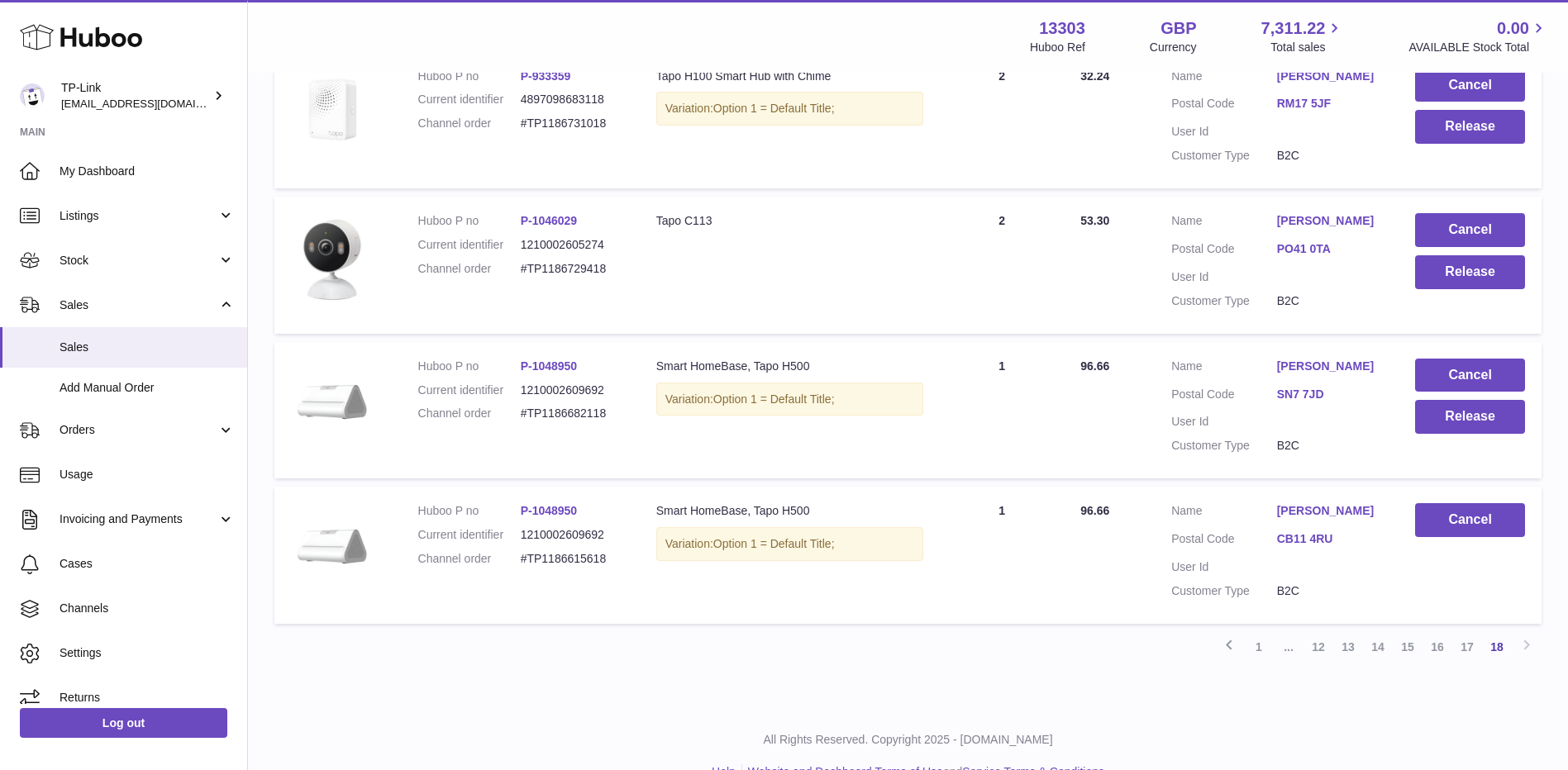
scroll to position [689, 0]
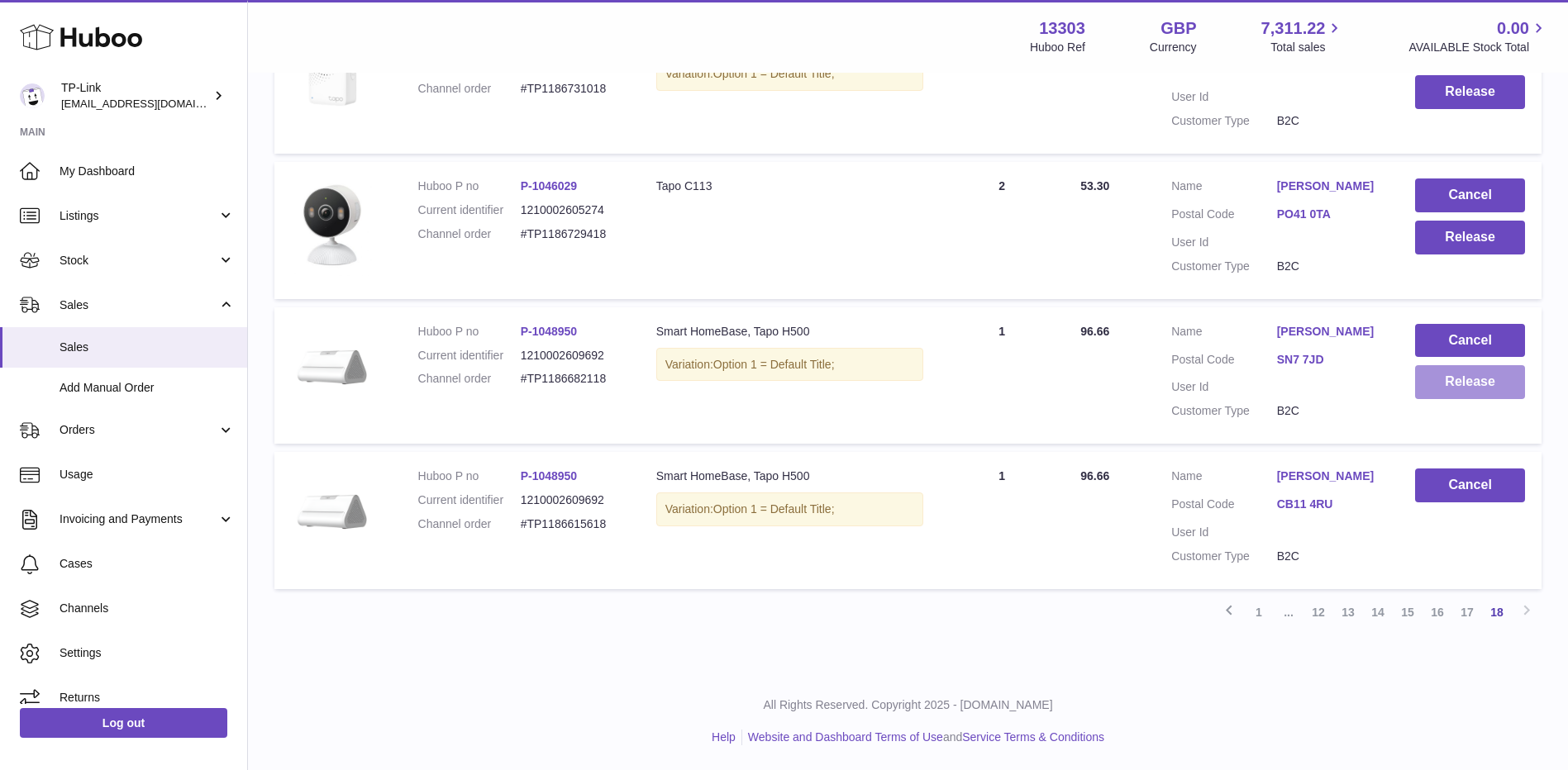
click at [1476, 381] on button "Release" at bounding box center [1470, 383] width 110 height 34
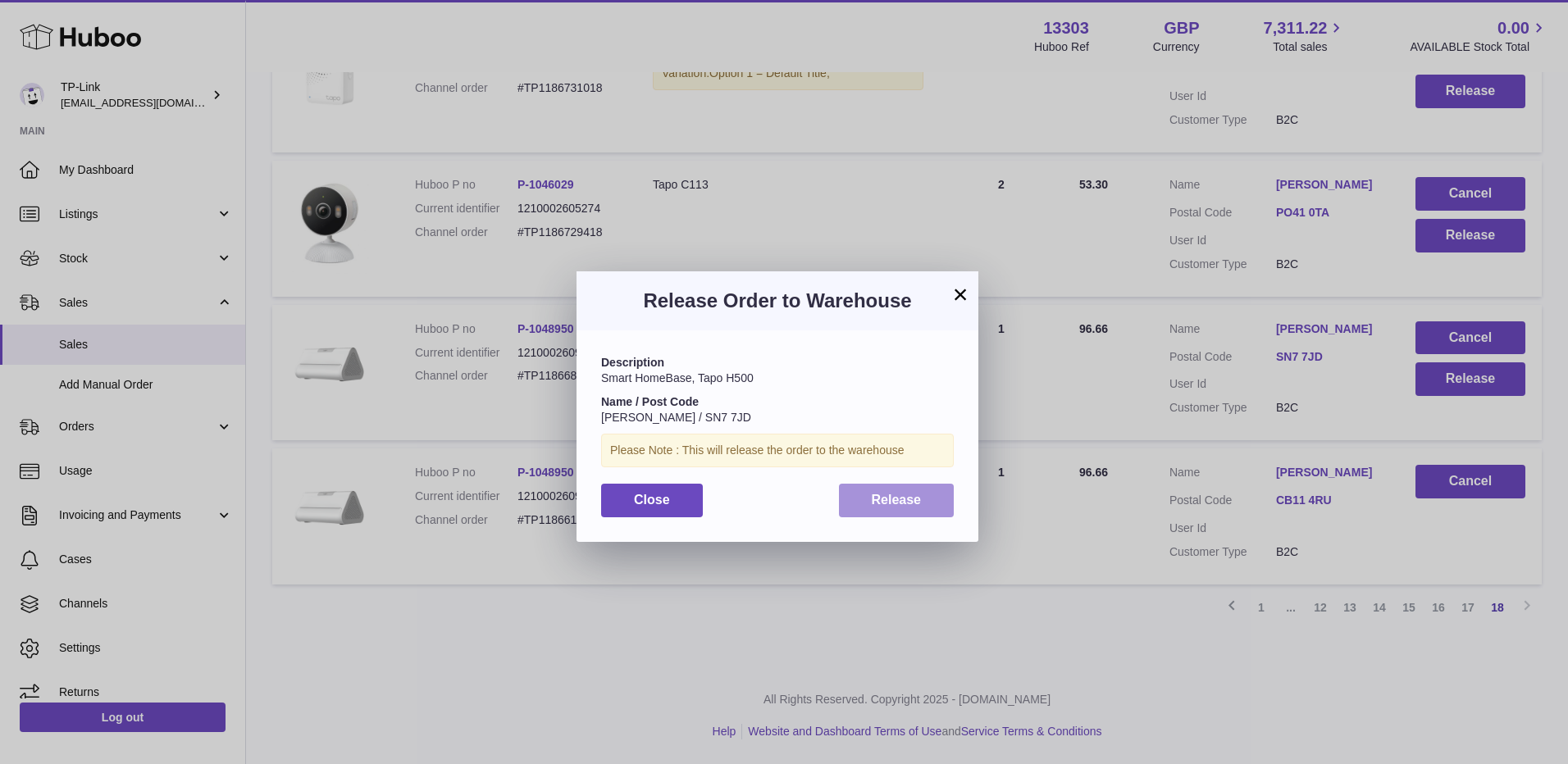
click at [897, 497] on span "Release" at bounding box center [897, 500] width 50 height 14
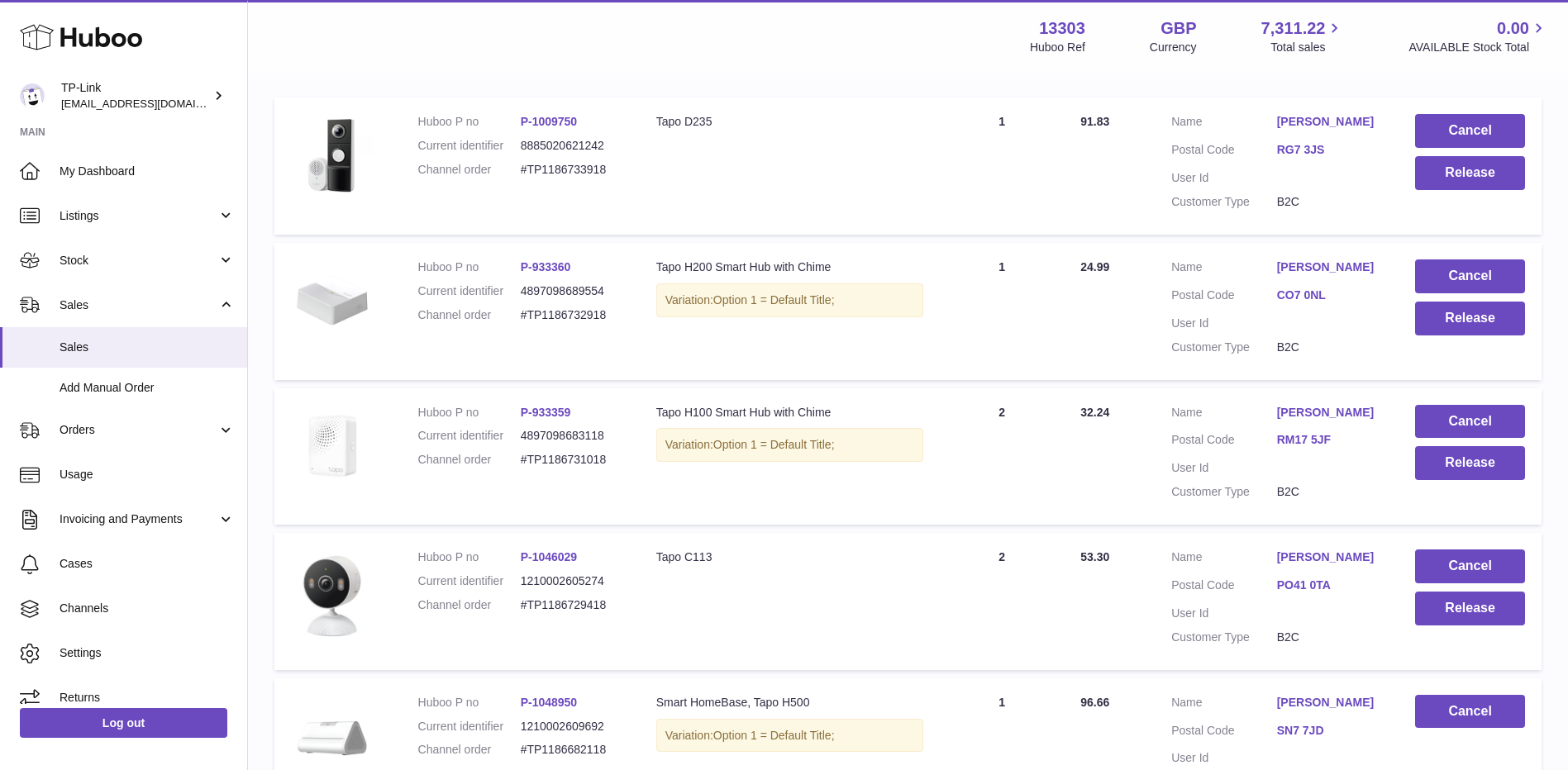
scroll to position [275, 0]
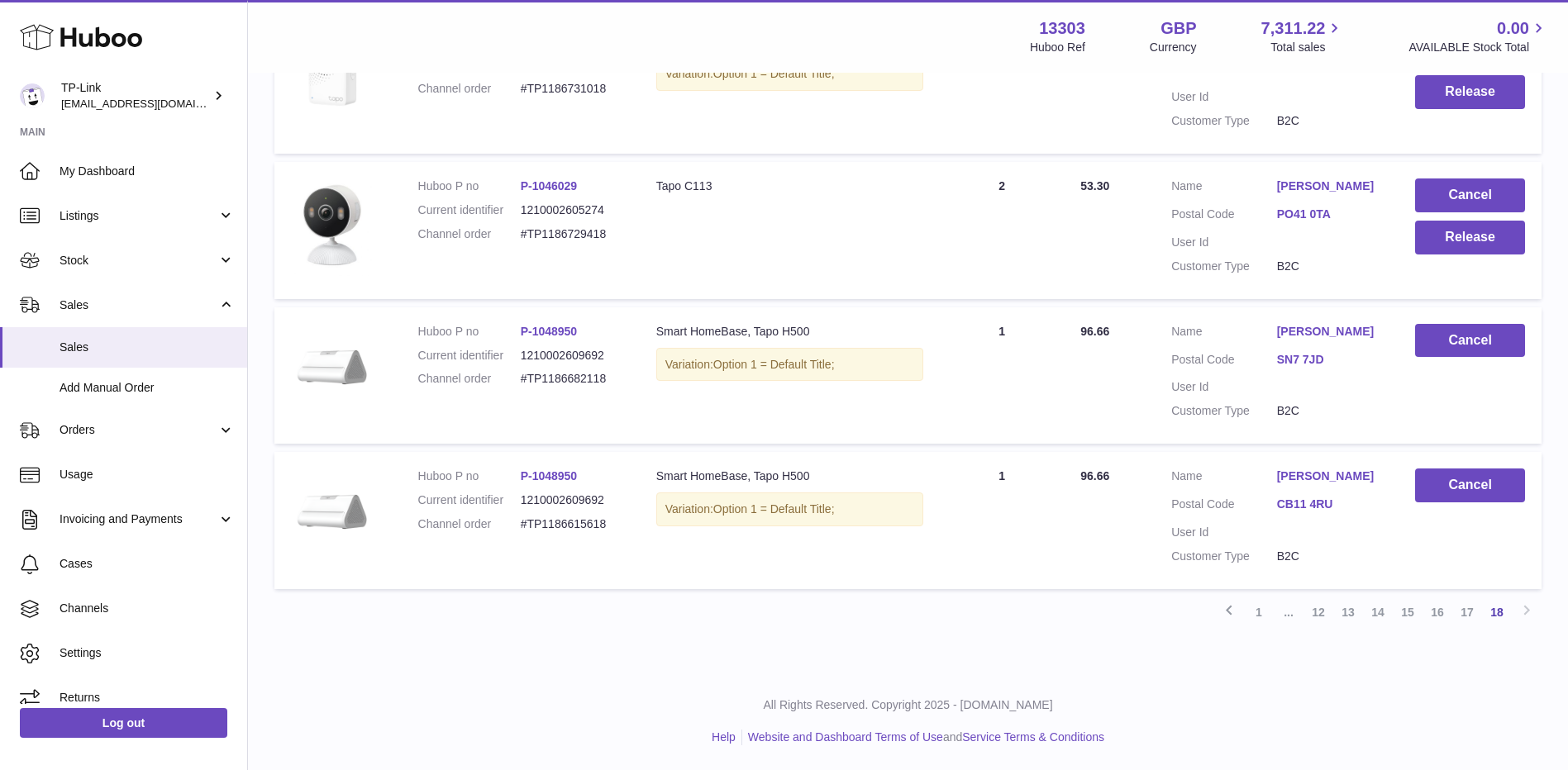
click at [1468, 609] on link "17" at bounding box center [1467, 612] width 30 height 30
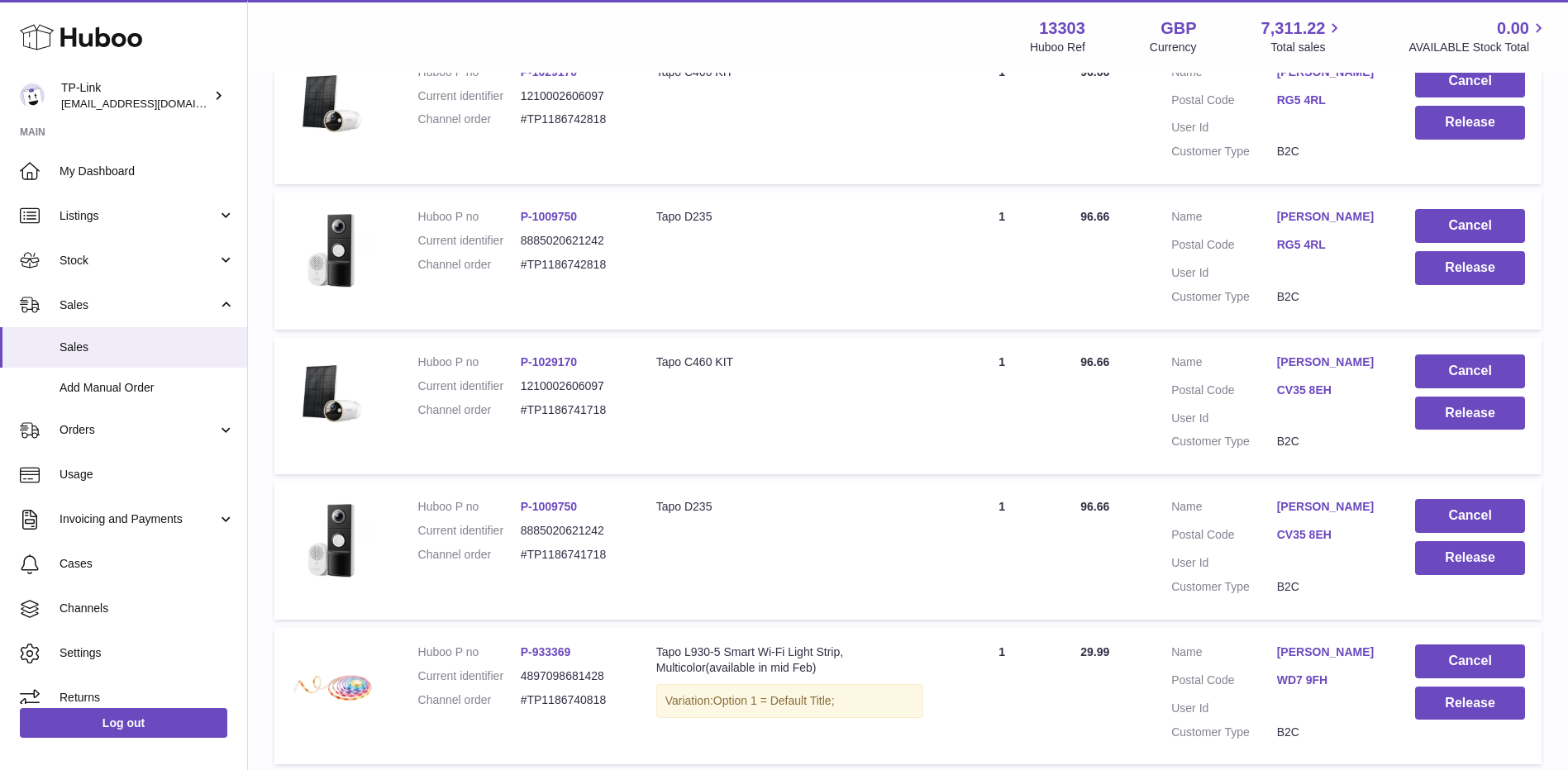
scroll to position [1268, 0]
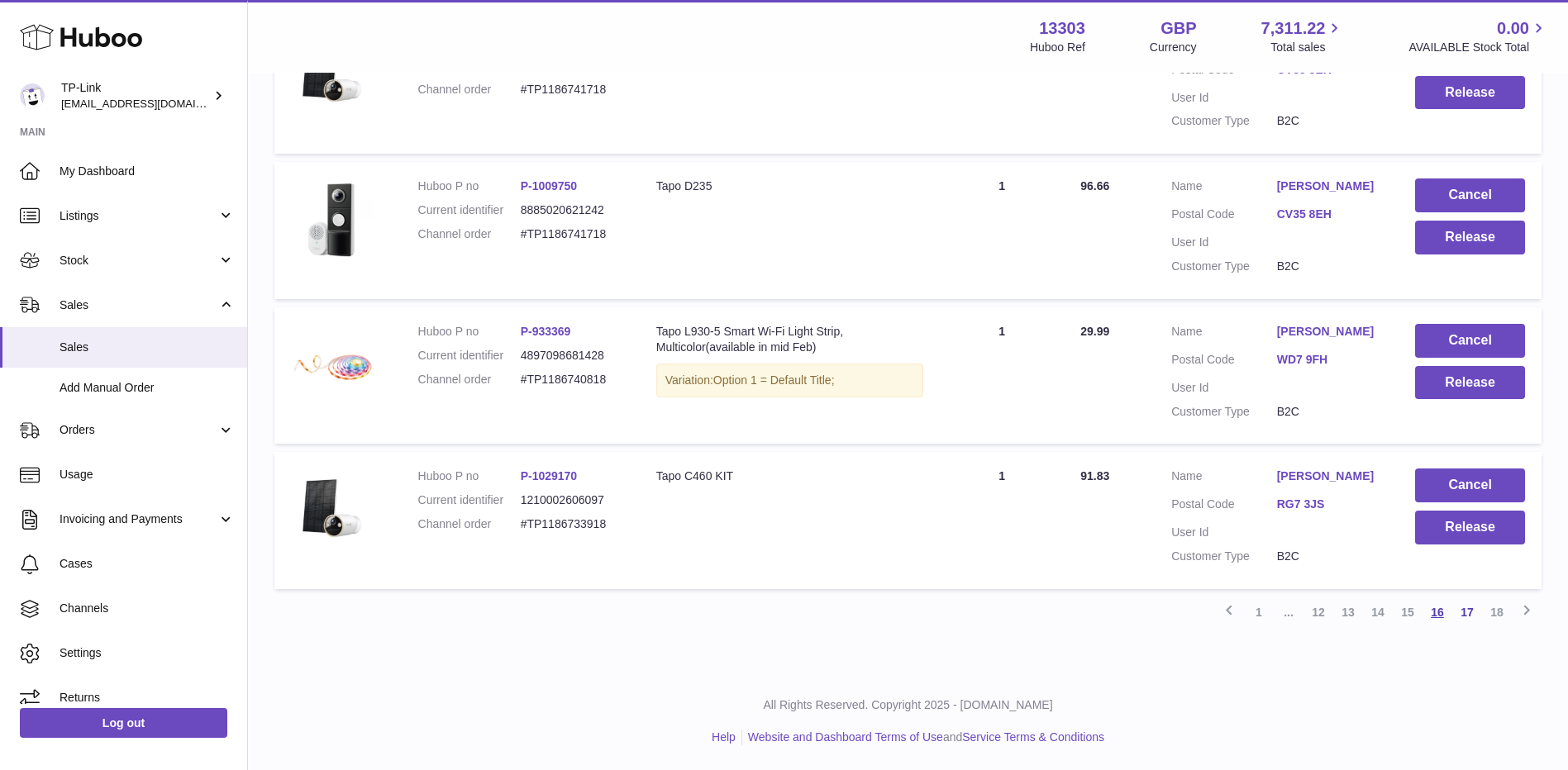
click at [1441, 613] on link "16" at bounding box center [1437, 612] width 30 height 30
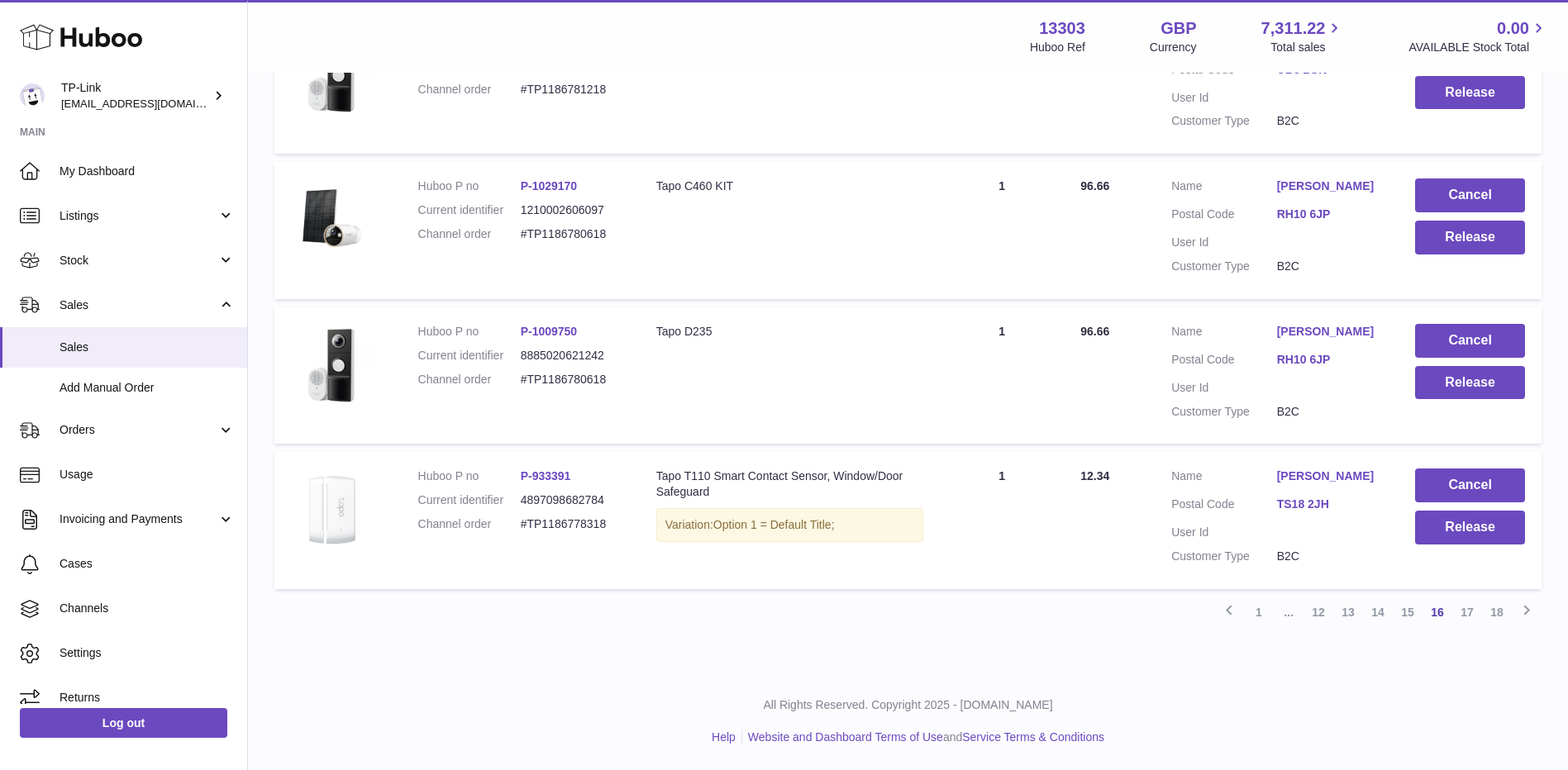
scroll to position [1285, 0]
click at [1460, 617] on link "17" at bounding box center [1467, 612] width 30 height 30
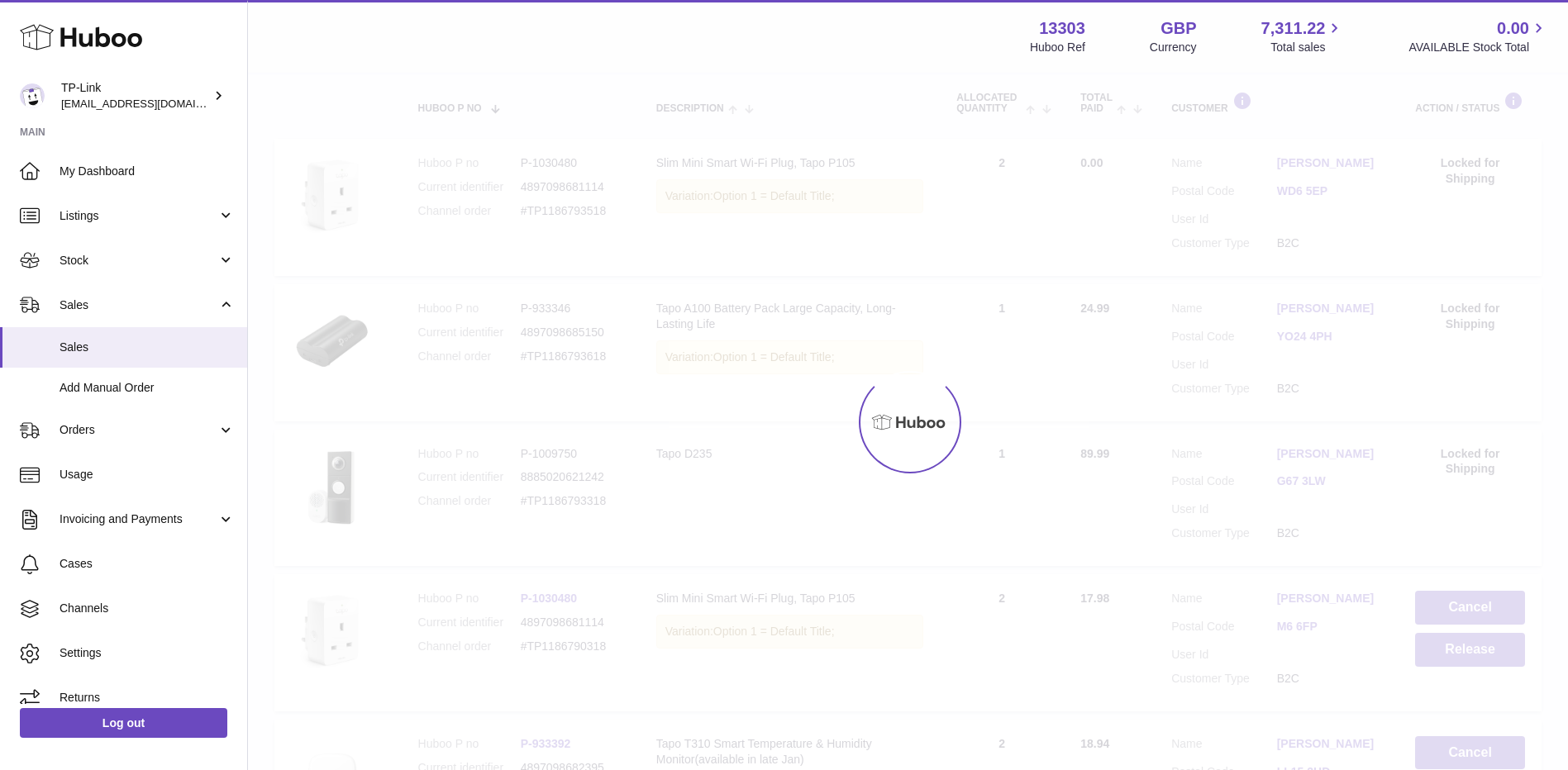
scroll to position [75, 0]
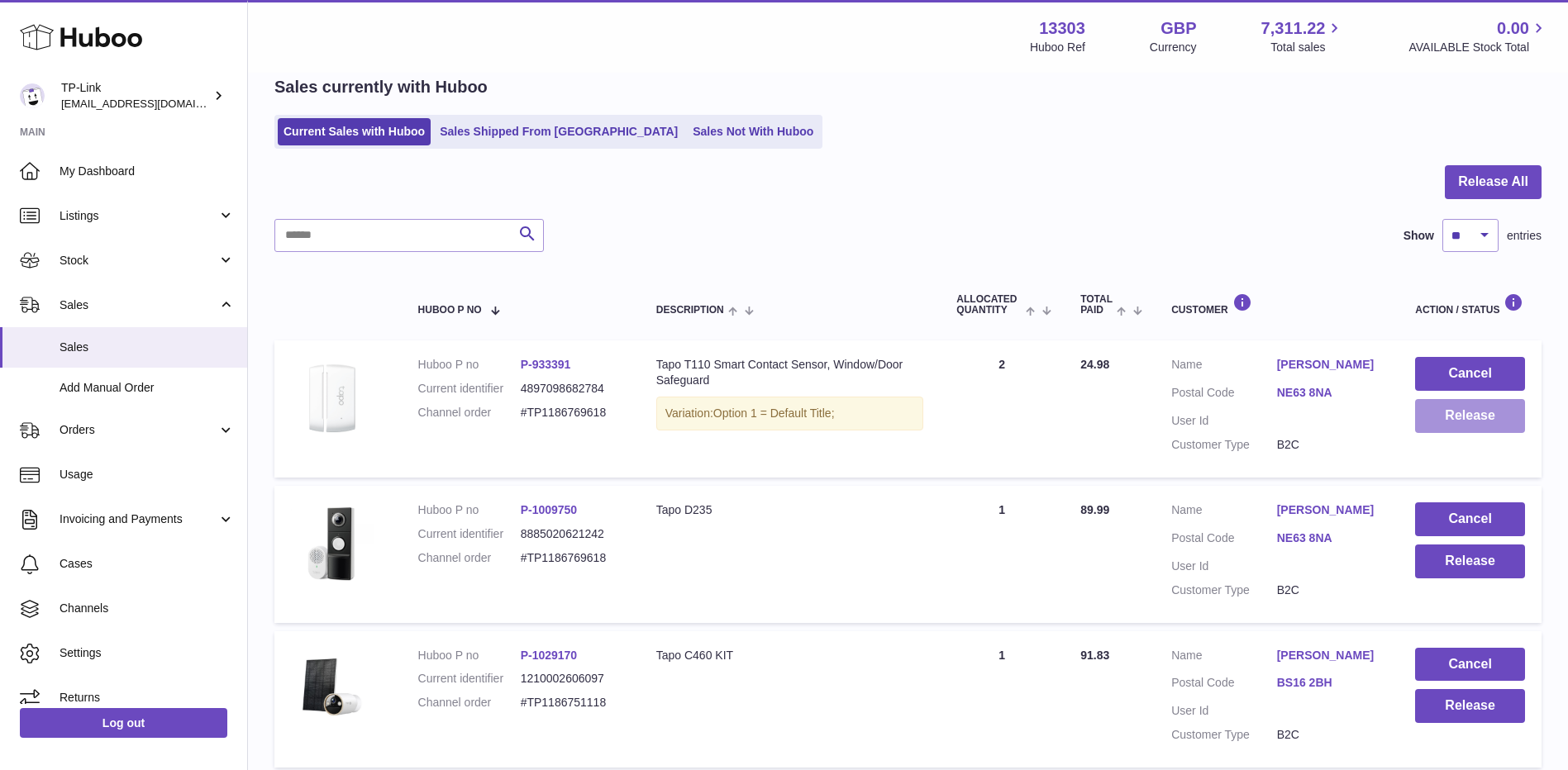
click at [1470, 418] on button "Release" at bounding box center [1470, 416] width 110 height 34
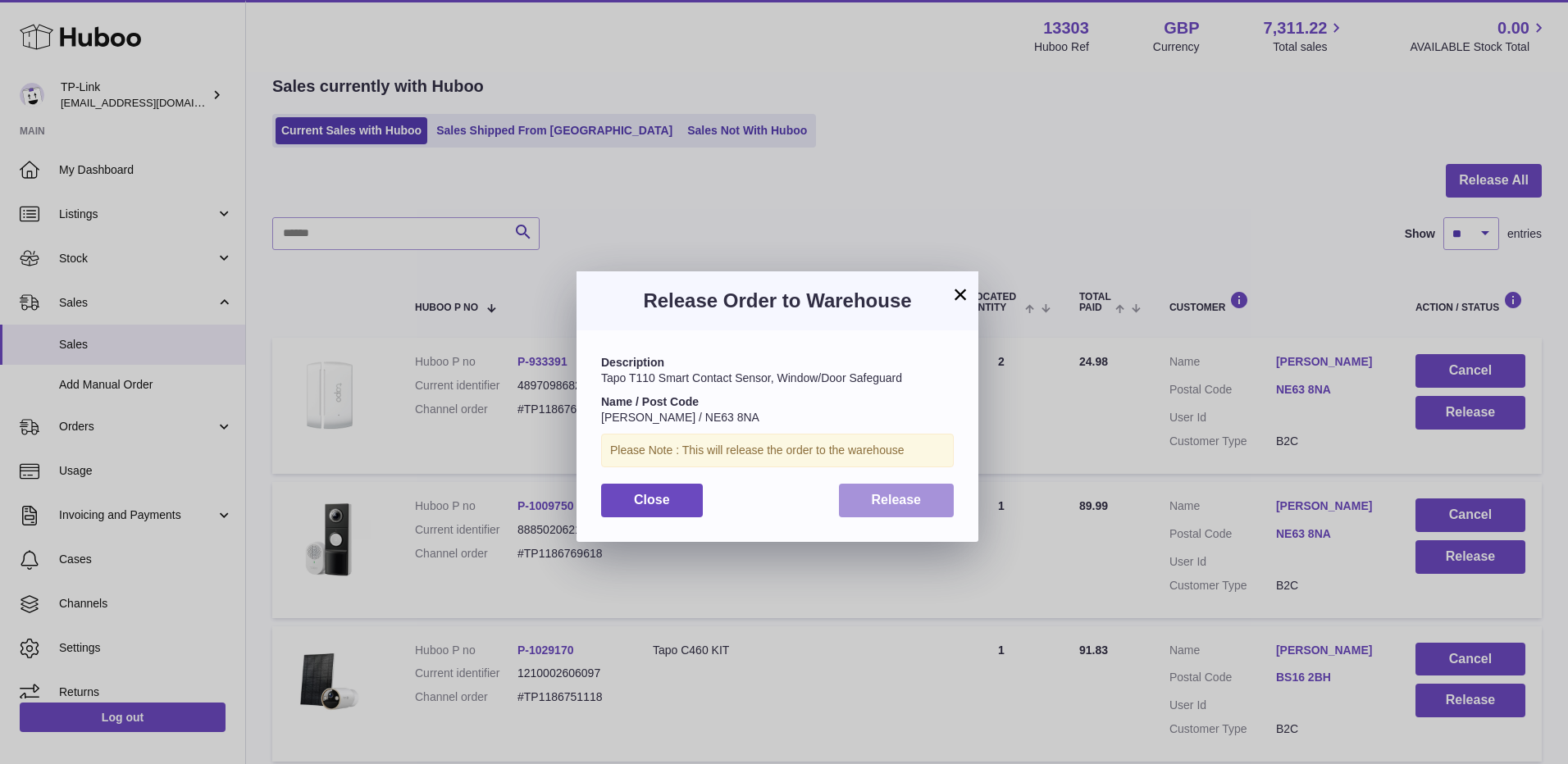
click at [918, 501] on span "Release" at bounding box center [897, 500] width 50 height 14
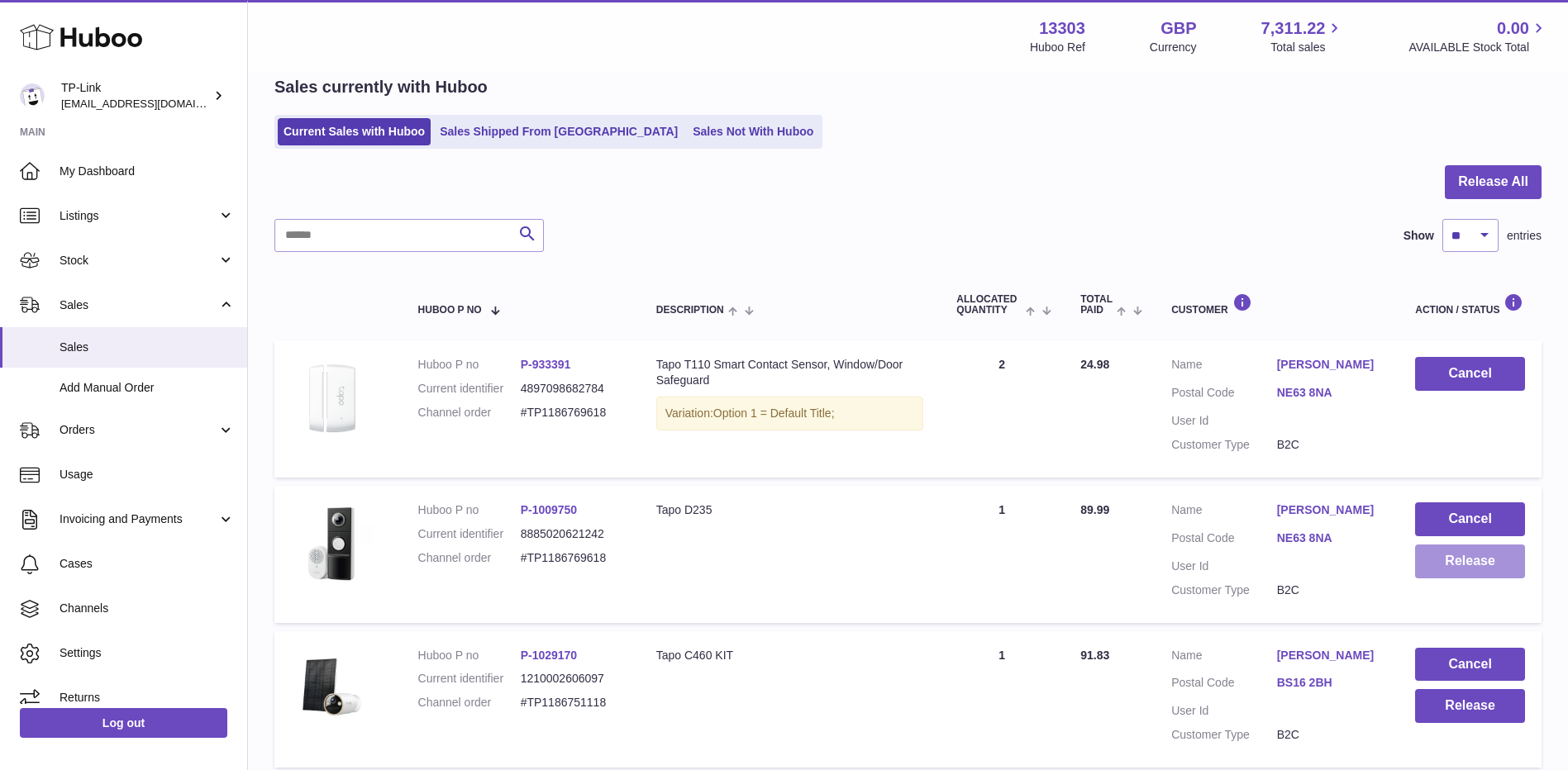
click at [1458, 570] on button "Release" at bounding box center [1470, 562] width 110 height 34
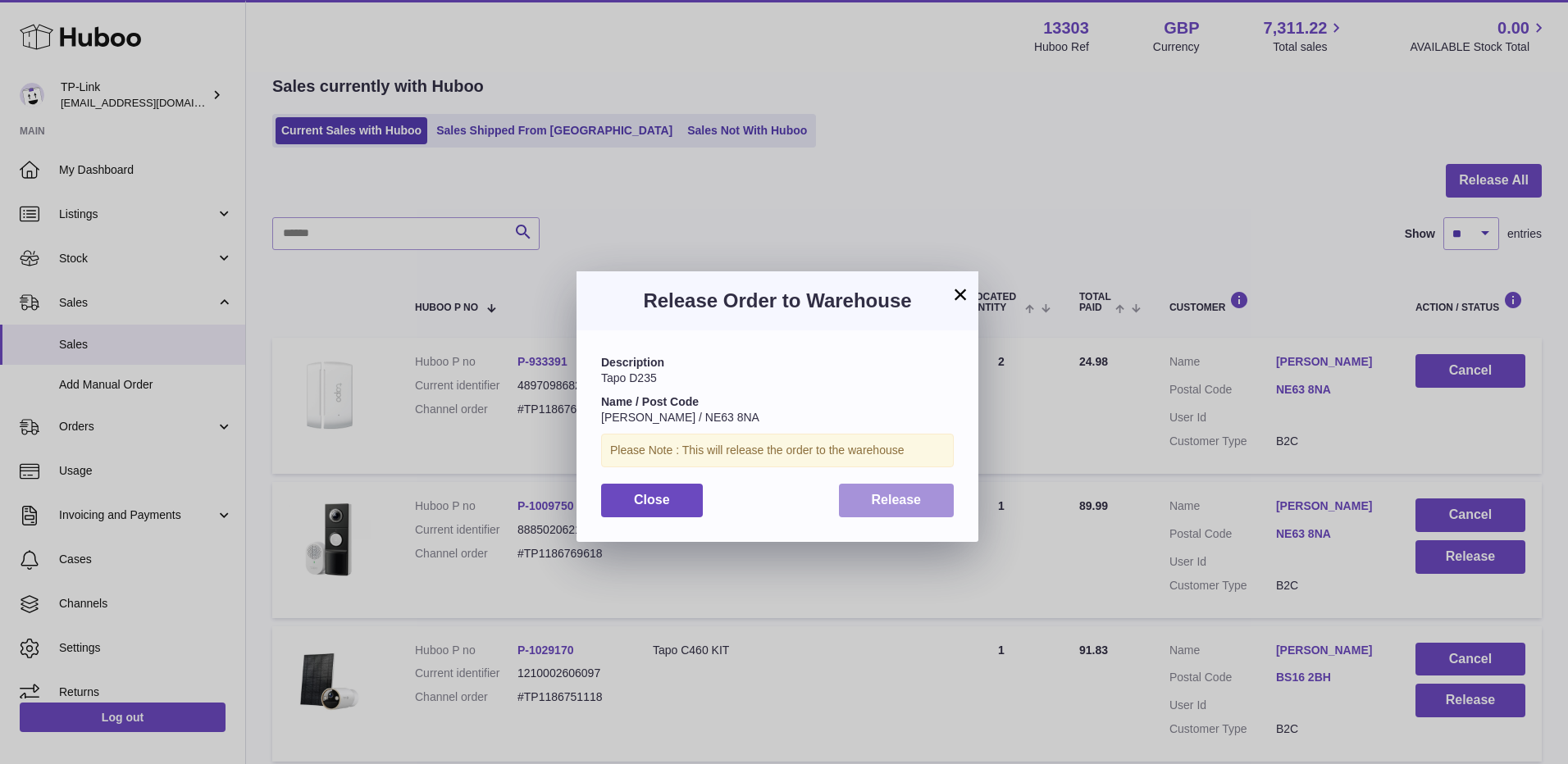
click at [909, 501] on span "Release" at bounding box center [897, 500] width 50 height 14
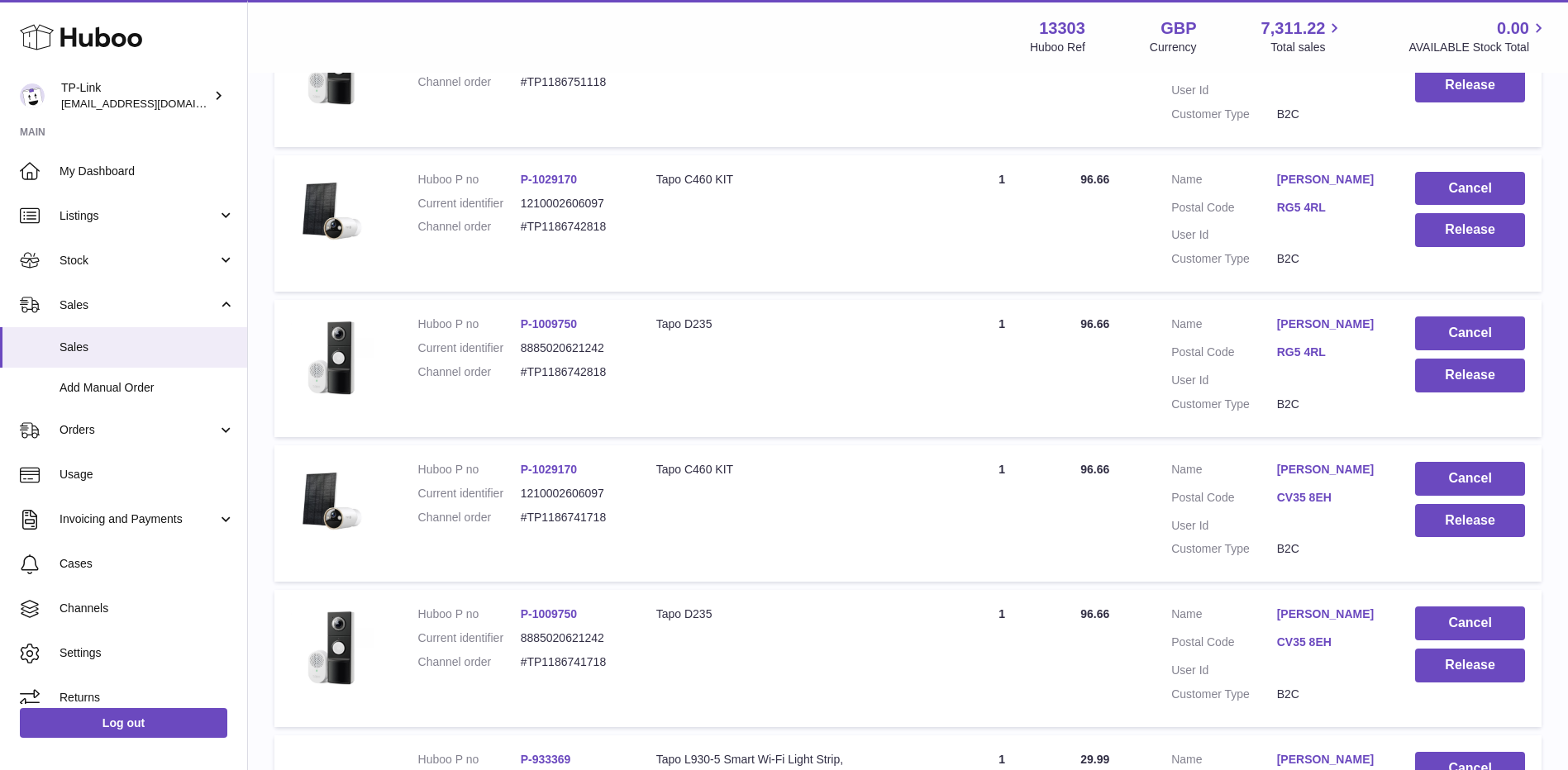
scroll to position [1268, 0]
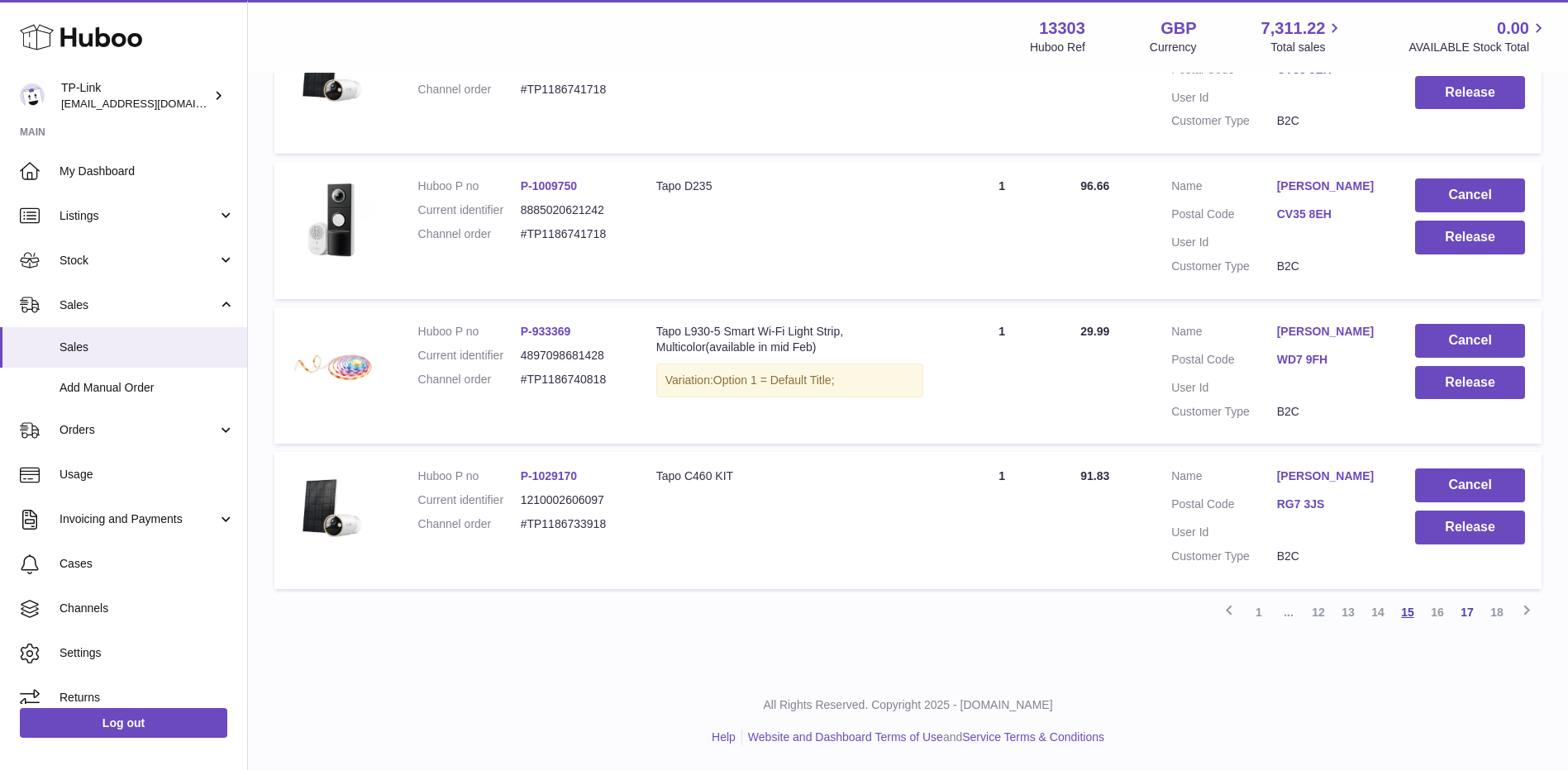
click at [1410, 616] on link "15" at bounding box center [1407, 612] width 30 height 30
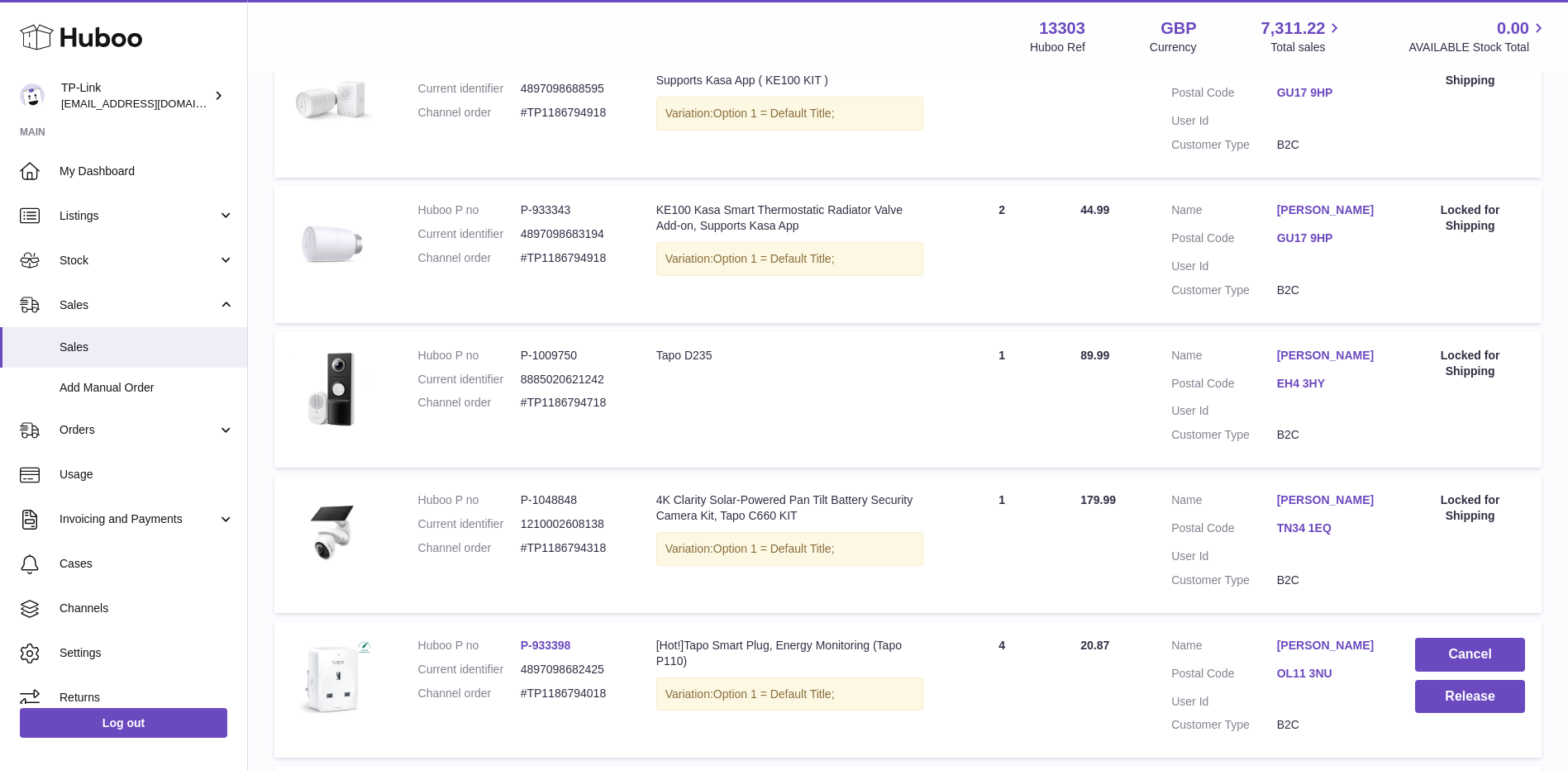
scroll to position [983, 0]
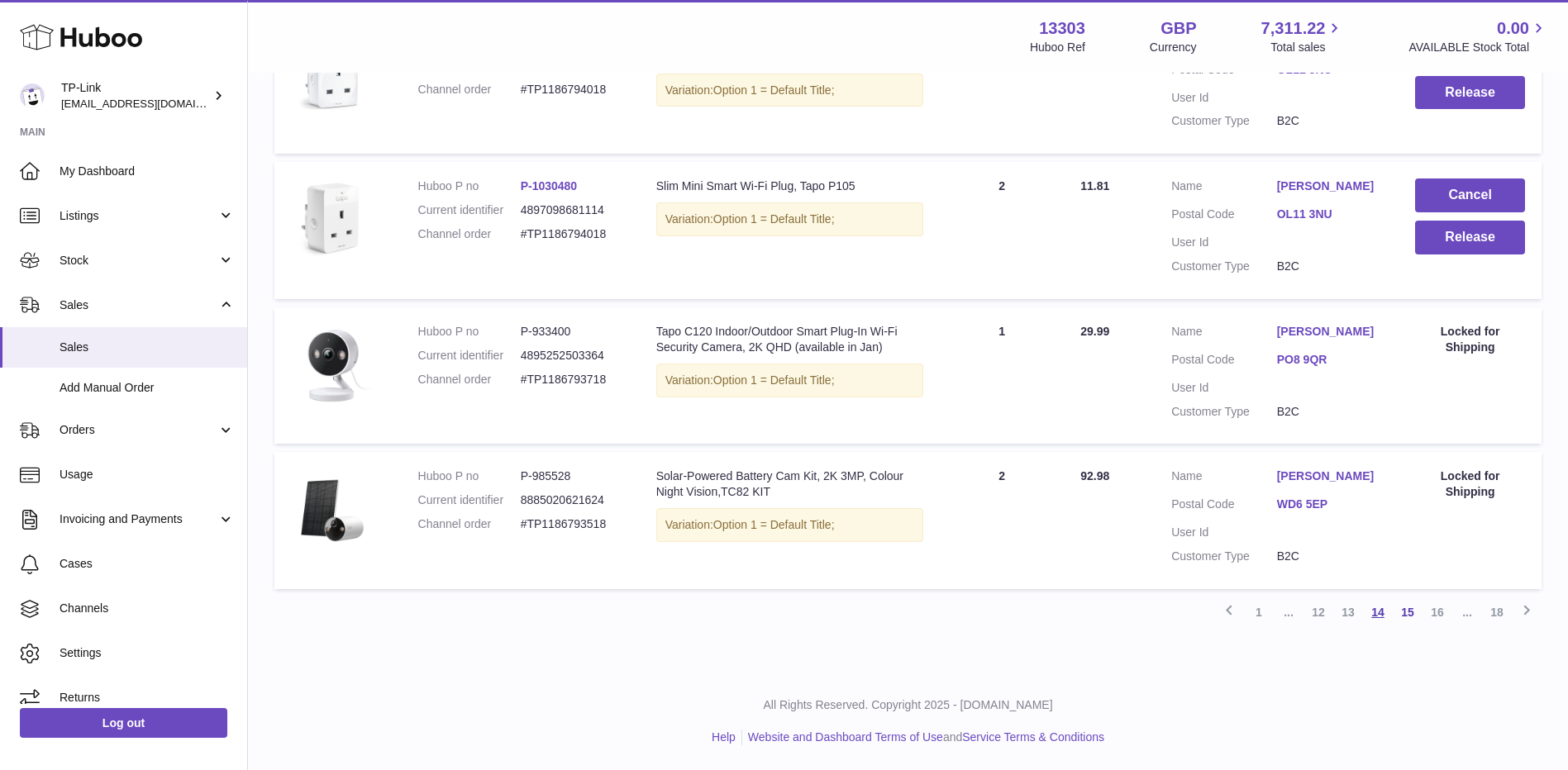
click at [1377, 617] on link "14" at bounding box center [1377, 612] width 30 height 30
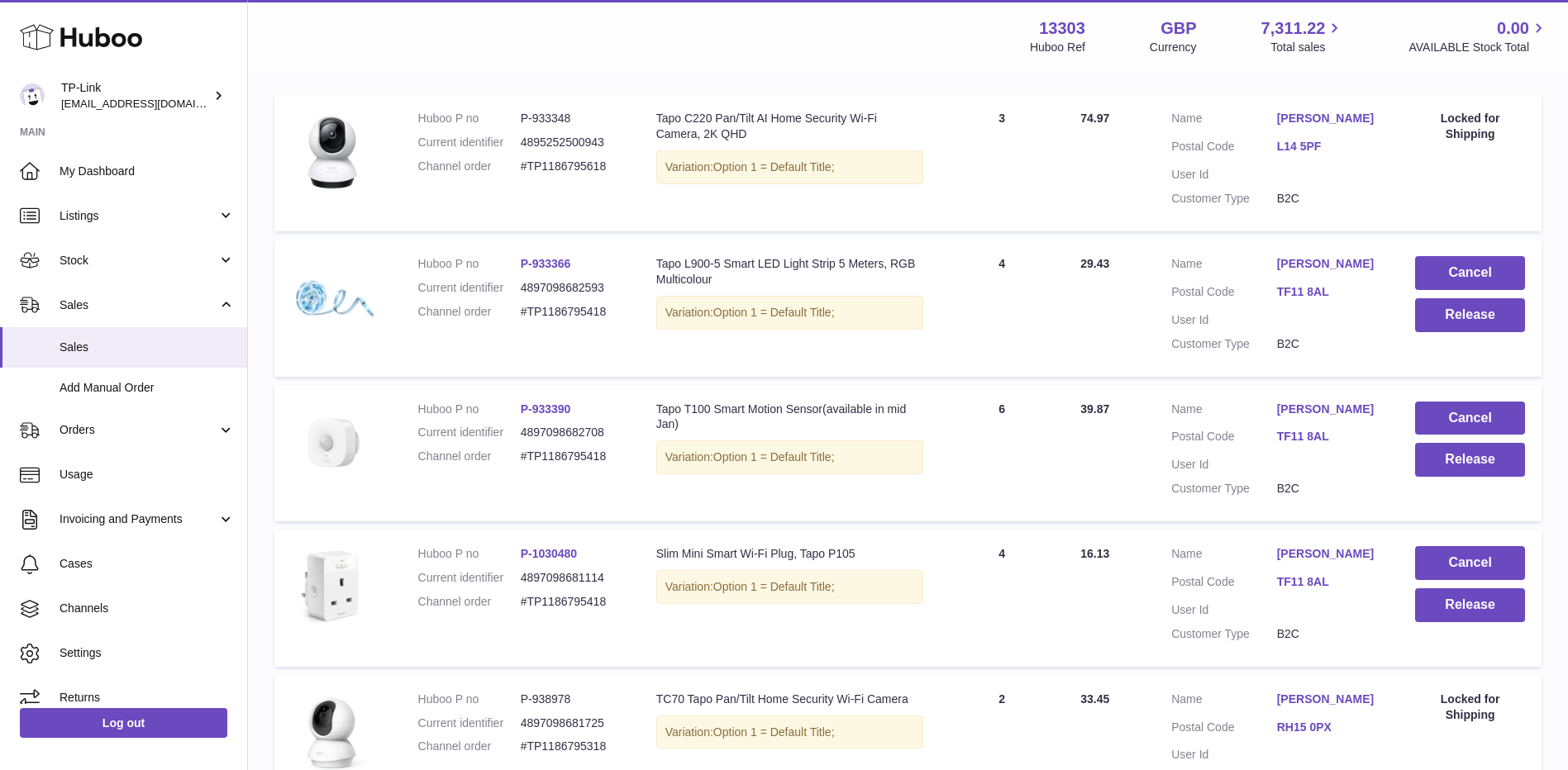
scroll to position [322, 0]
click at [1452, 318] on button "Release" at bounding box center [1470, 313] width 110 height 34
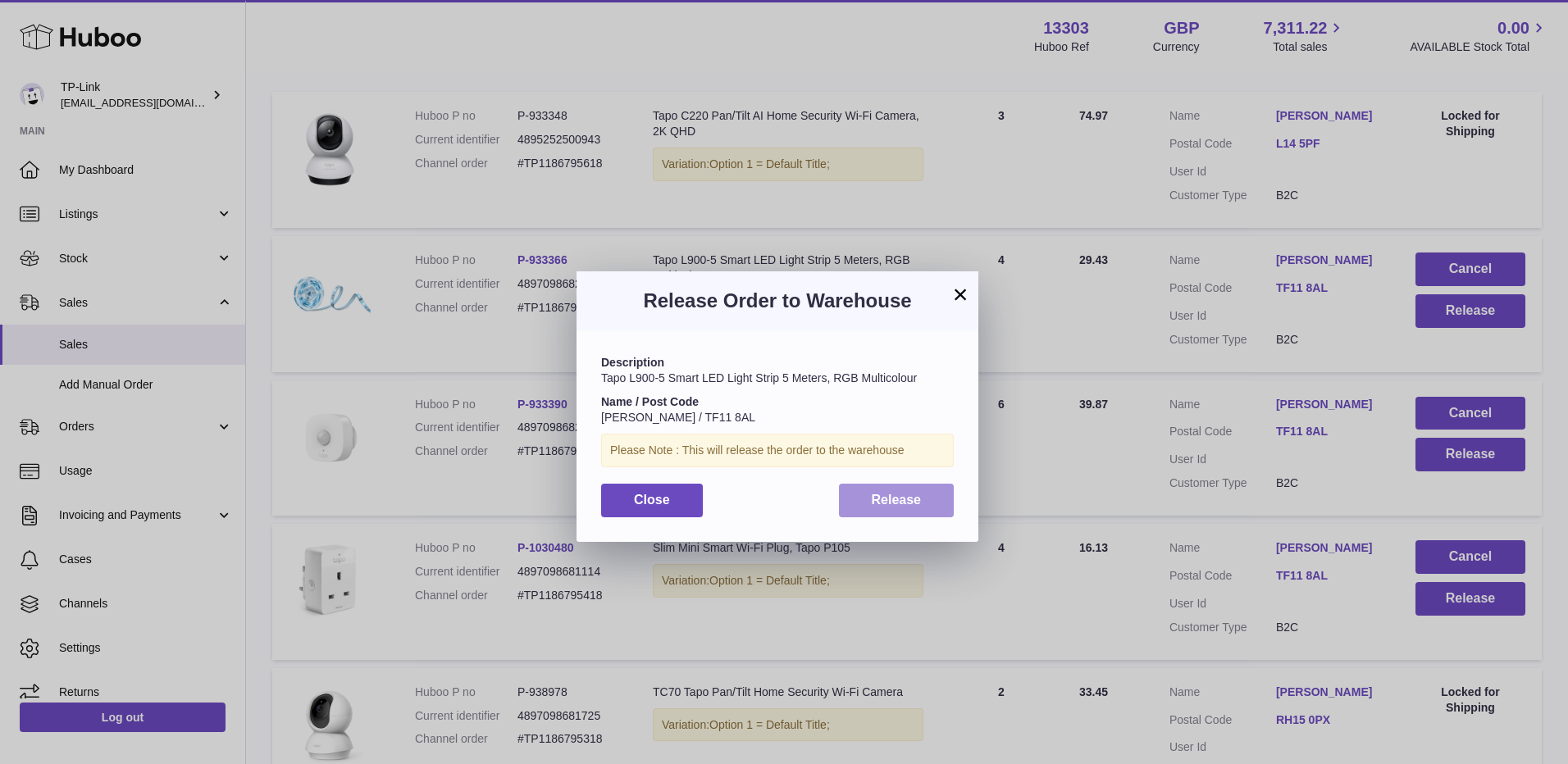
click at [924, 501] on button "Release" at bounding box center [897, 501] width 116 height 34
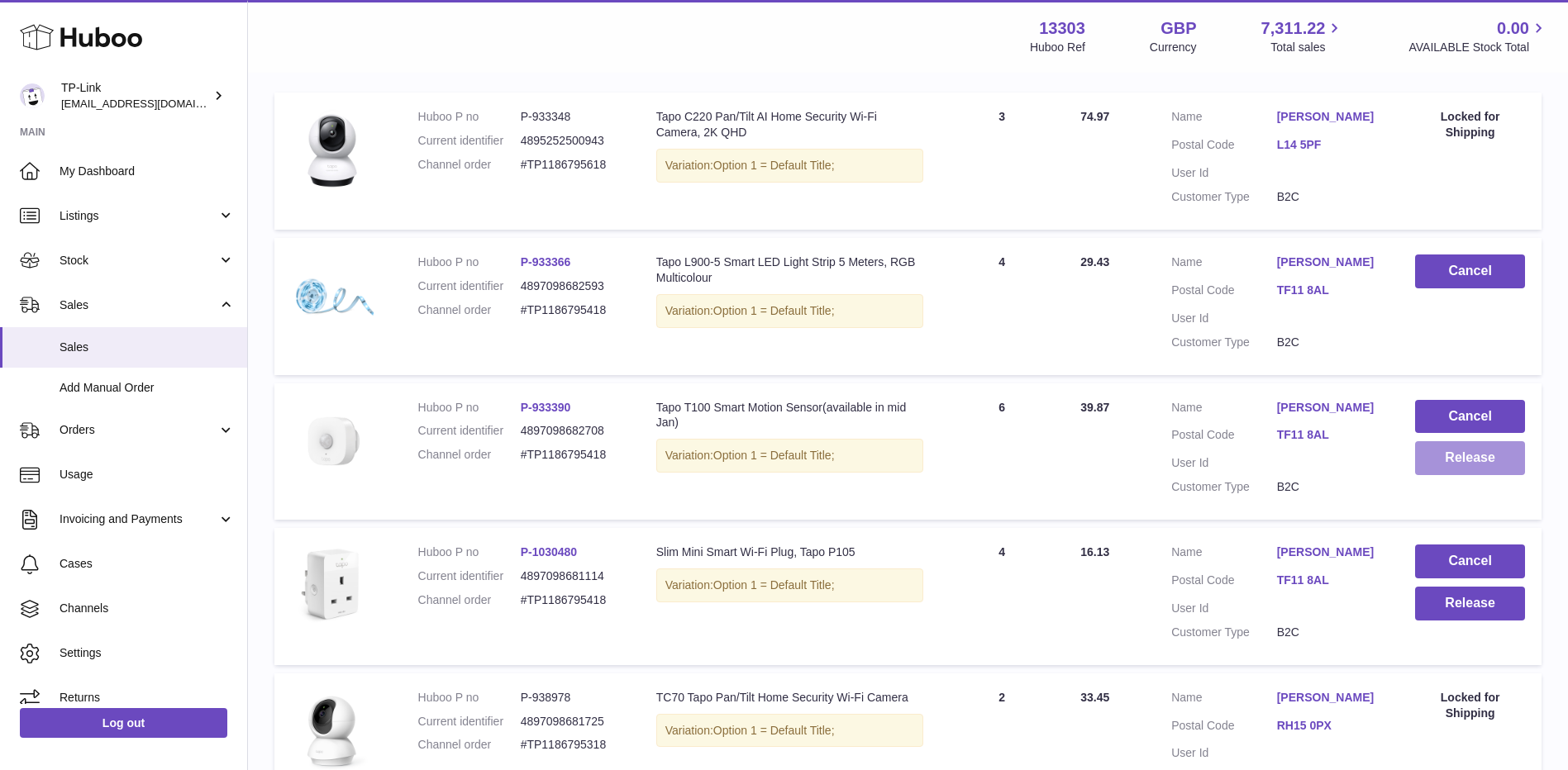
click at [1464, 457] on button "Release" at bounding box center [1470, 458] width 110 height 34
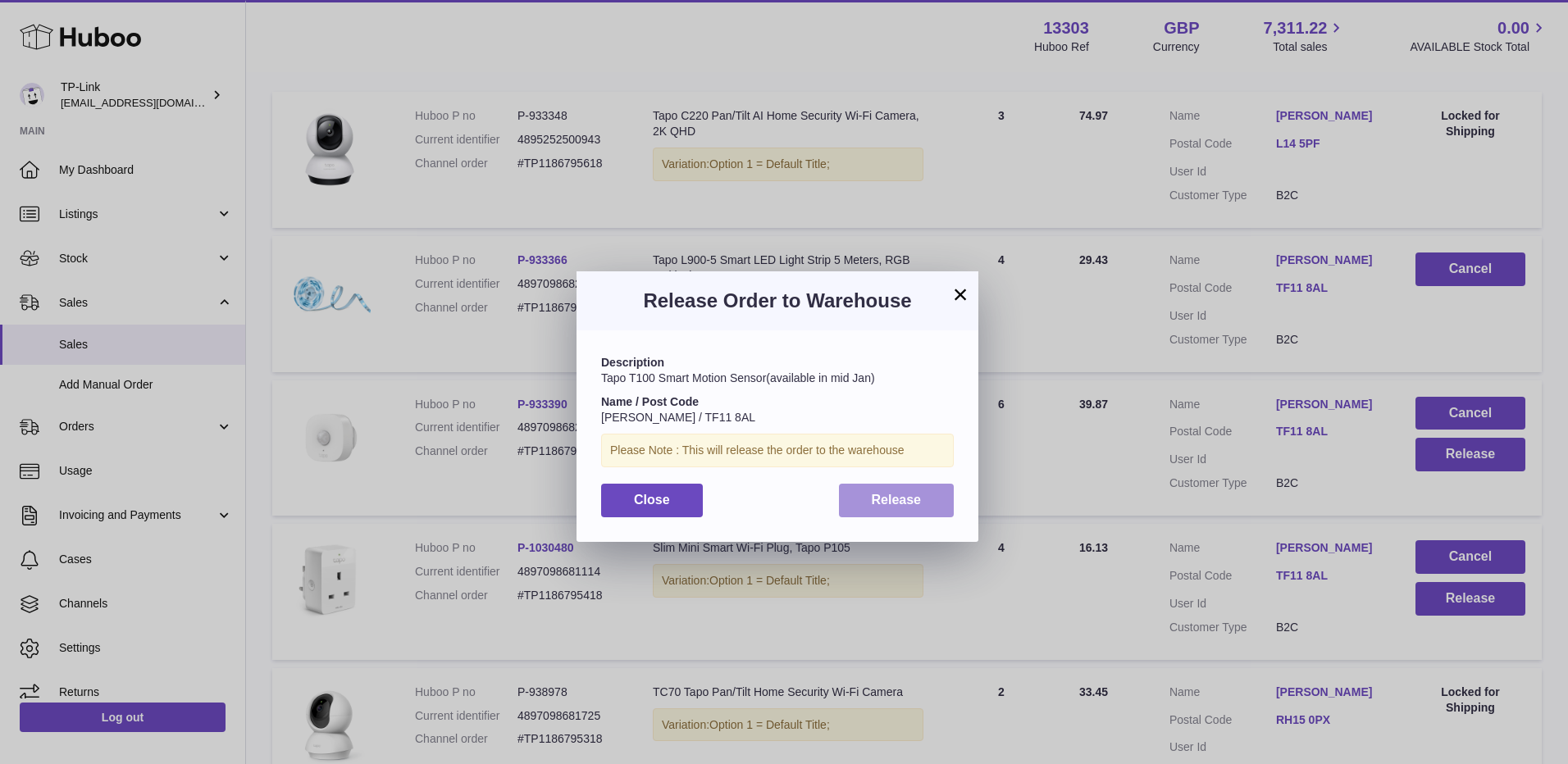
click at [877, 504] on span "Release" at bounding box center [897, 500] width 50 height 14
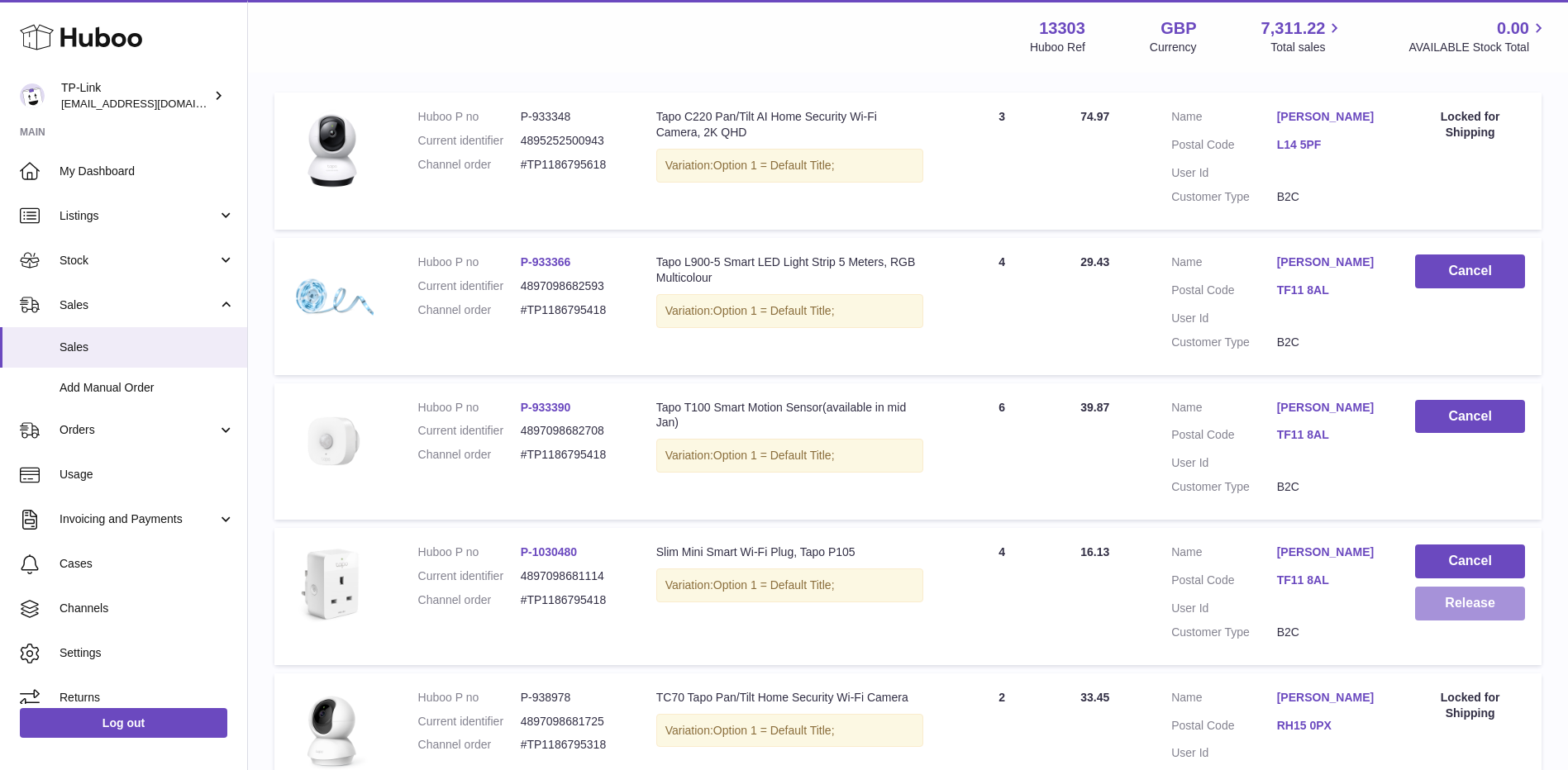
click at [1456, 606] on button "Release" at bounding box center [1470, 604] width 110 height 34
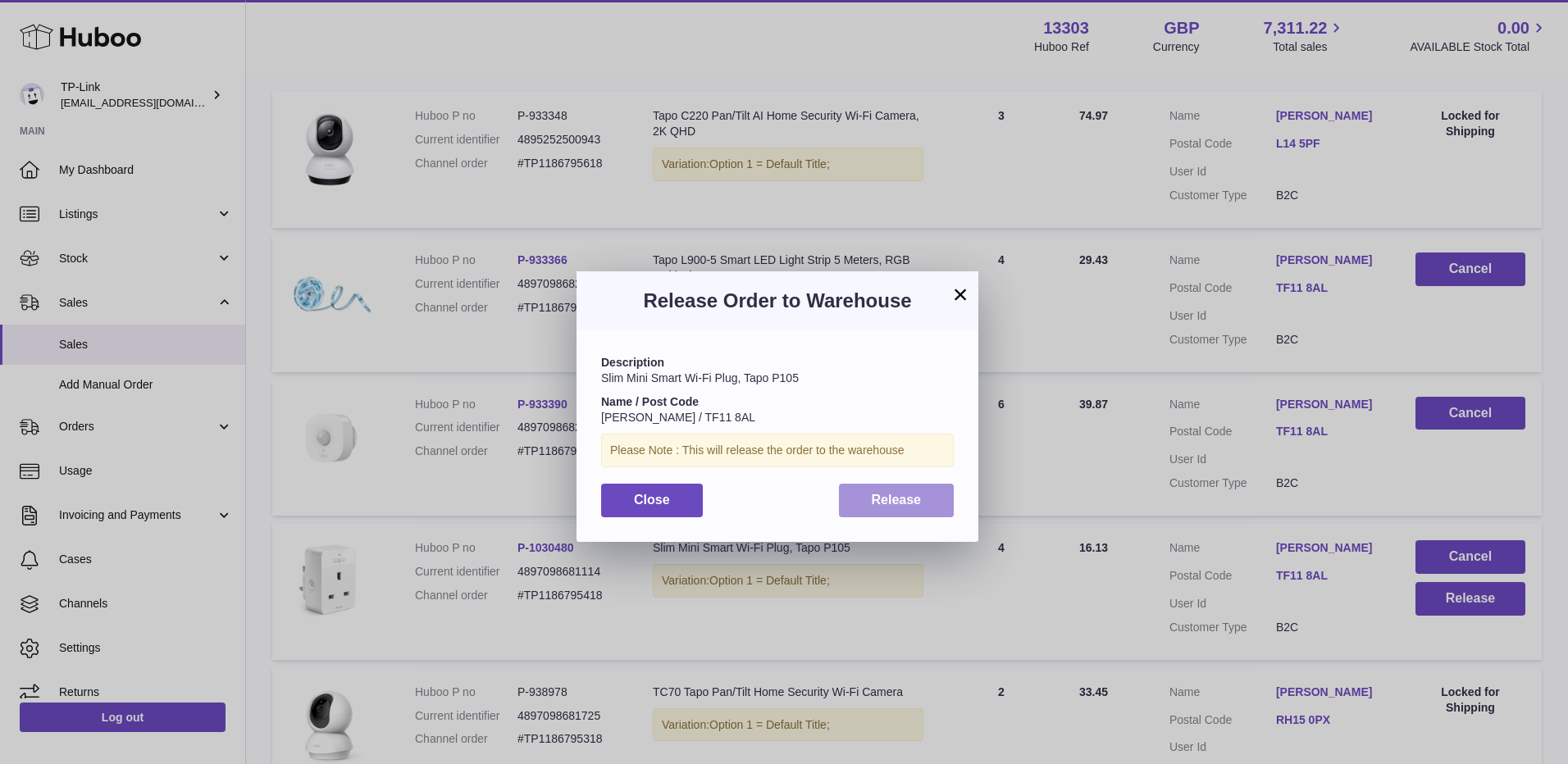
click at [874, 502] on span "Release" at bounding box center [897, 500] width 50 height 14
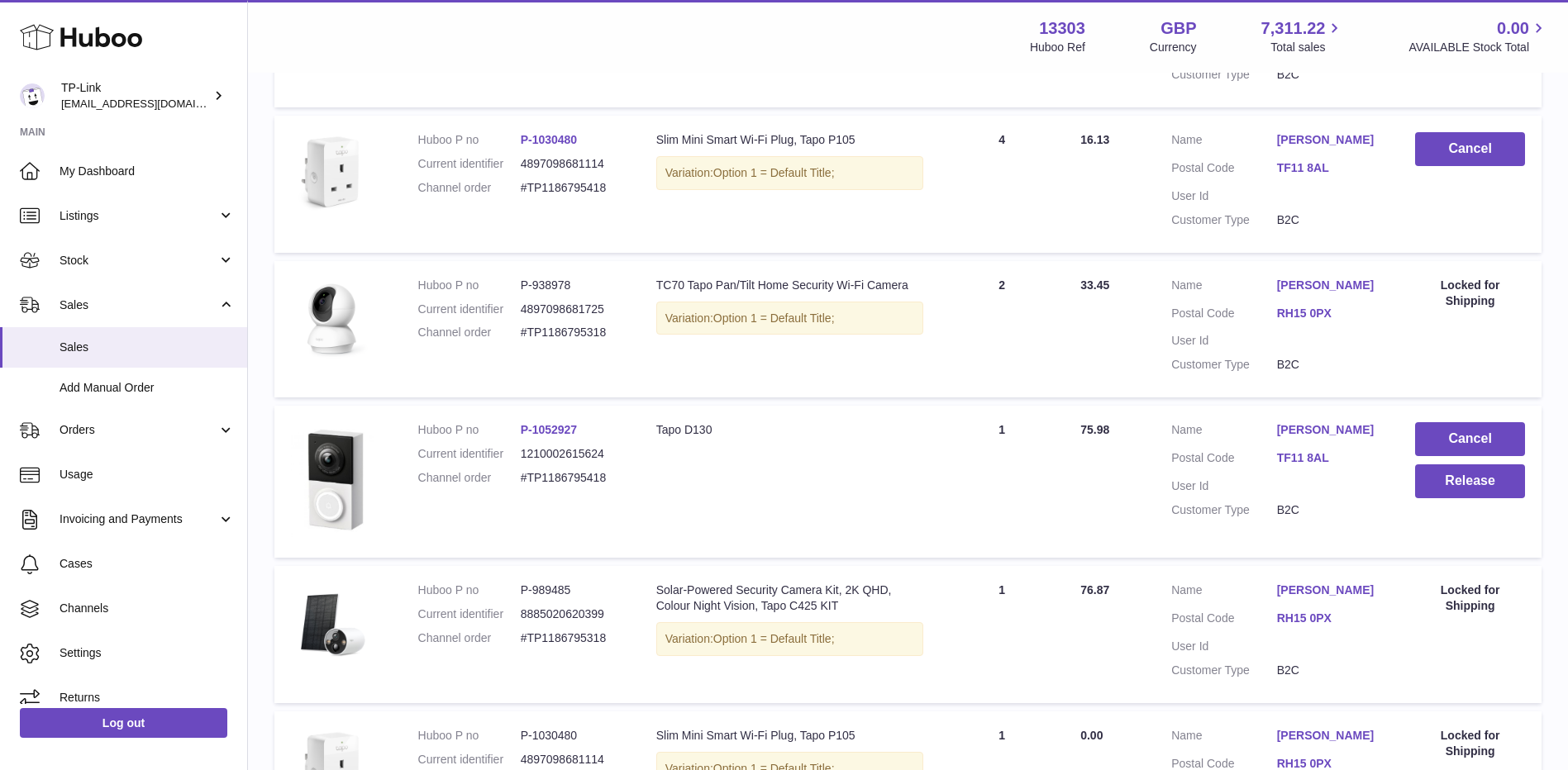
scroll to position [736, 0]
click at [1440, 486] on button "Release" at bounding box center [1470, 481] width 110 height 34
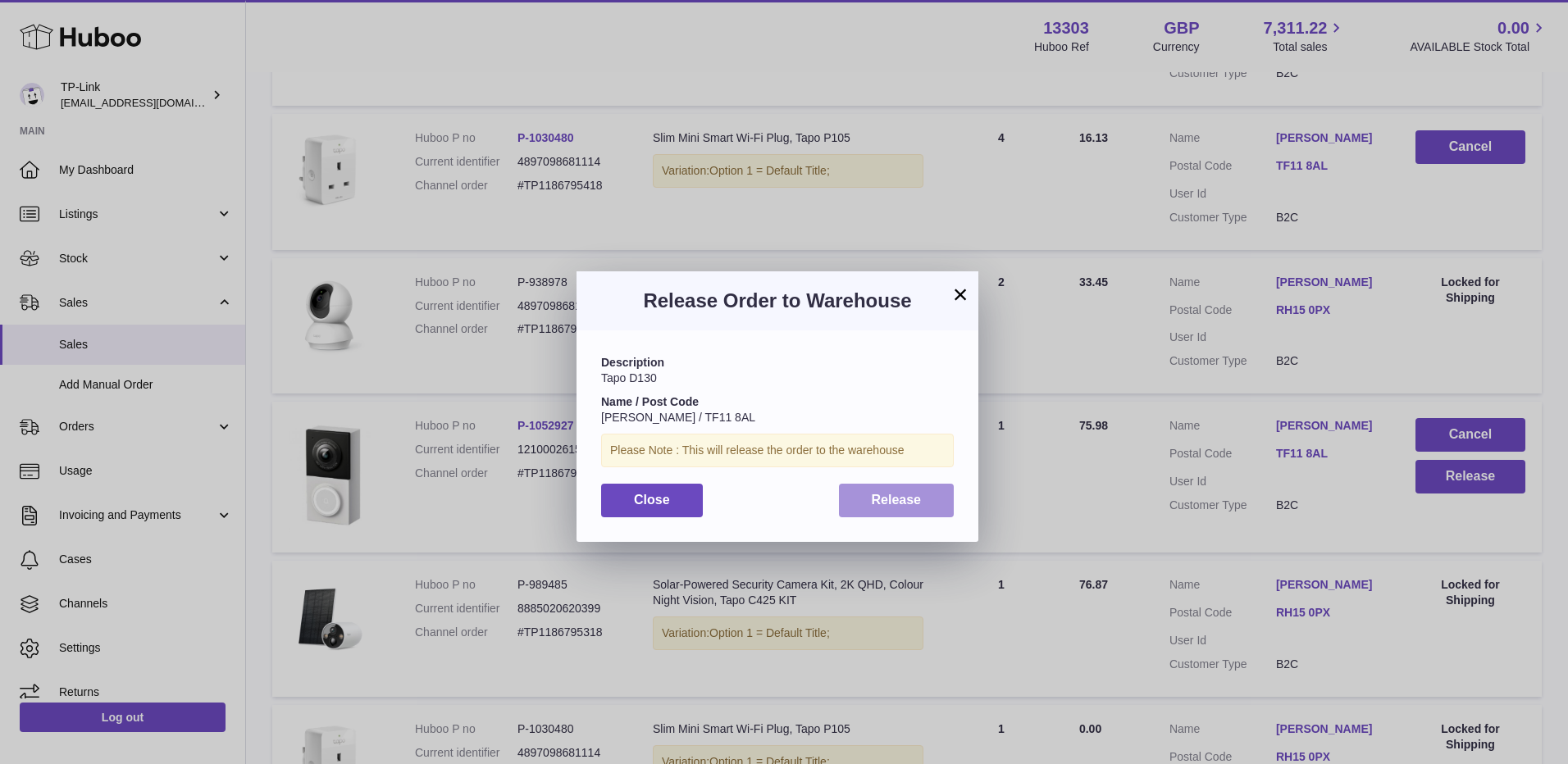
click at [932, 505] on button "Release" at bounding box center [897, 501] width 116 height 34
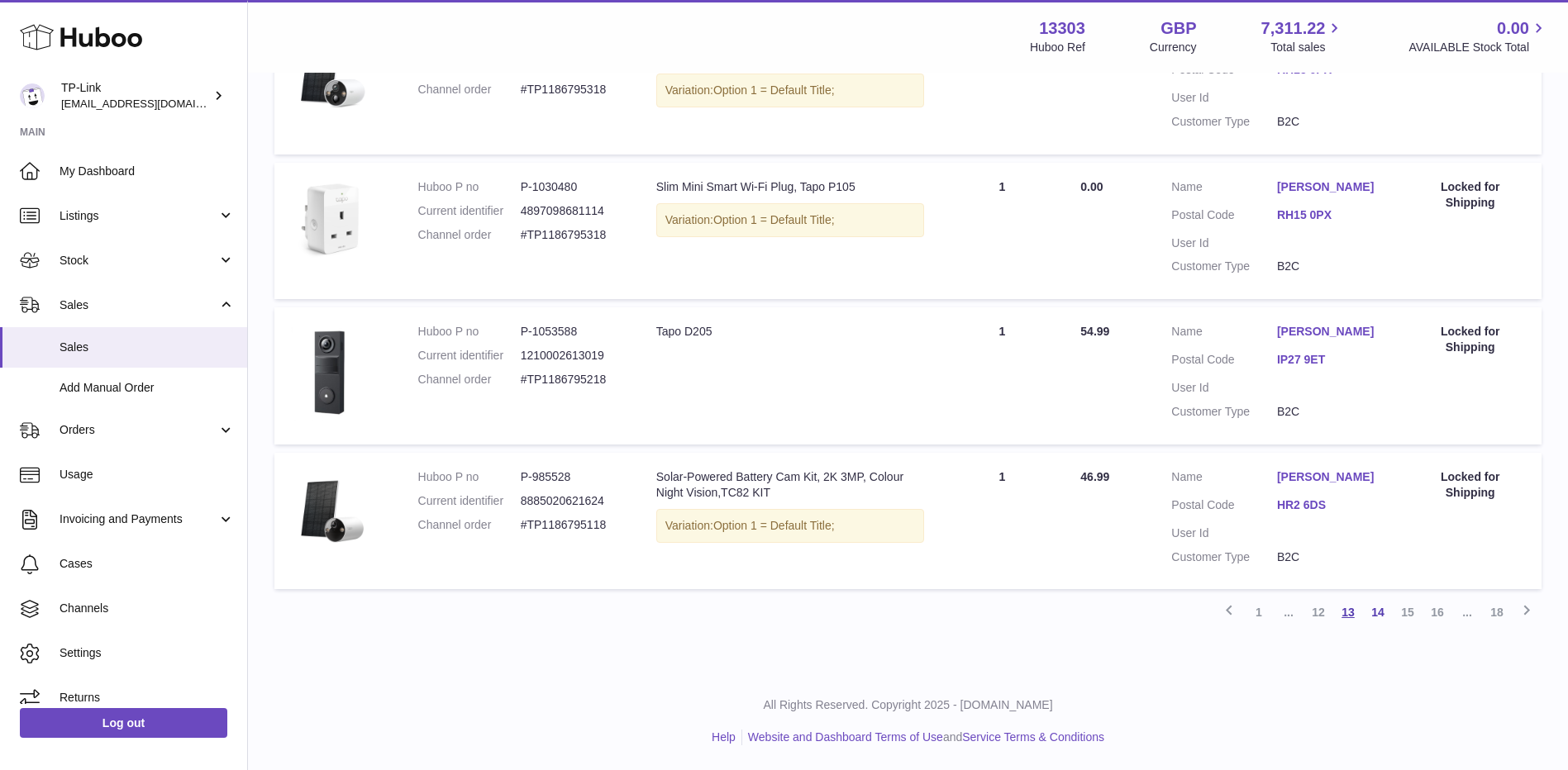
click at [1356, 611] on link "13" at bounding box center [1348, 612] width 30 height 30
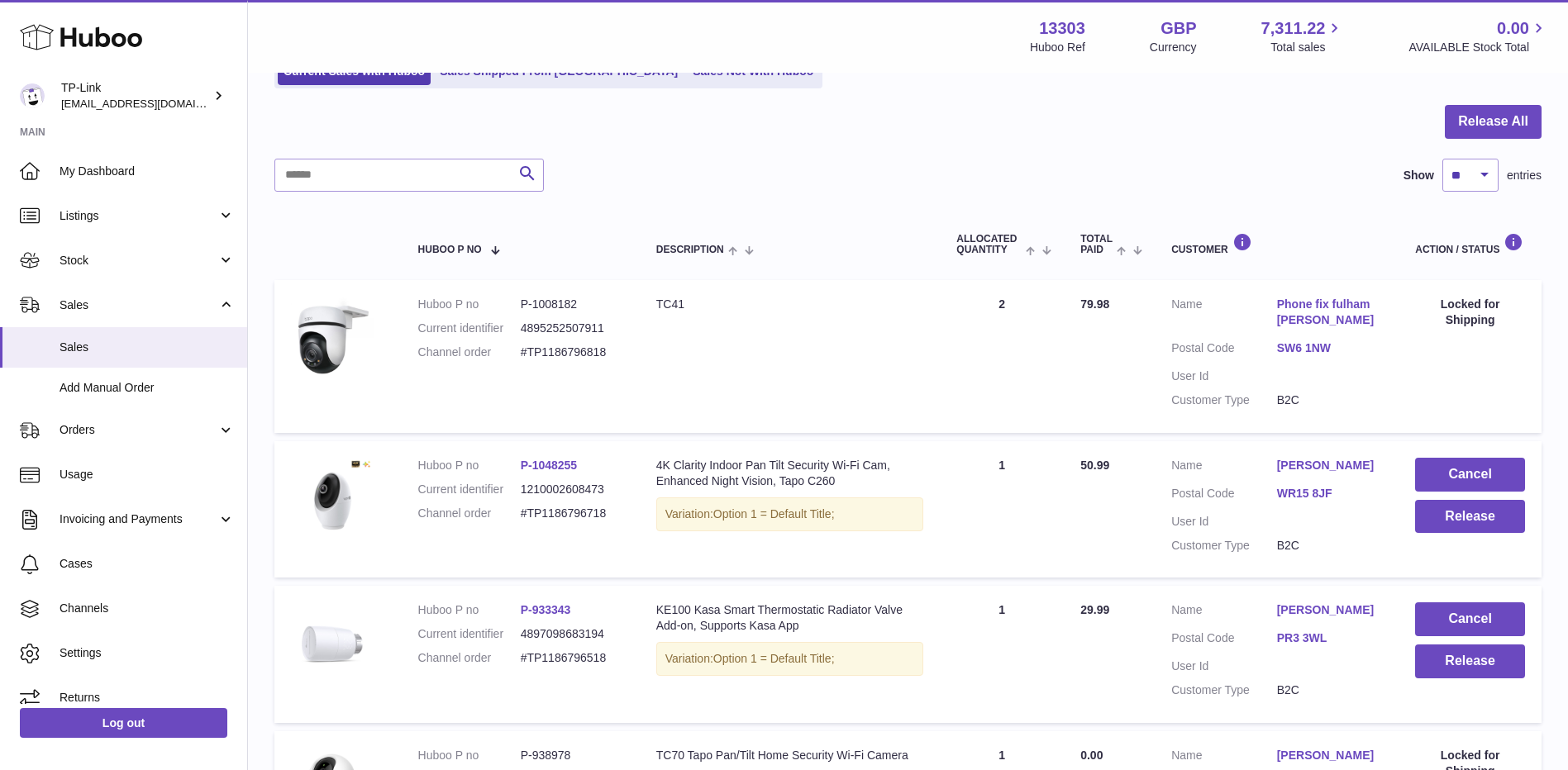
scroll to position [322, 0]
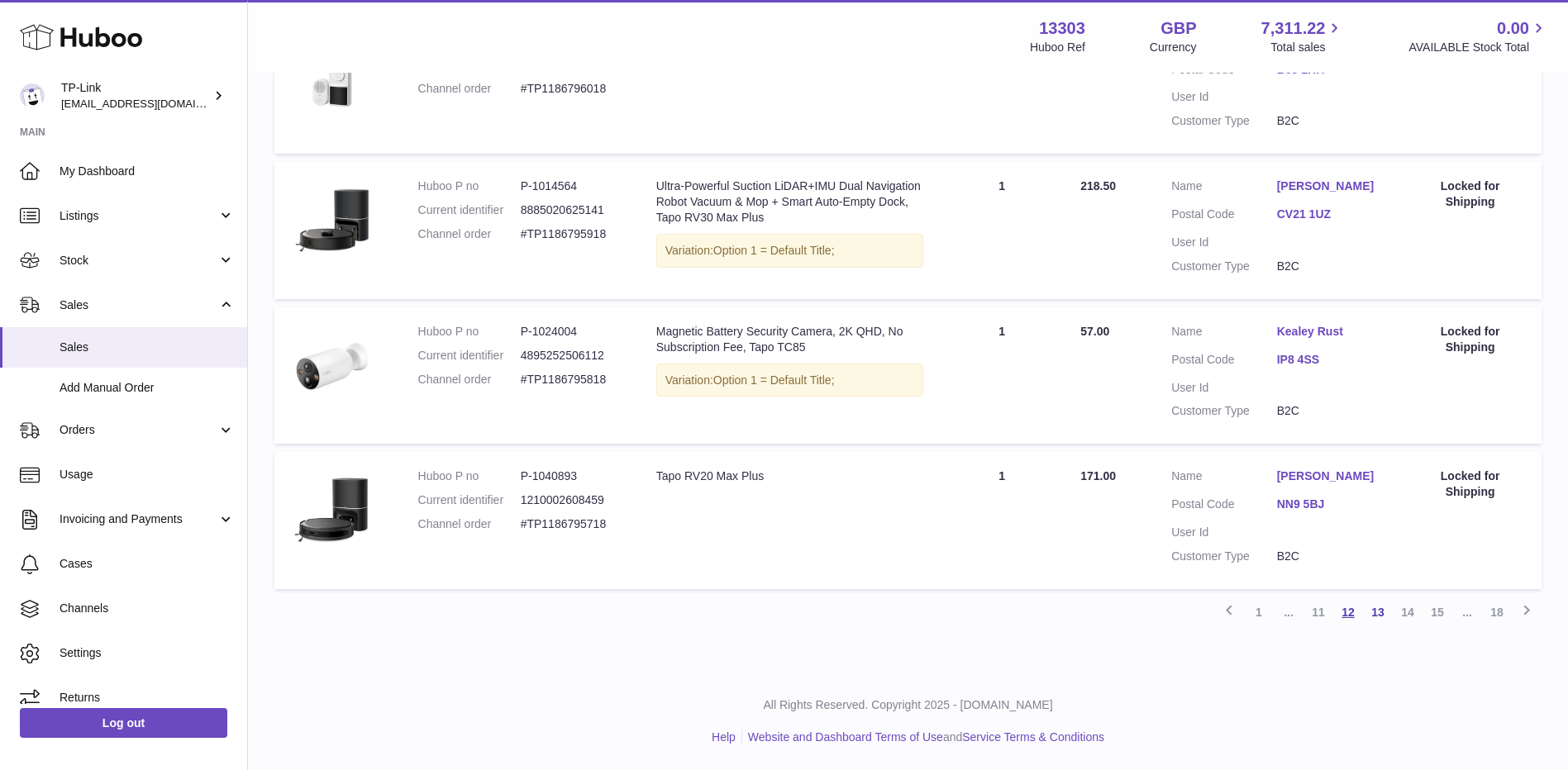
click at [1356, 618] on link "12" at bounding box center [1348, 612] width 30 height 30
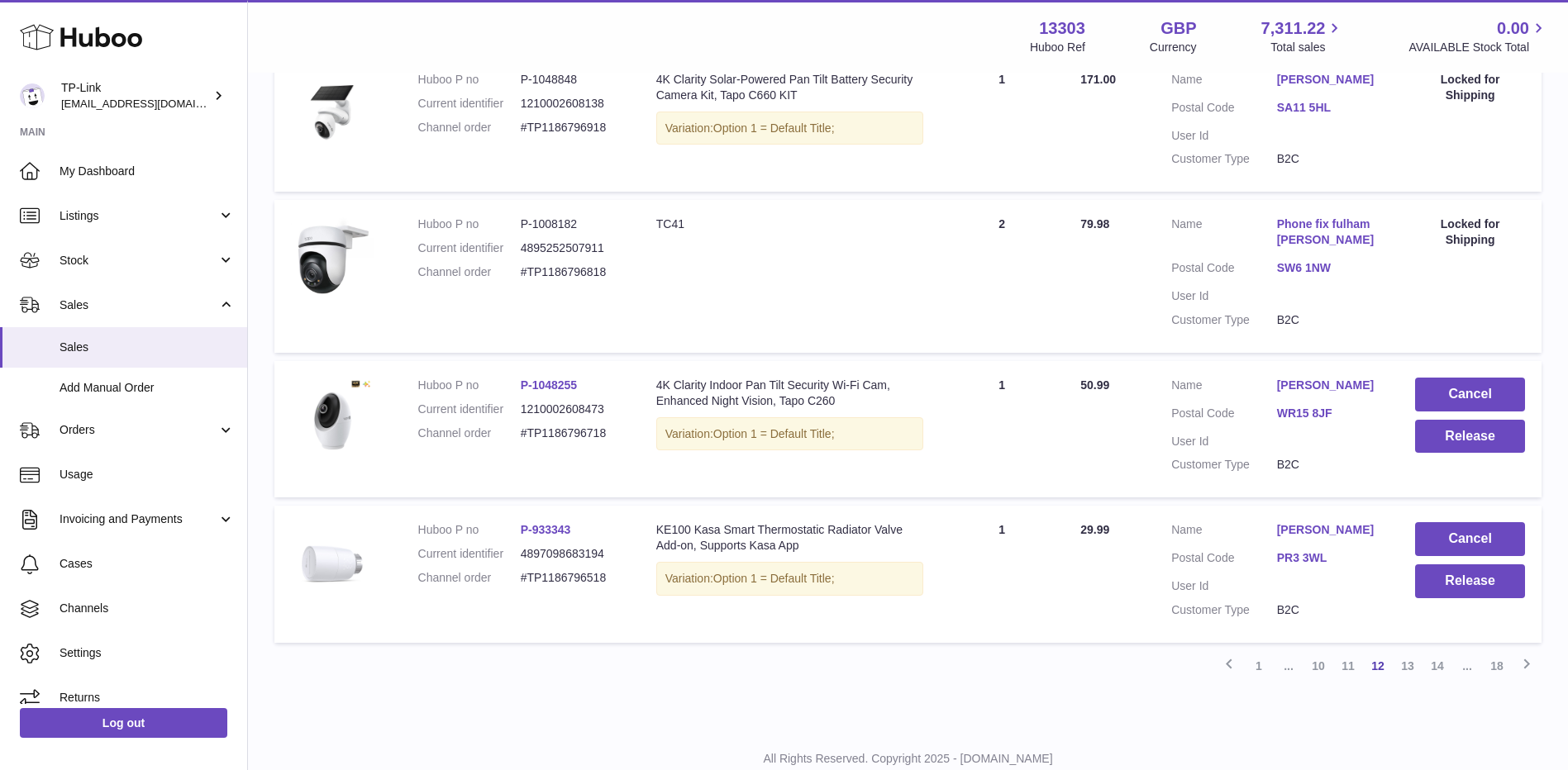
scroll to position [1232, 0]
click at [1456, 427] on button "Release" at bounding box center [1470, 436] width 110 height 34
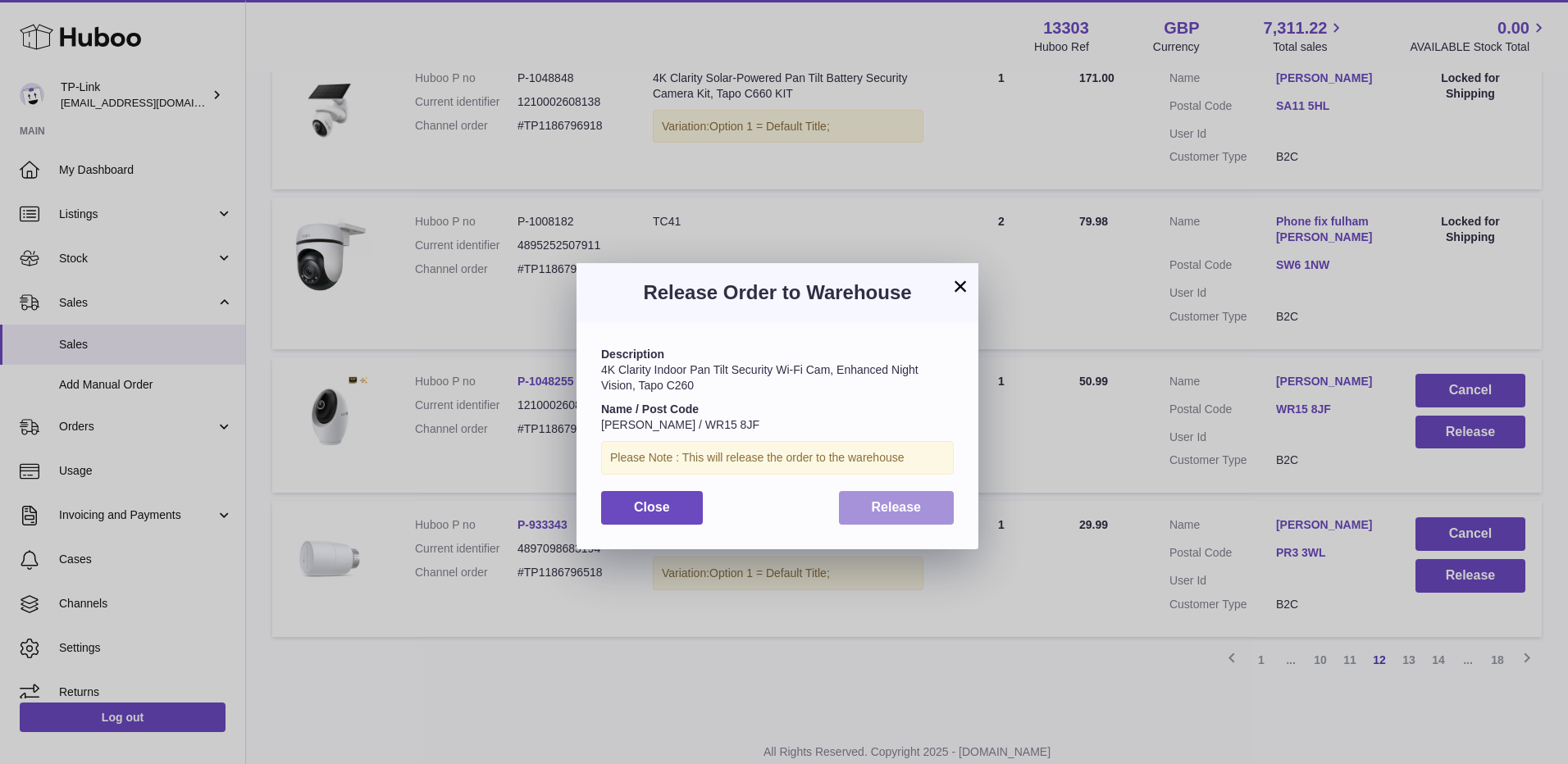
click at [867, 515] on button "Release" at bounding box center [897, 508] width 116 height 34
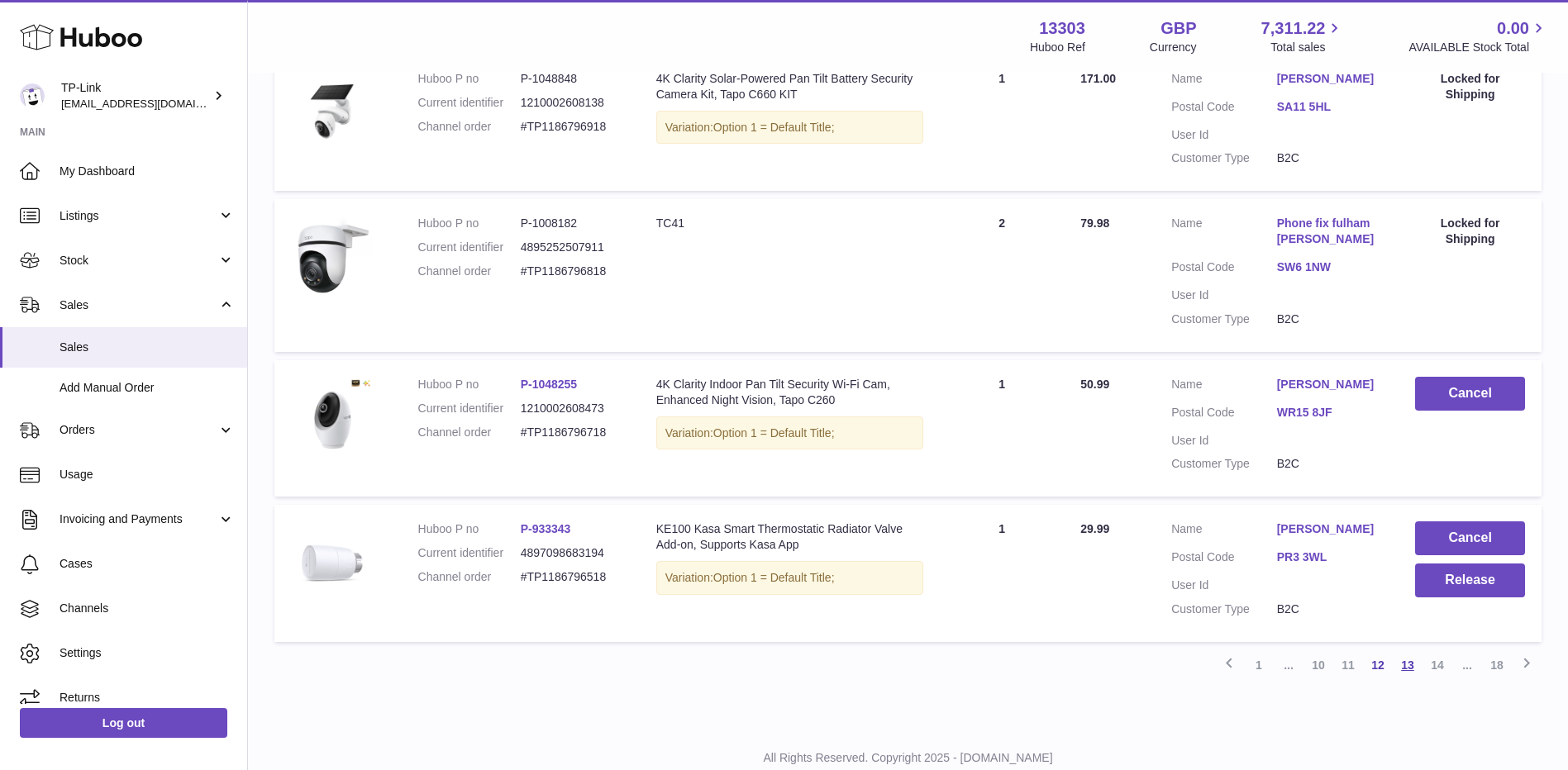
click at [1413, 669] on link "13" at bounding box center [1407, 666] width 30 height 30
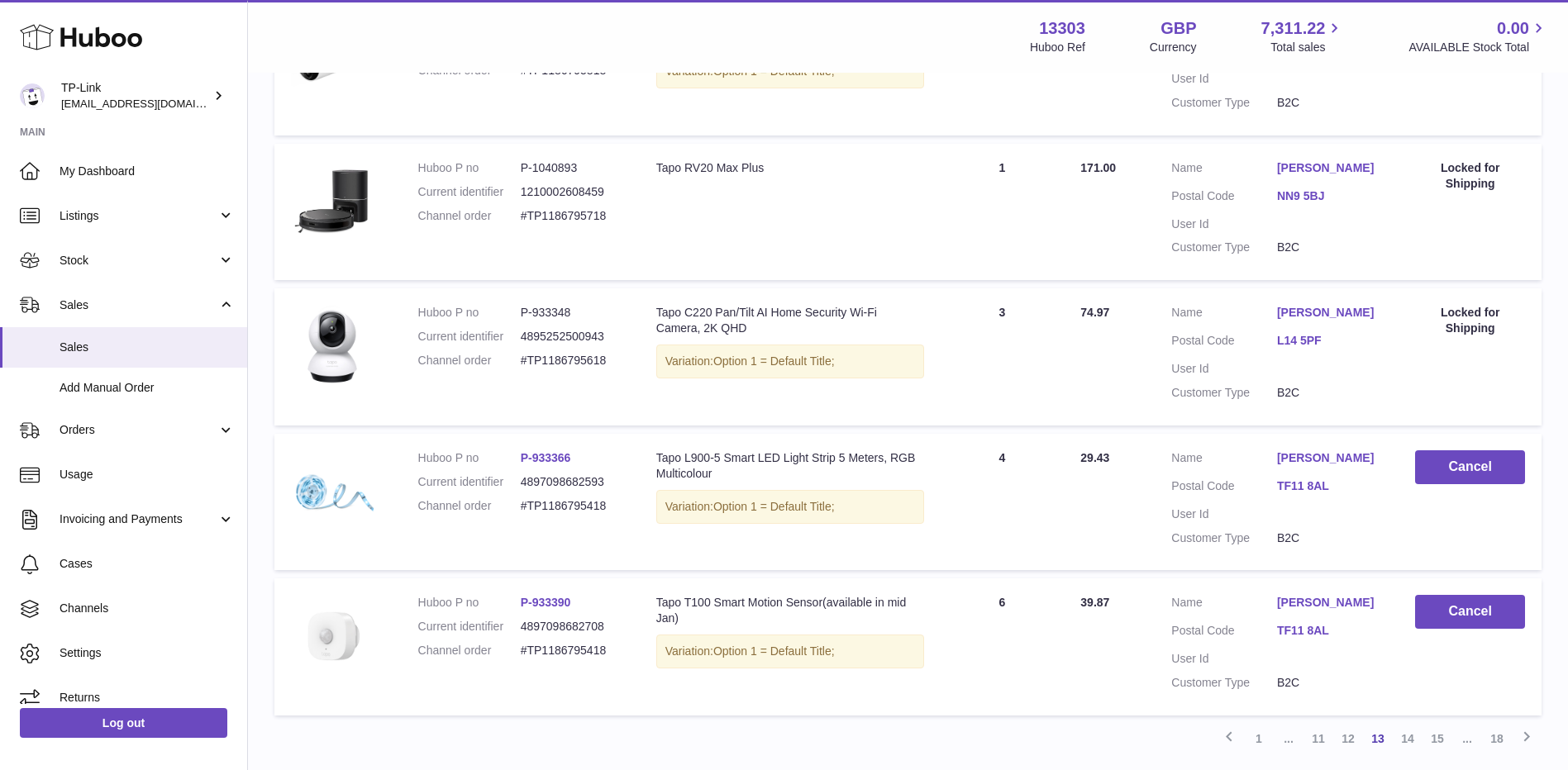
scroll to position [1285, 0]
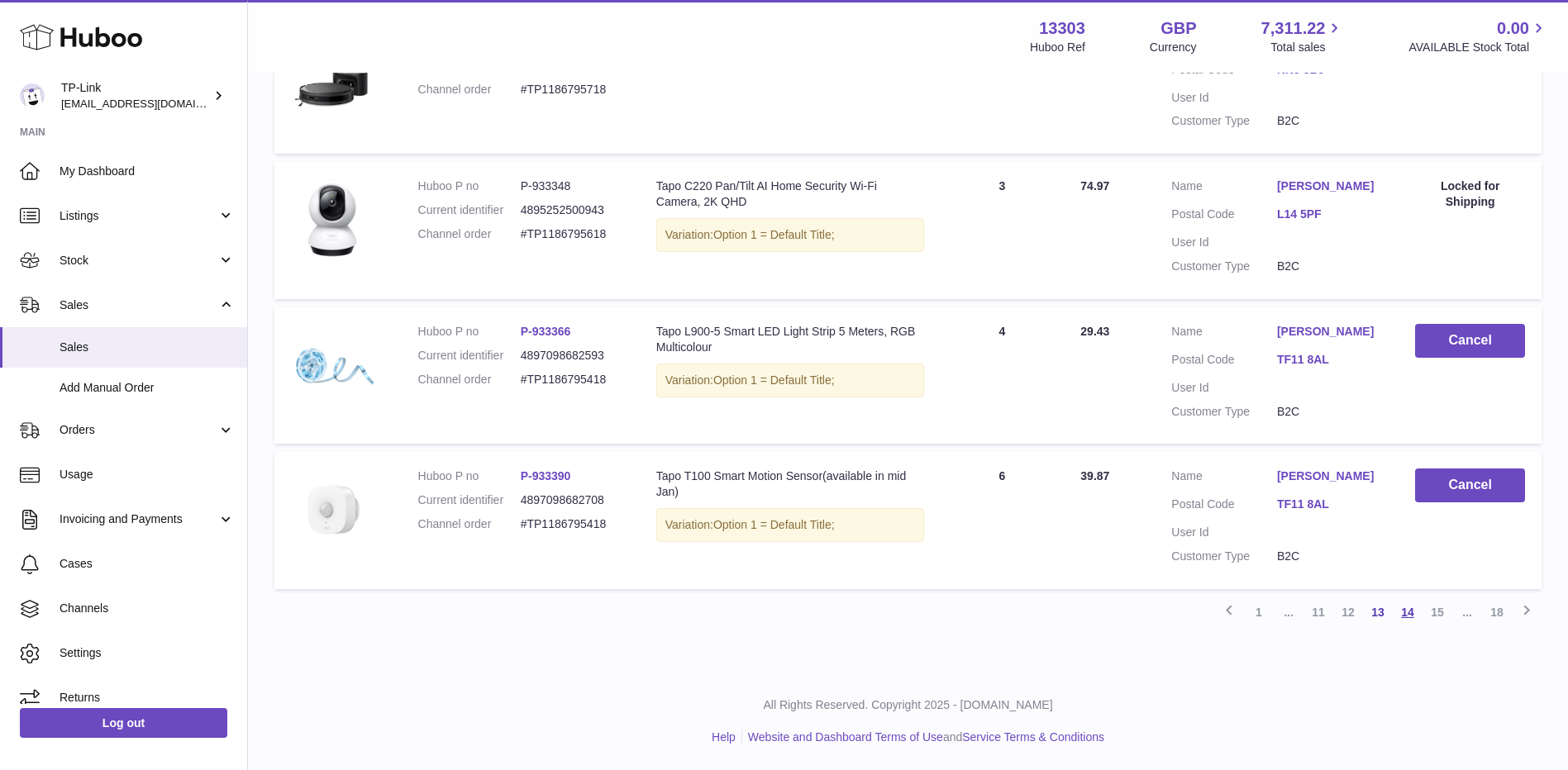
click at [1410, 620] on link "14" at bounding box center [1407, 612] width 30 height 30
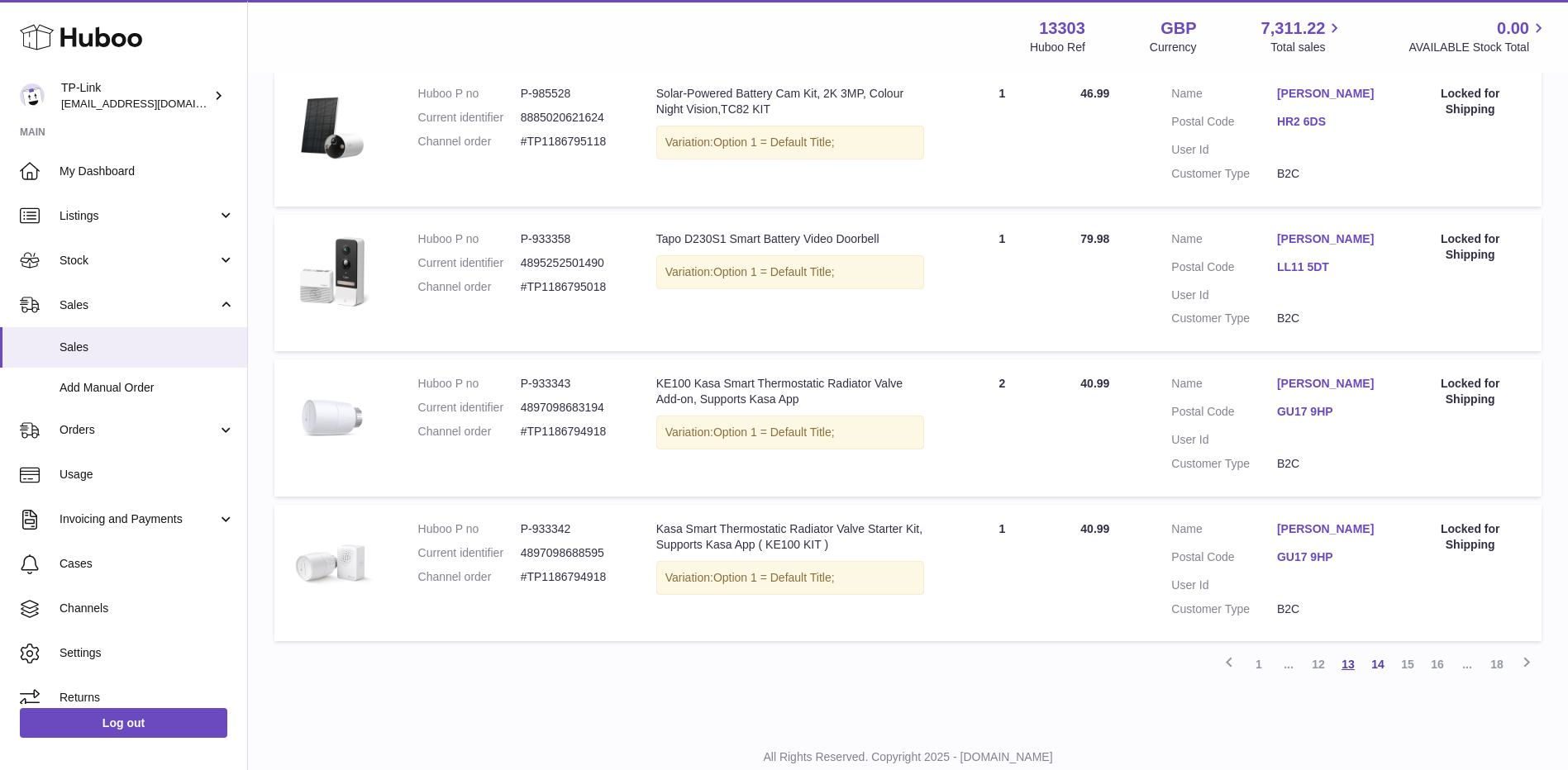
click at [1344, 671] on link "13" at bounding box center [1348, 665] width 30 height 30
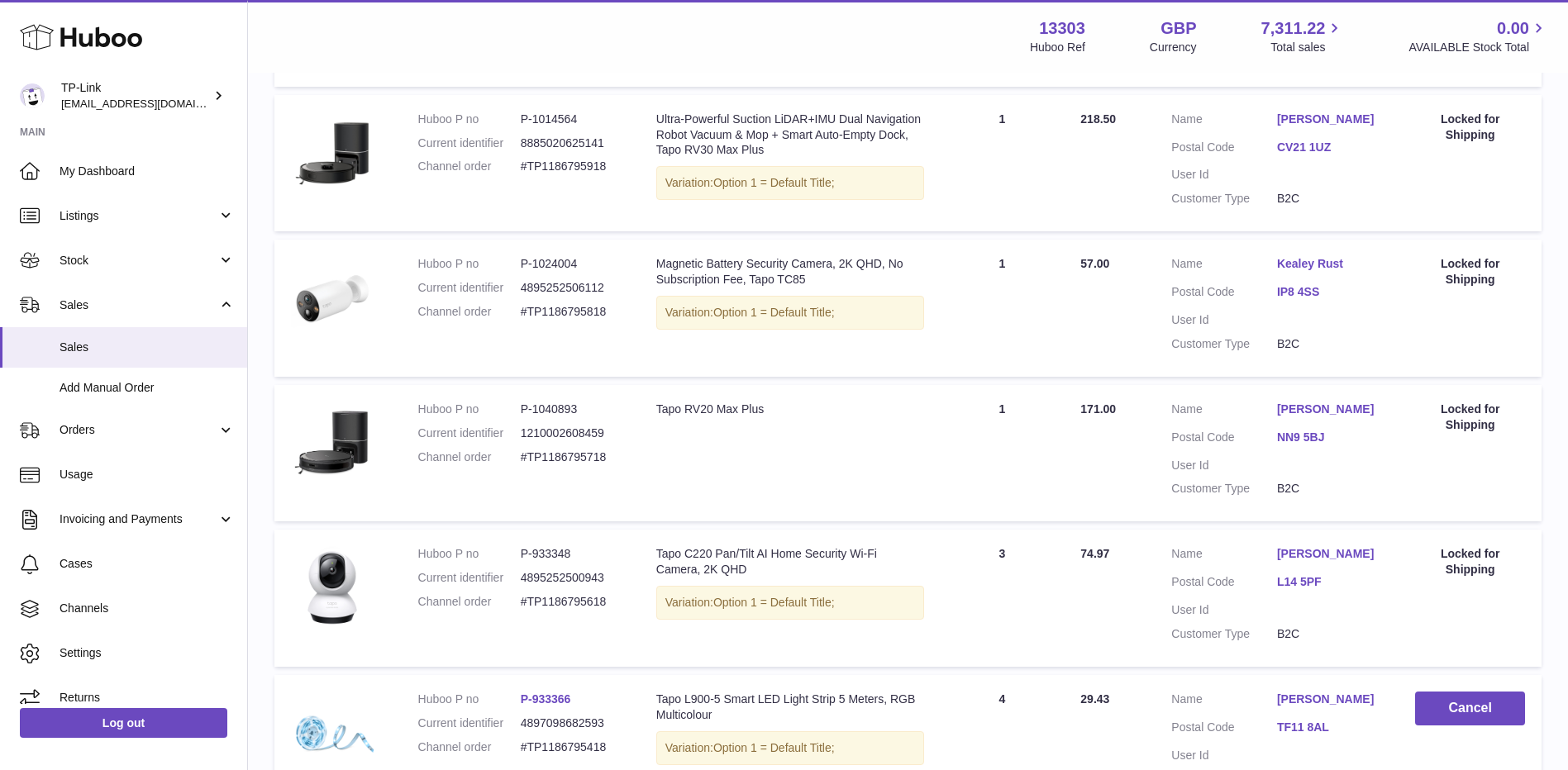
scroll to position [1285, 0]
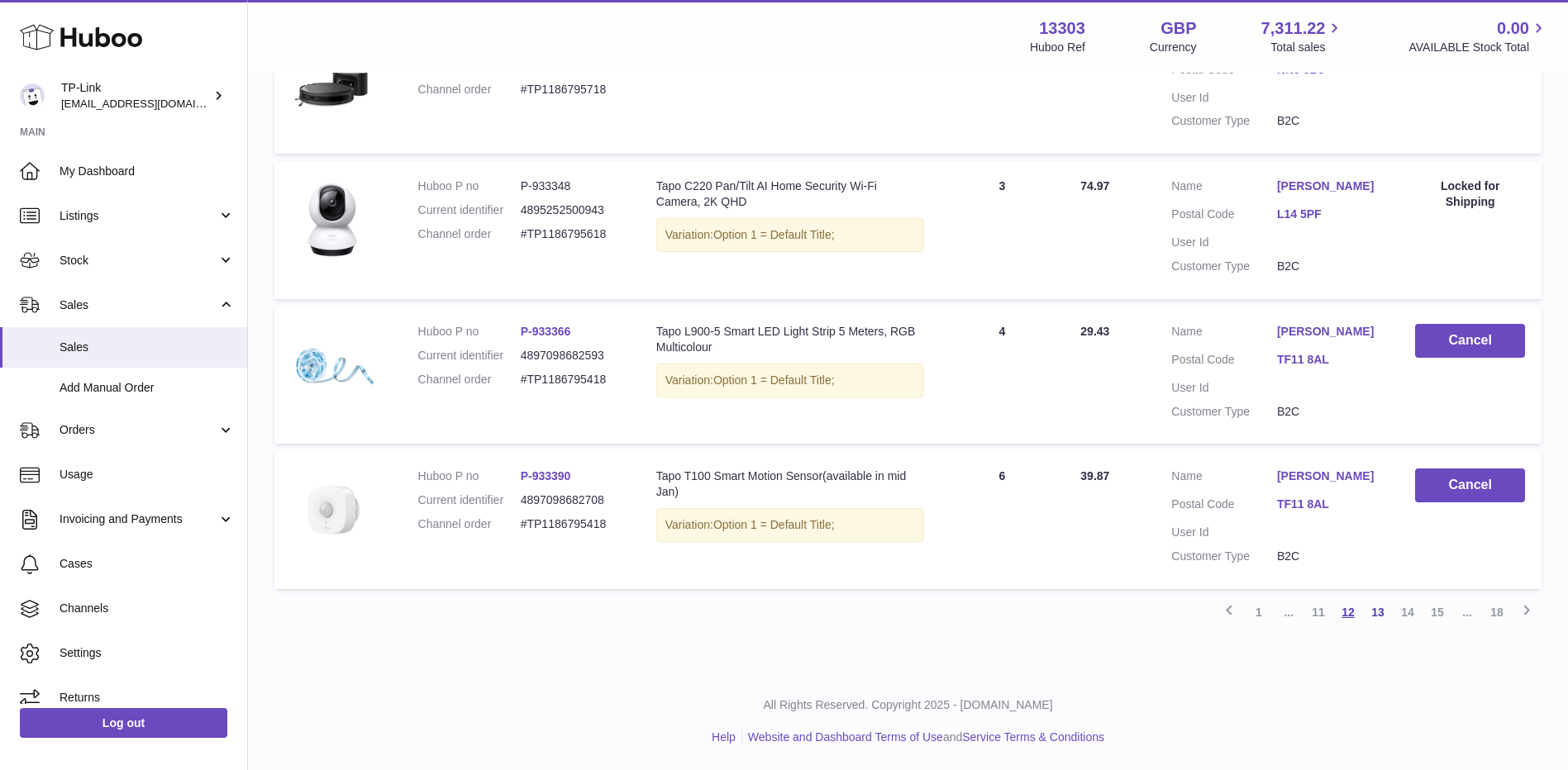
click at [1341, 612] on link "12" at bounding box center [1348, 612] width 30 height 30
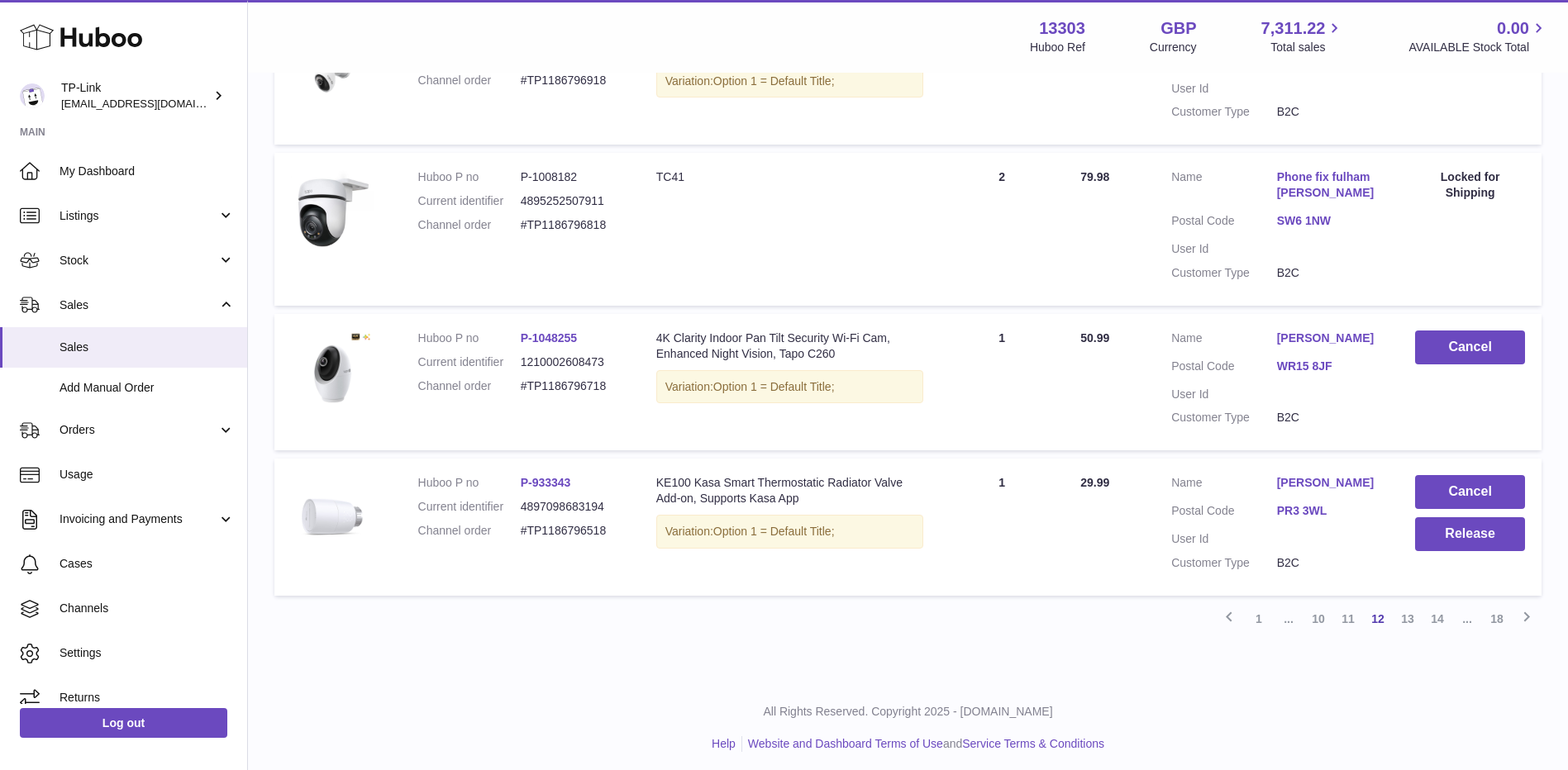
scroll to position [1285, 0]
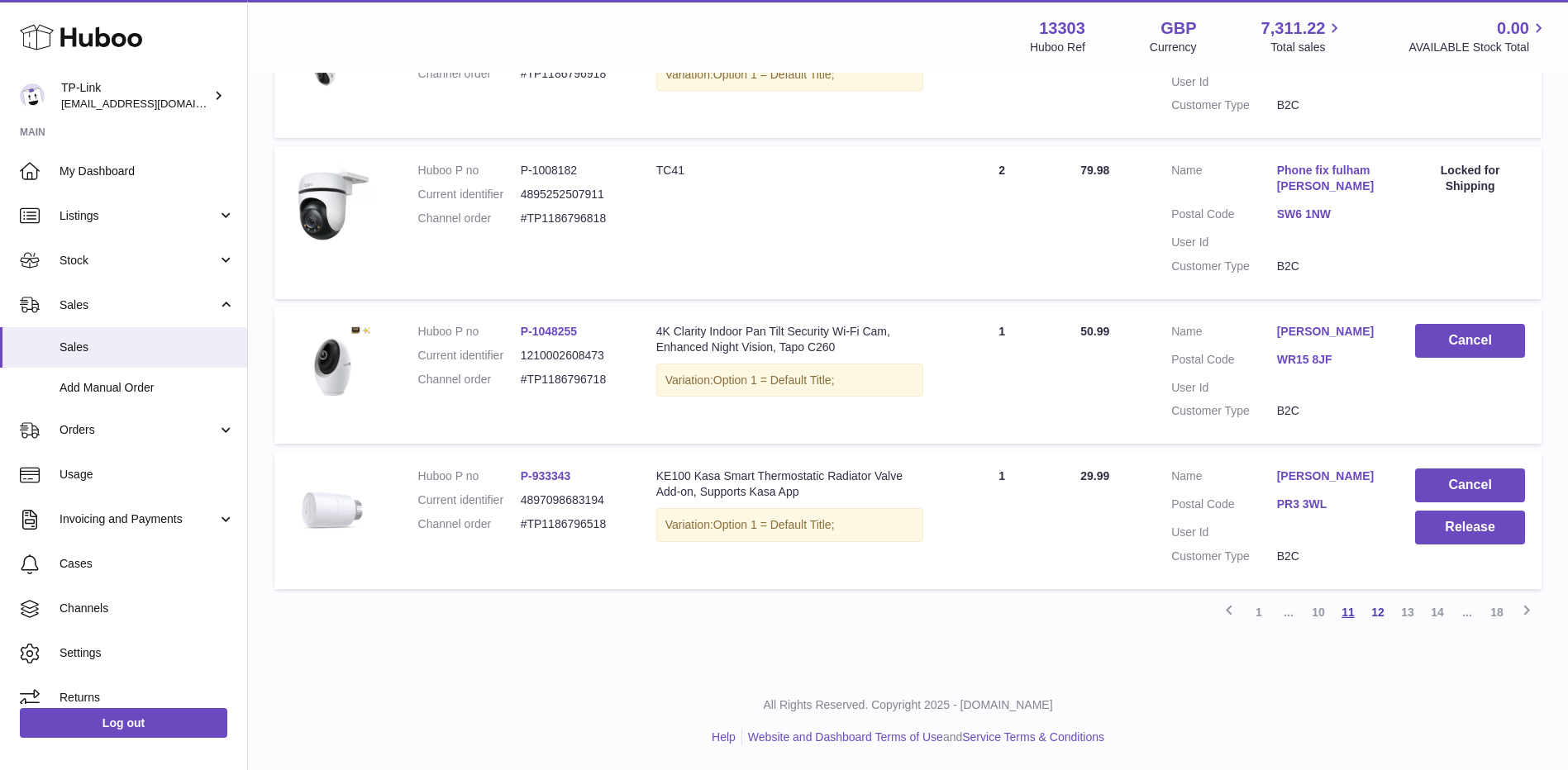
click at [1348, 617] on link "11" at bounding box center [1348, 612] width 30 height 30
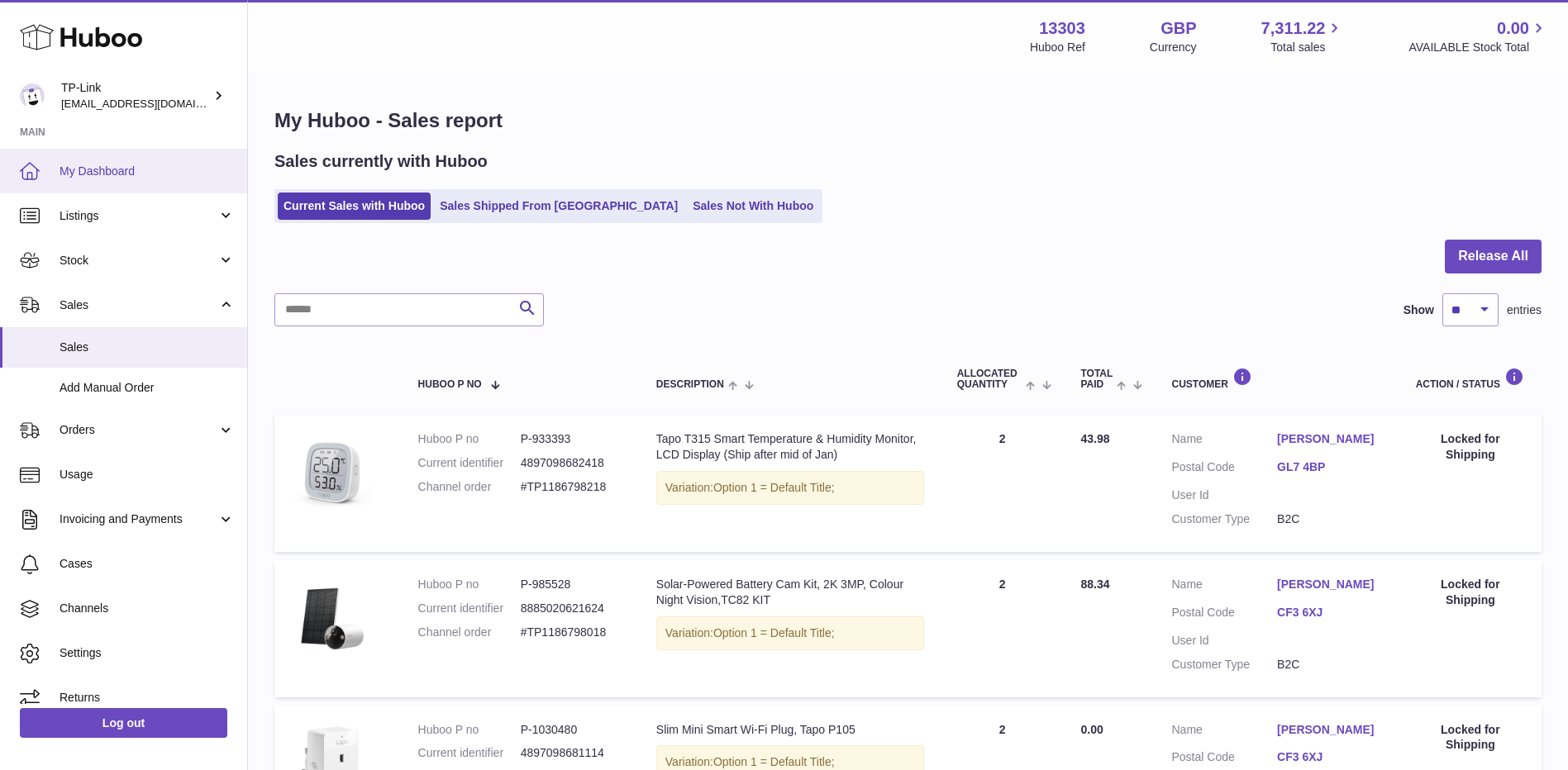
click at [121, 174] on span "My Dashboard" at bounding box center [146, 171] width 176 height 15
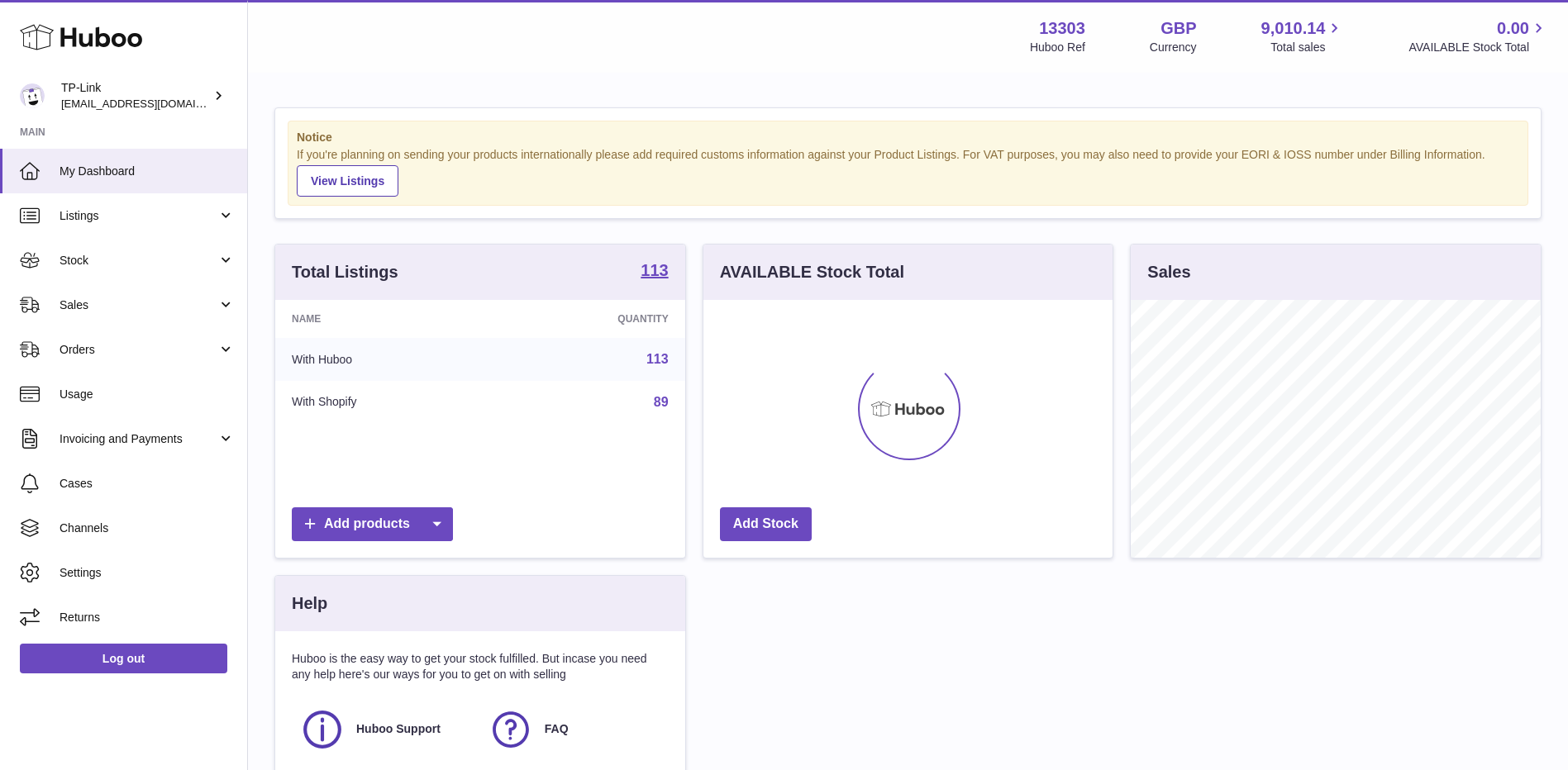
scroll to position [258, 409]
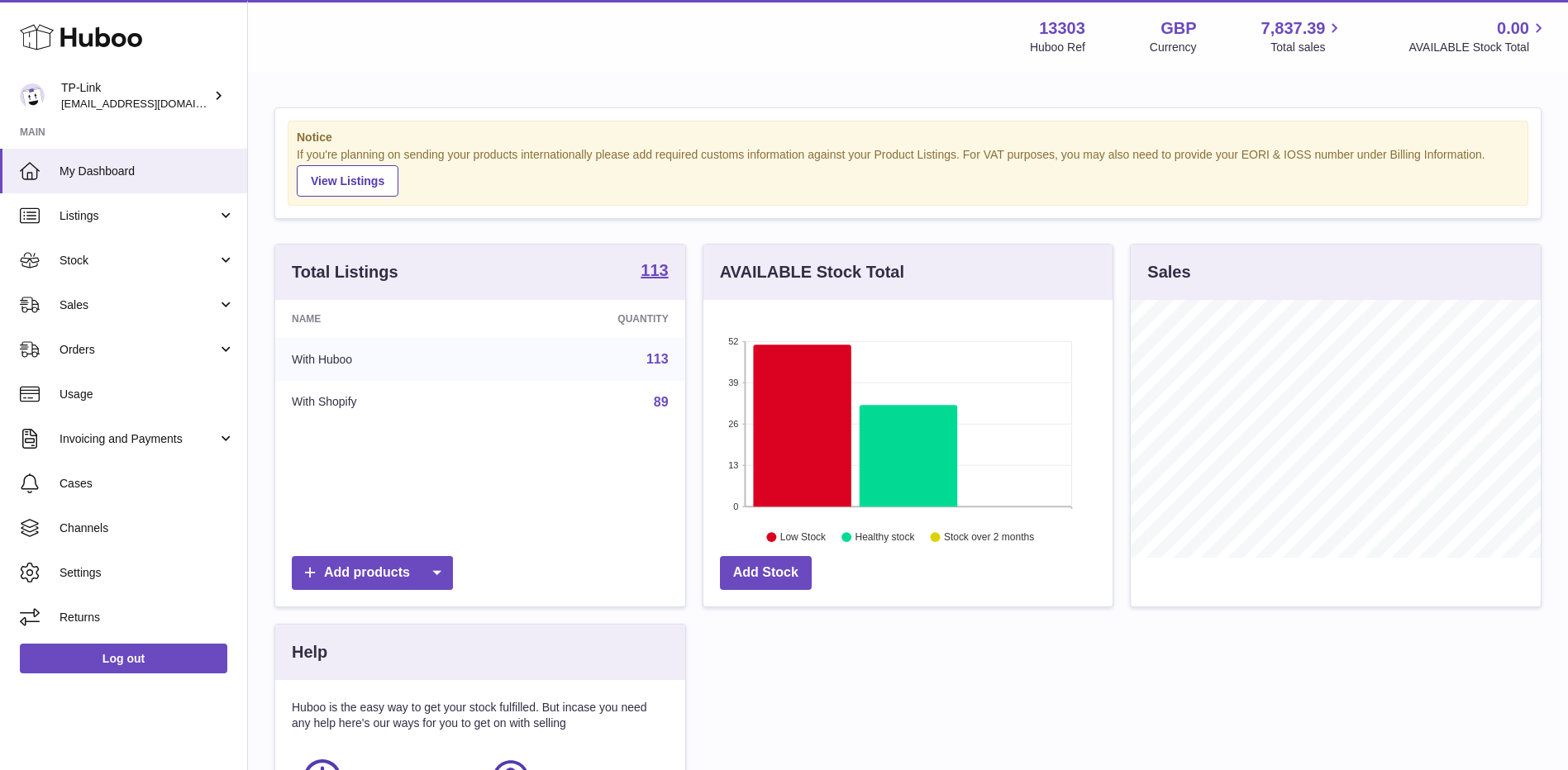
scroll to position [258, 409]
click at [102, 313] on span "Sales" at bounding box center [138, 305] width 158 height 15
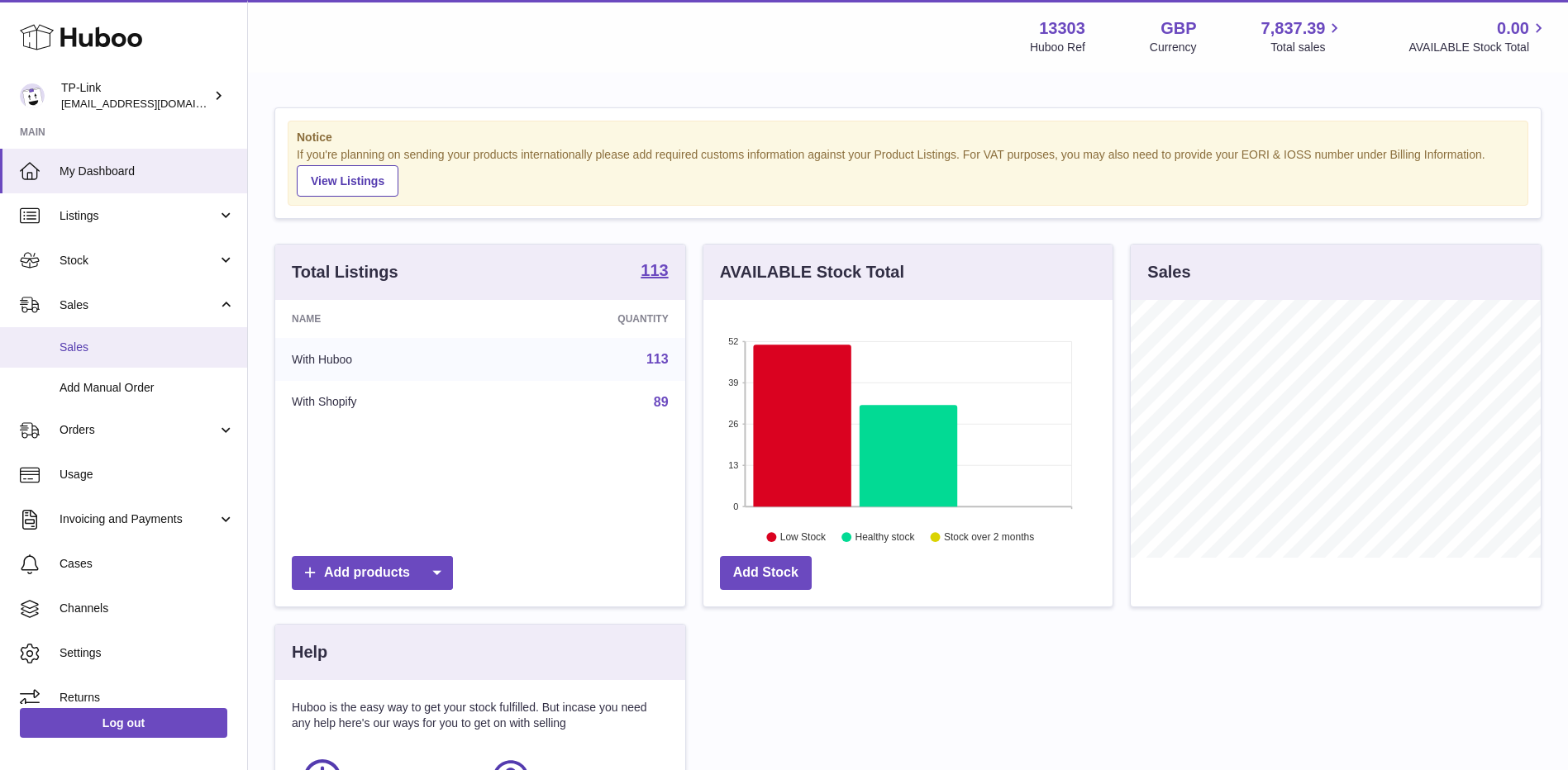
click at [76, 354] on span "Sales" at bounding box center [146, 348] width 176 height 15
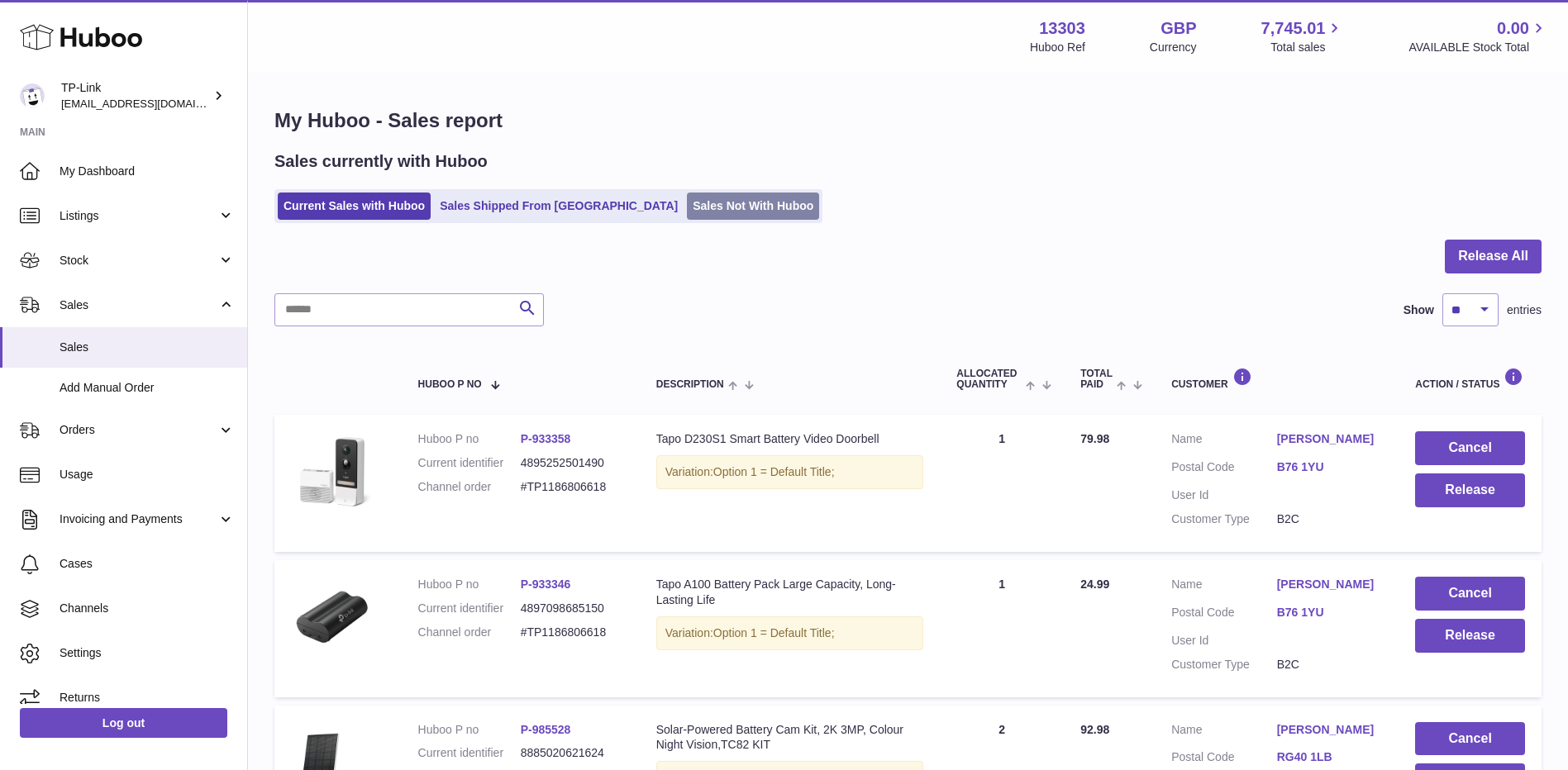
click at [687, 208] on link "Sales Not With Huboo" at bounding box center [753, 206] width 132 height 27
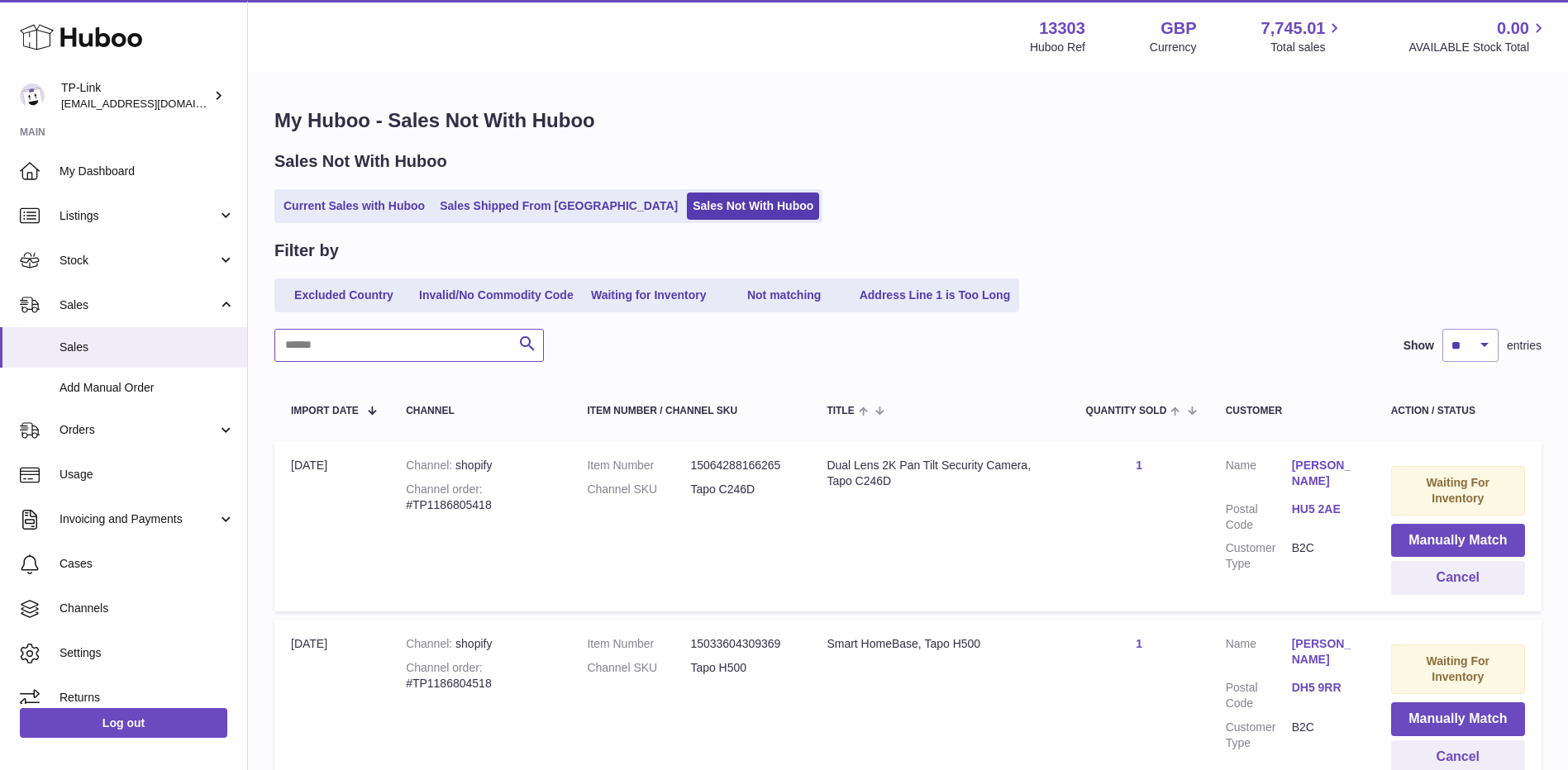
click at [396, 351] on input "text" at bounding box center [408, 345] width 270 height 33
paste input "**********"
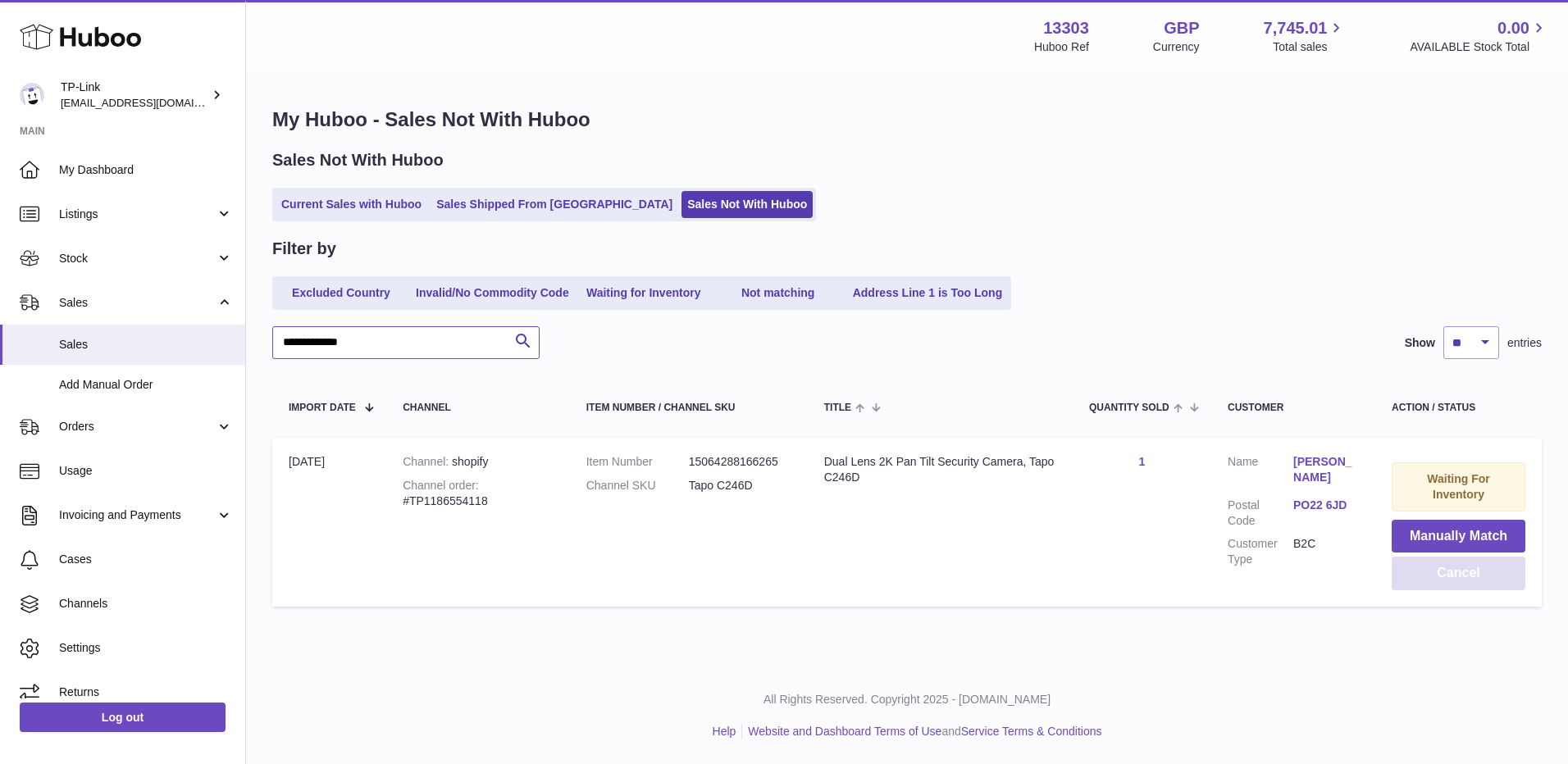
type input "**********"
drag, startPoint x: 1463, startPoint y: 580, endPoint x: 1432, endPoint y: 574, distance: 31.6
click at [1463, 580] on button "Cancel" at bounding box center [1458, 574] width 133 height 34
